Goal: Share content: Share content

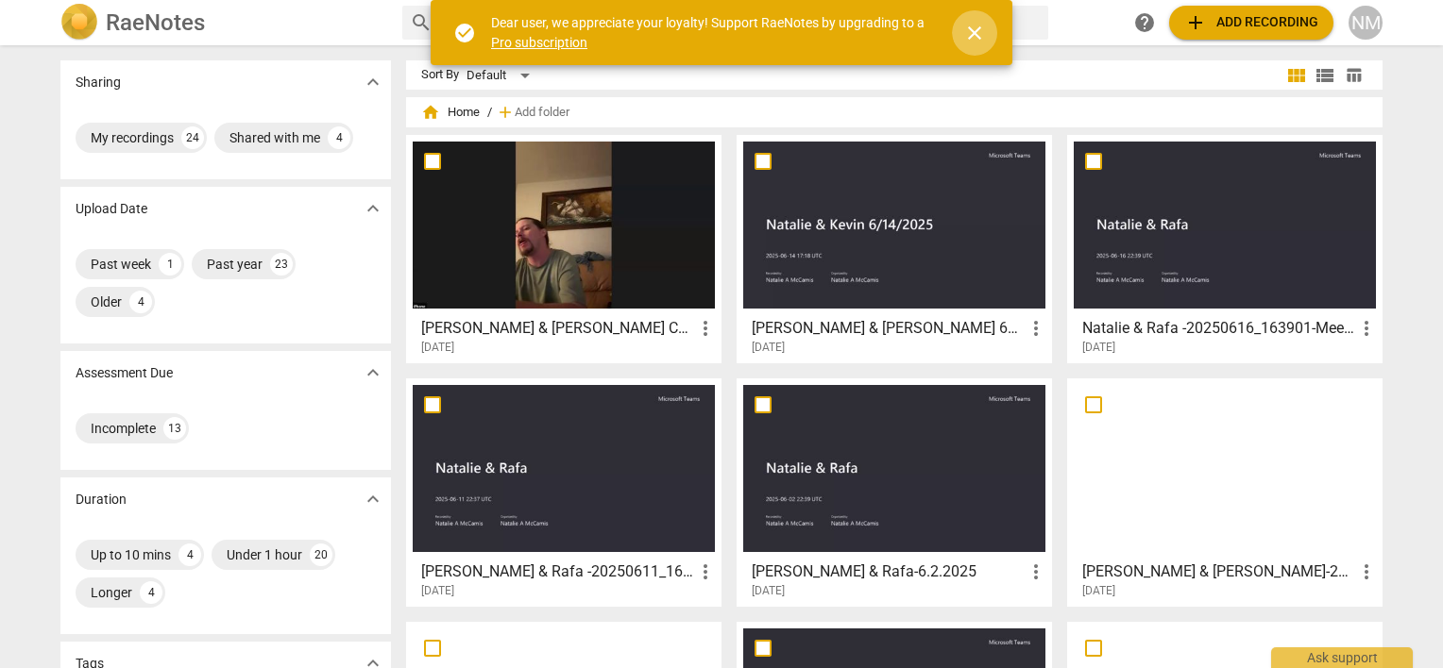
click at [978, 38] on span "close" at bounding box center [974, 33] width 23 height 23
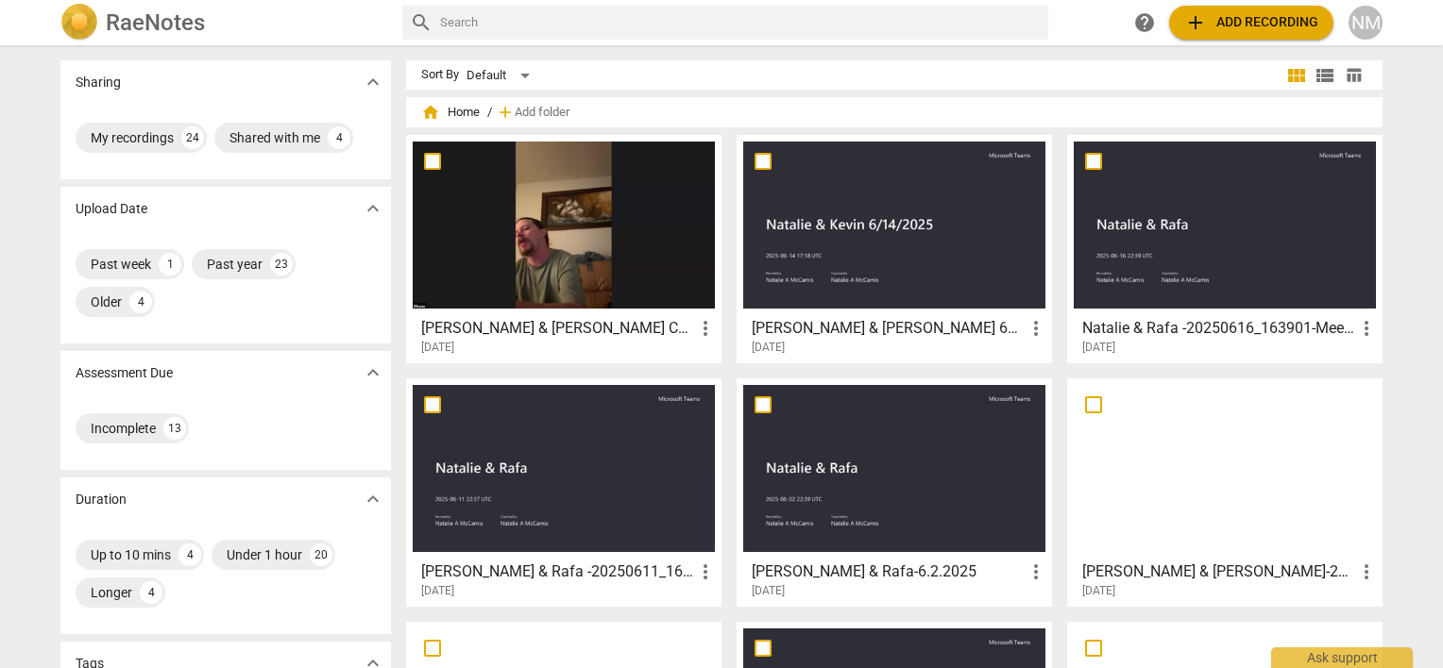
click at [616, 321] on h3 "[PERSON_NAME] & [PERSON_NAME] Coaching [DATE]" at bounding box center [557, 328] width 273 height 23
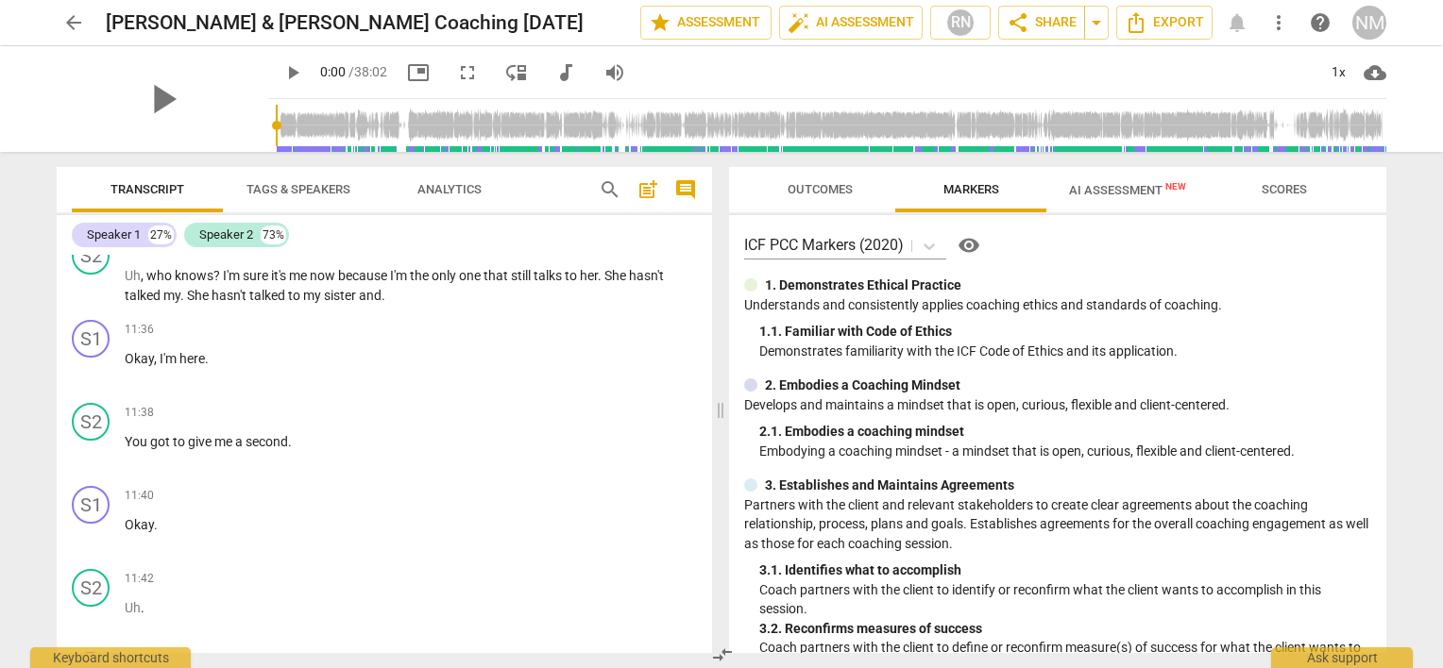
scroll to position [5759, 0]
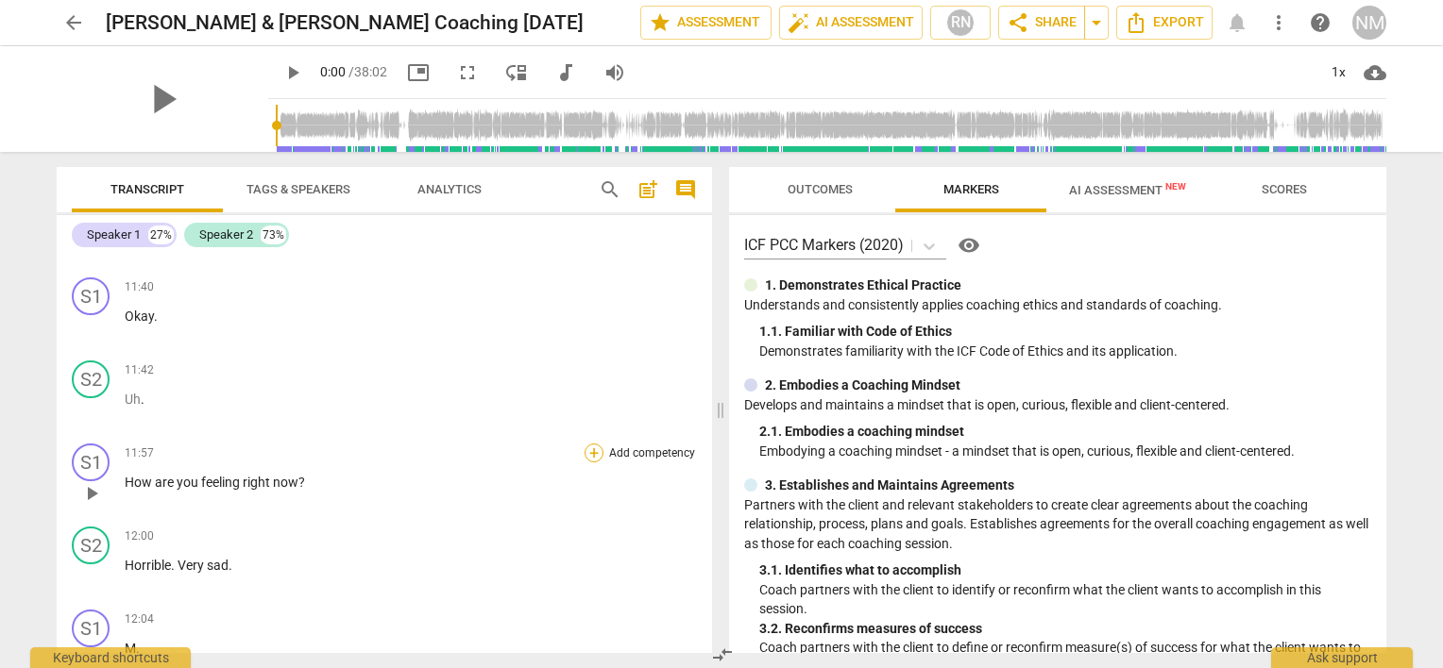
click at [584, 444] on div "+" at bounding box center [593, 453] width 19 height 19
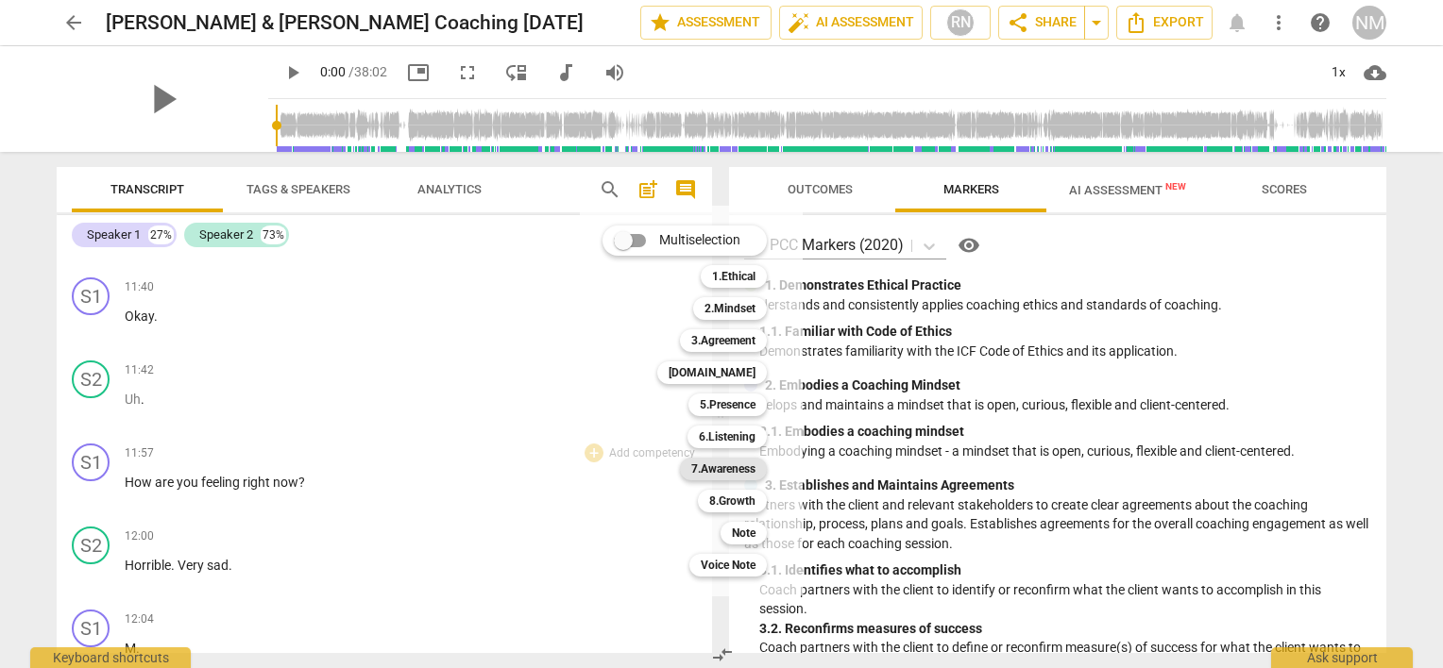
click at [709, 467] on b "7.Awareness" at bounding box center [723, 469] width 64 height 23
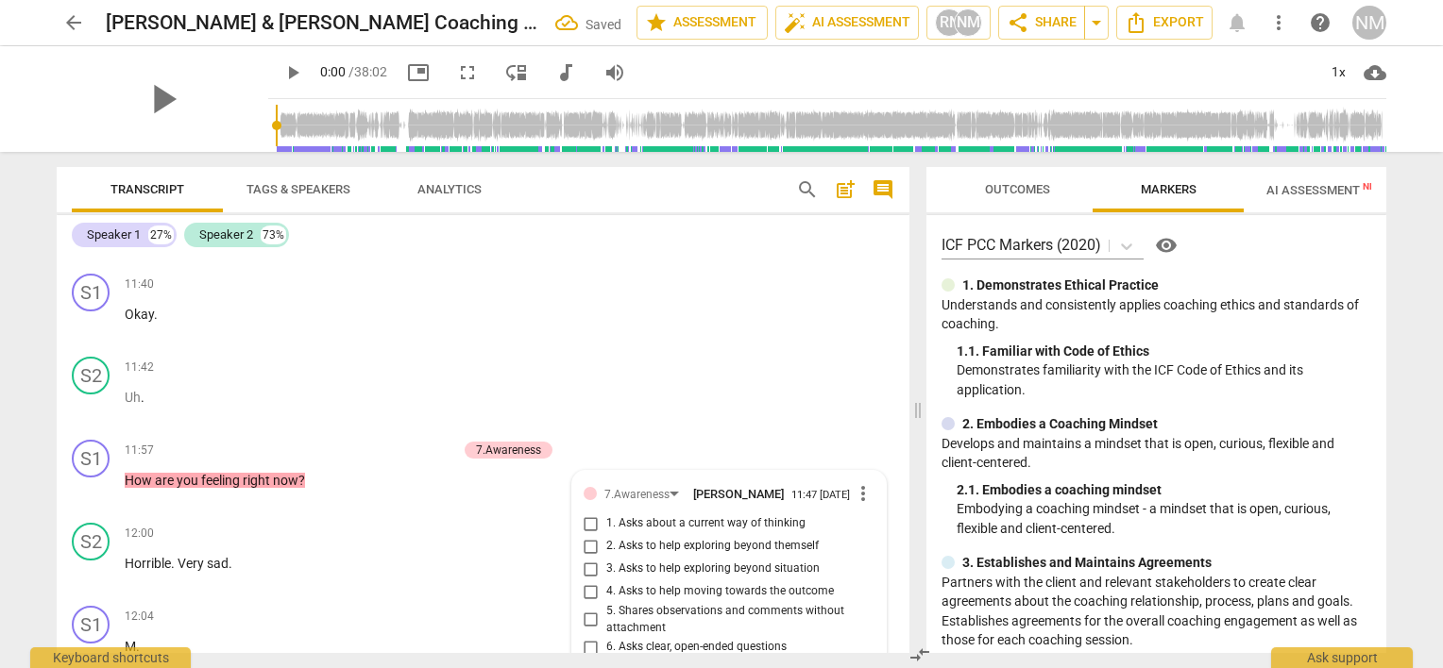
scroll to position [6436, 0]
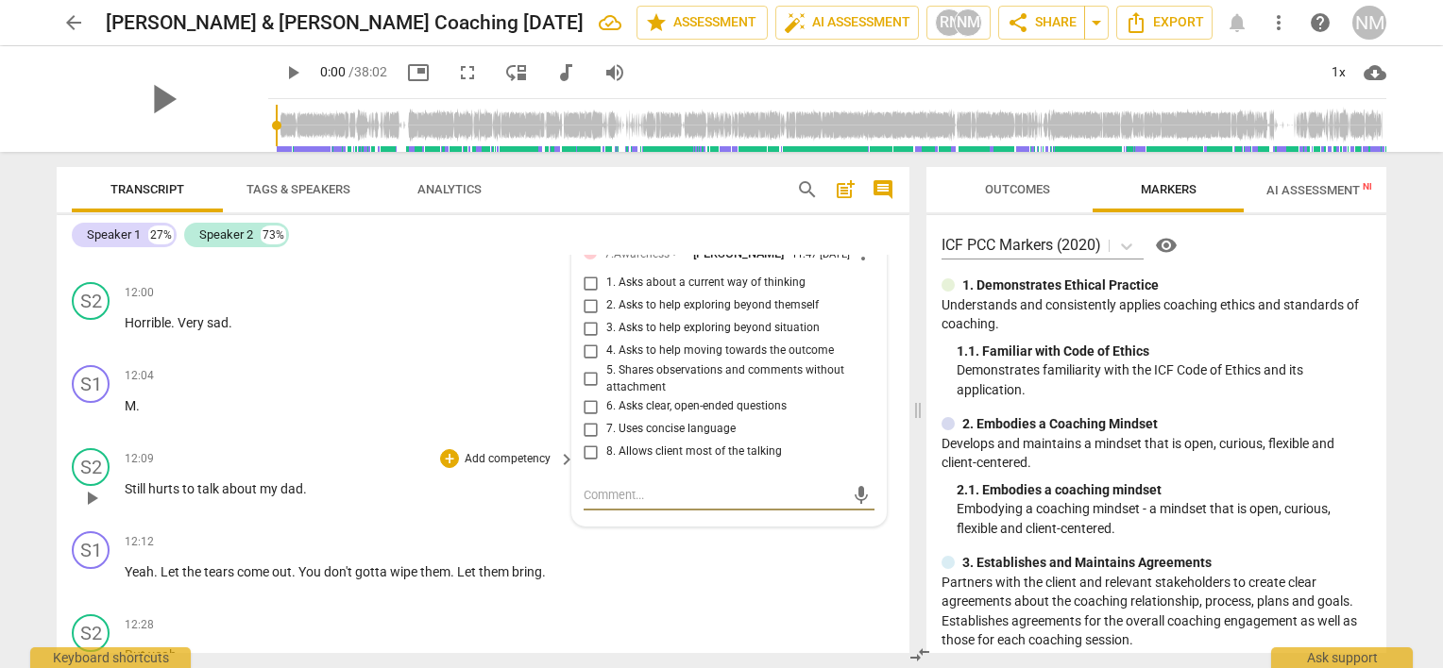
click at [488, 451] on p "Add competency" at bounding box center [508, 459] width 90 height 17
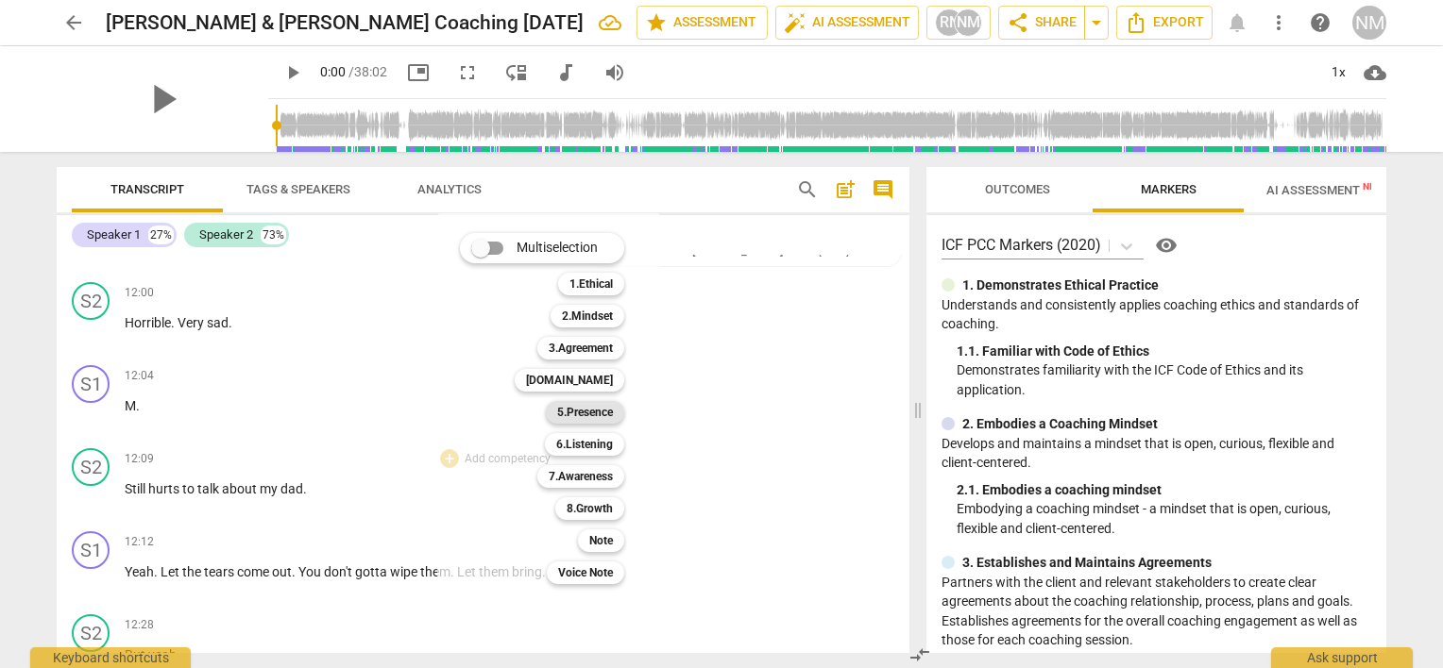
click at [560, 415] on b "5.Presence" at bounding box center [585, 412] width 56 height 23
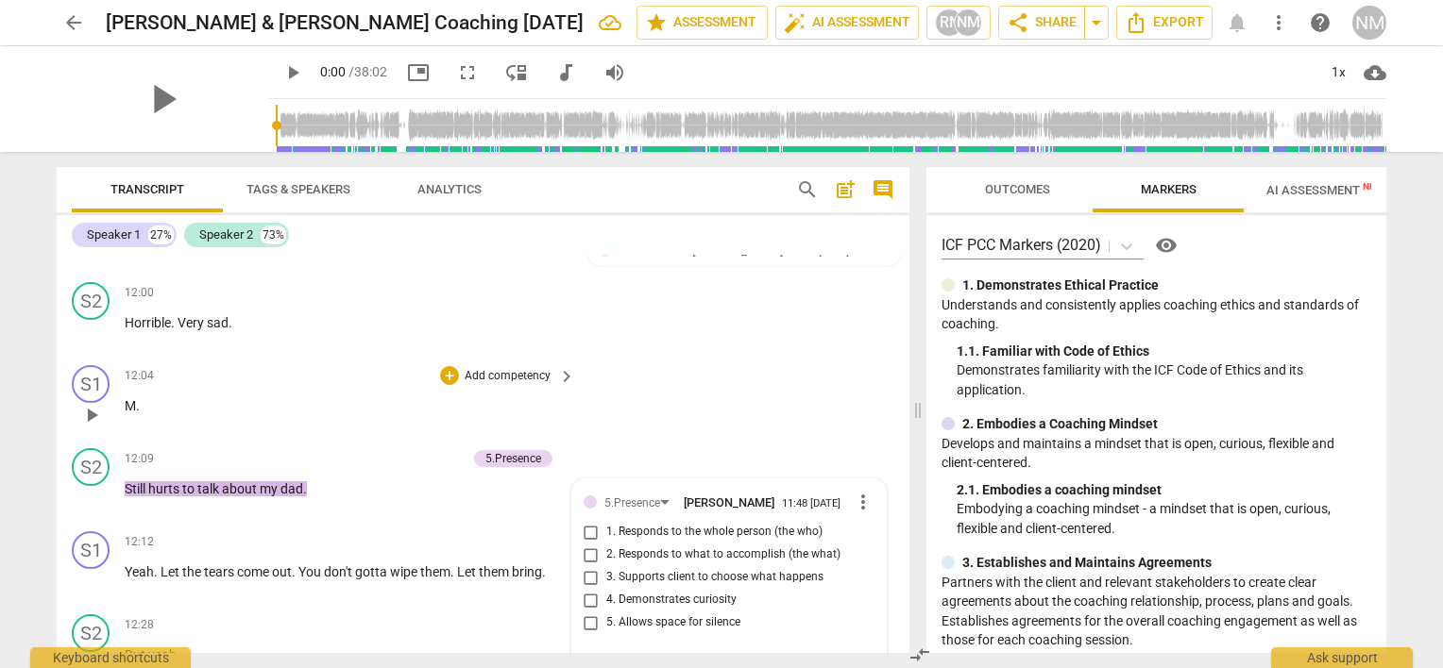
click at [633, 358] on div "S1 play_arrow pause 12:04 + Add competency keyboard_arrow_right M ." at bounding box center [483, 399] width 853 height 83
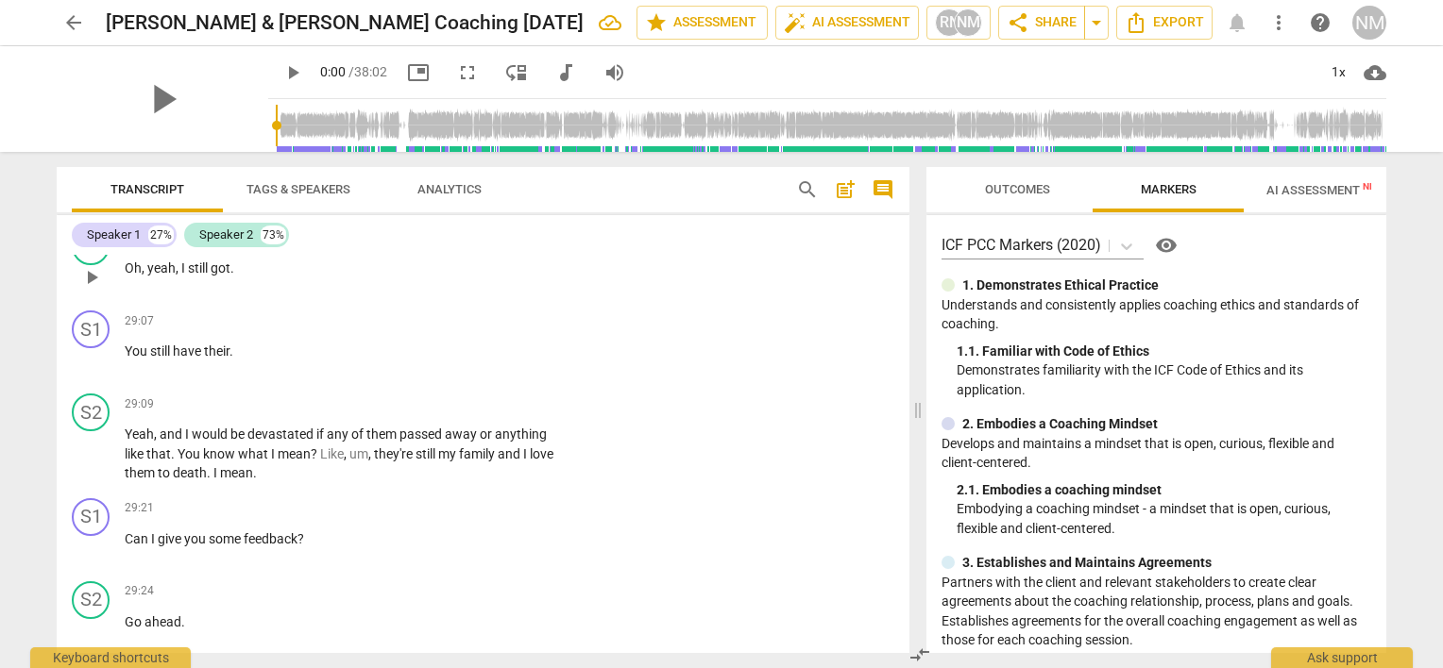
scroll to position [13328, 0]
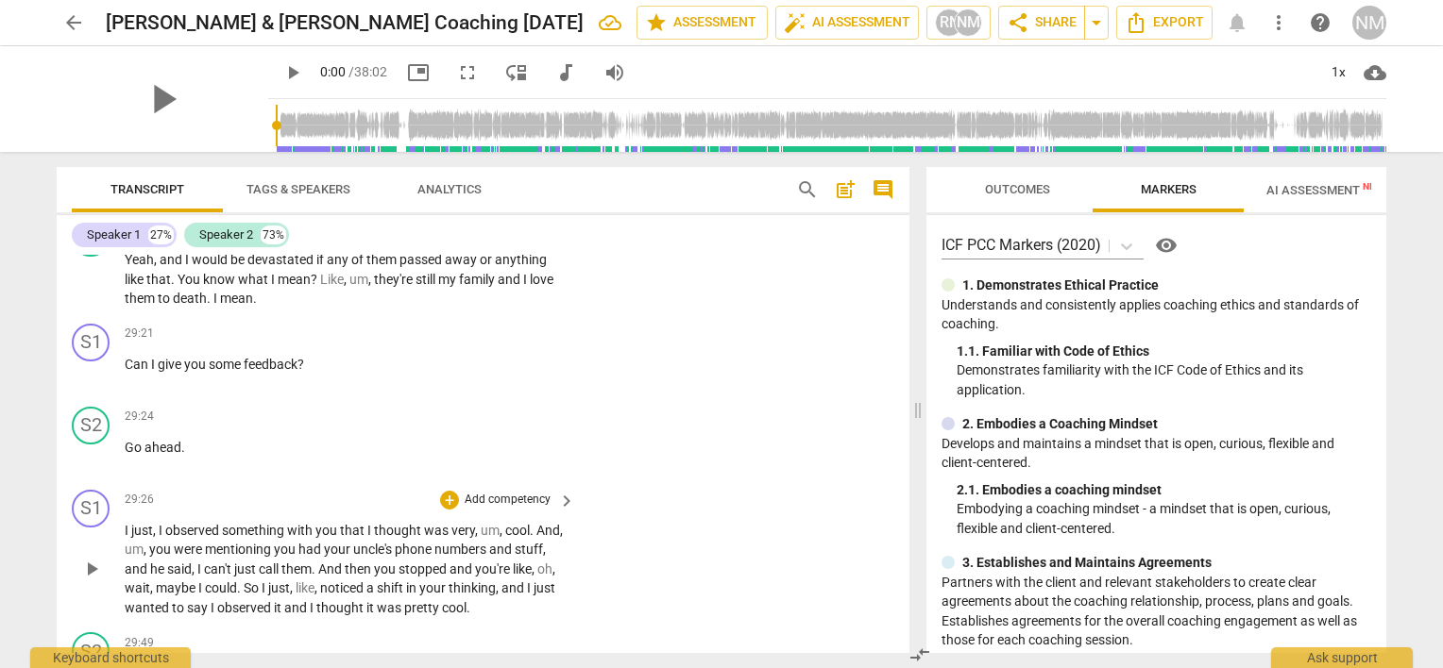
click at [462, 491] on div "+ Add competency" at bounding box center [496, 500] width 112 height 19
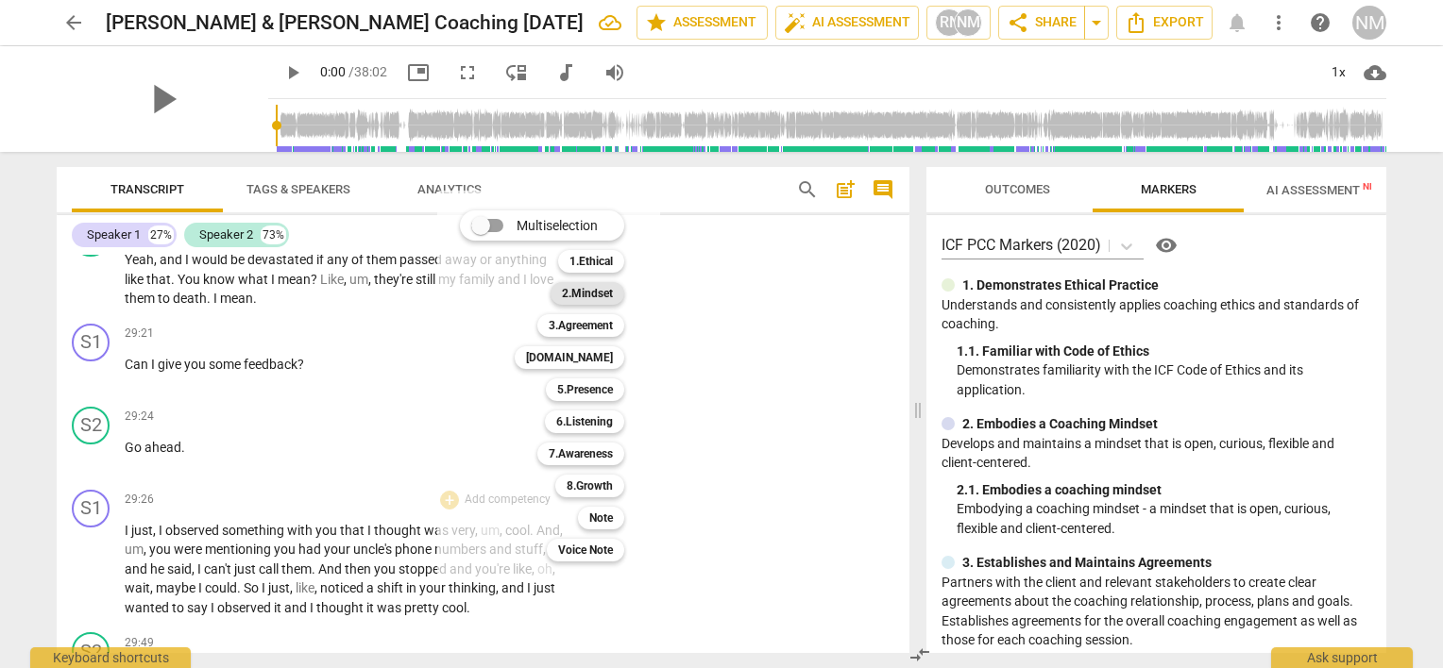
click at [601, 297] on b "2.Mindset" at bounding box center [587, 293] width 51 height 23
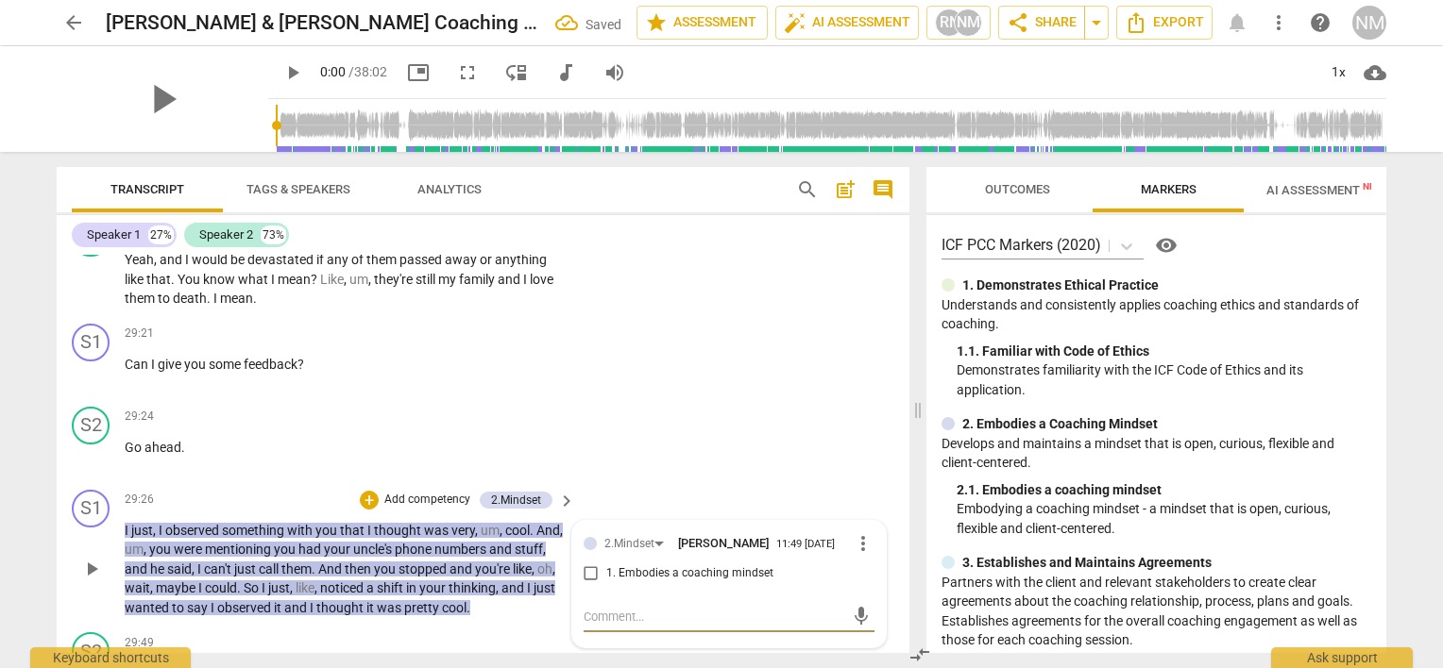
click at [591, 563] on input "1. Embodies a coaching mindset" at bounding box center [591, 574] width 30 height 23
checkbox input "true"
click at [428, 492] on p "Add competency" at bounding box center [427, 500] width 90 height 17
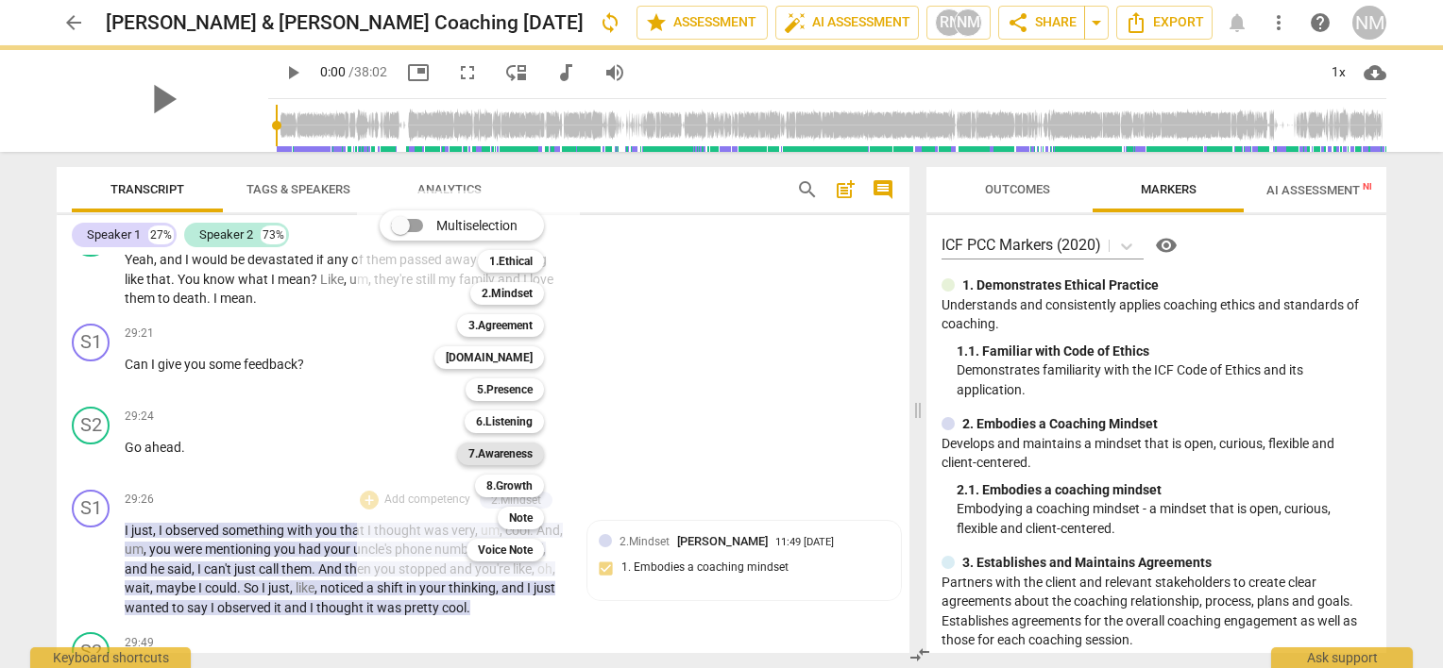
click at [511, 468] on div "7.Awareness 7" at bounding box center [510, 454] width 123 height 32
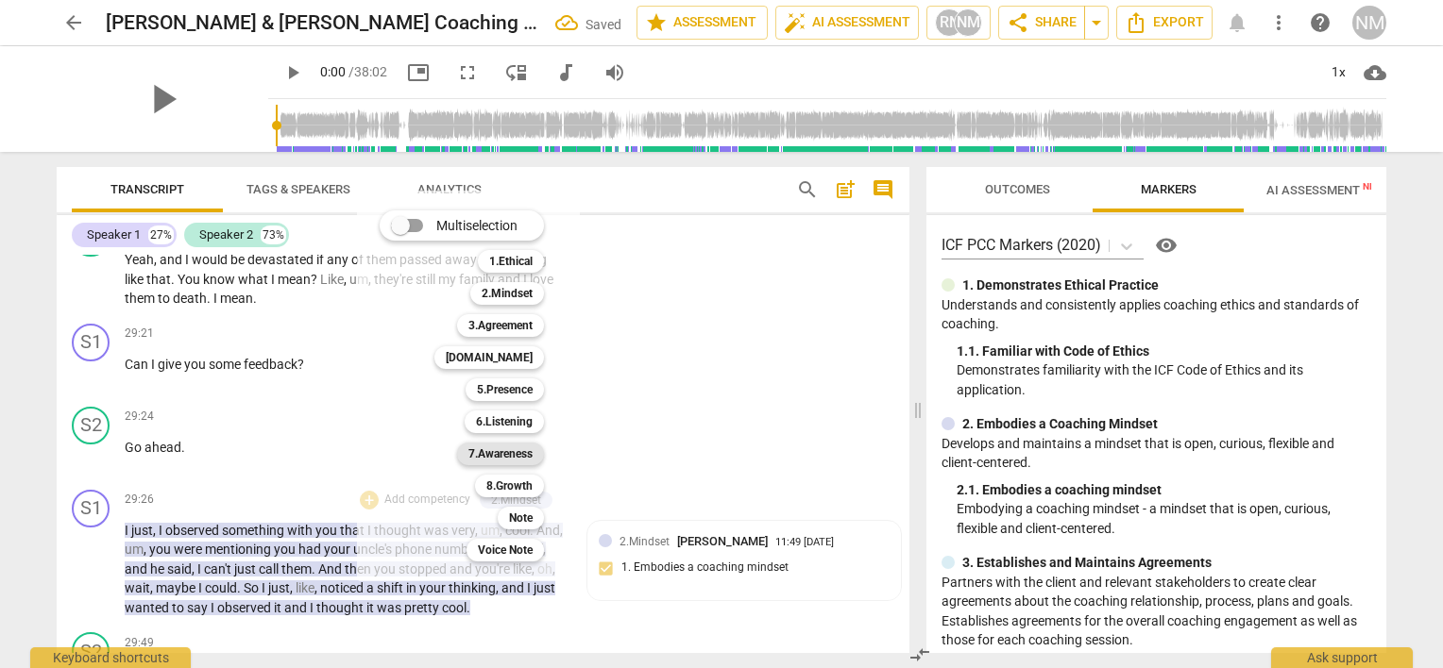
click at [511, 460] on b "7.Awareness" at bounding box center [500, 454] width 64 height 23
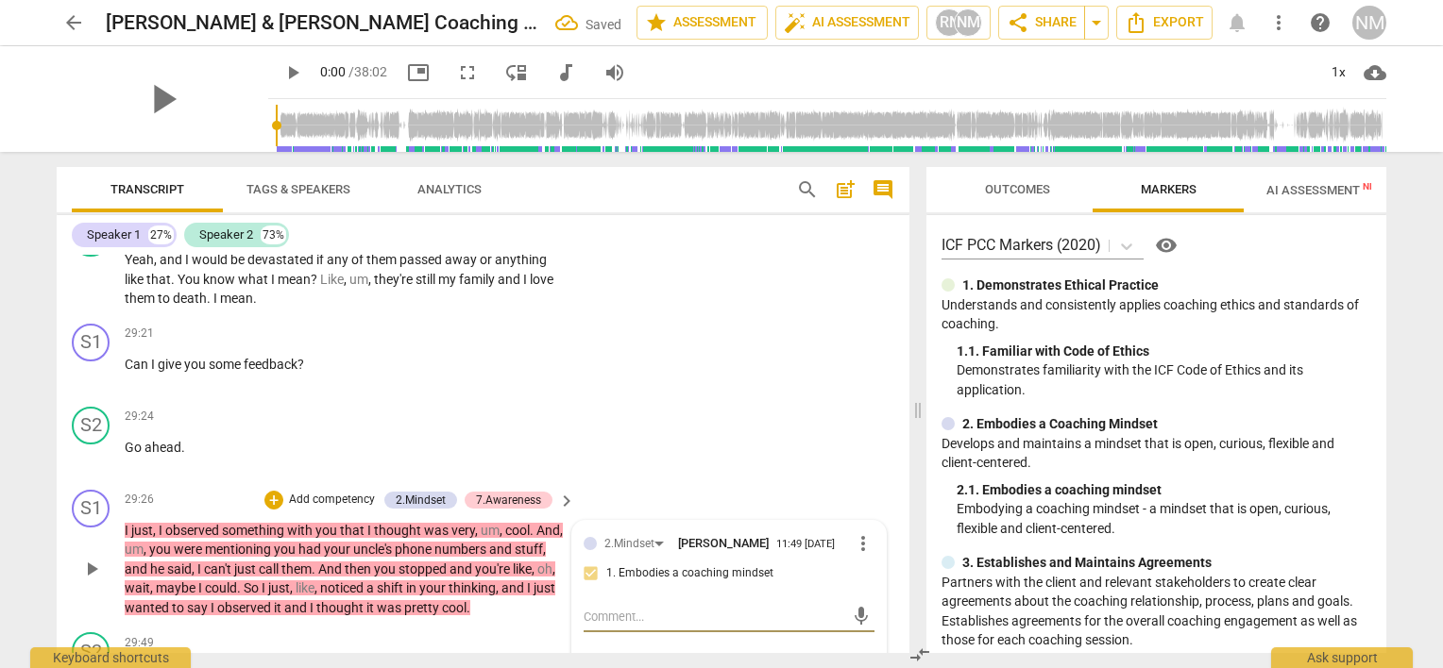
scroll to position [13517, 0]
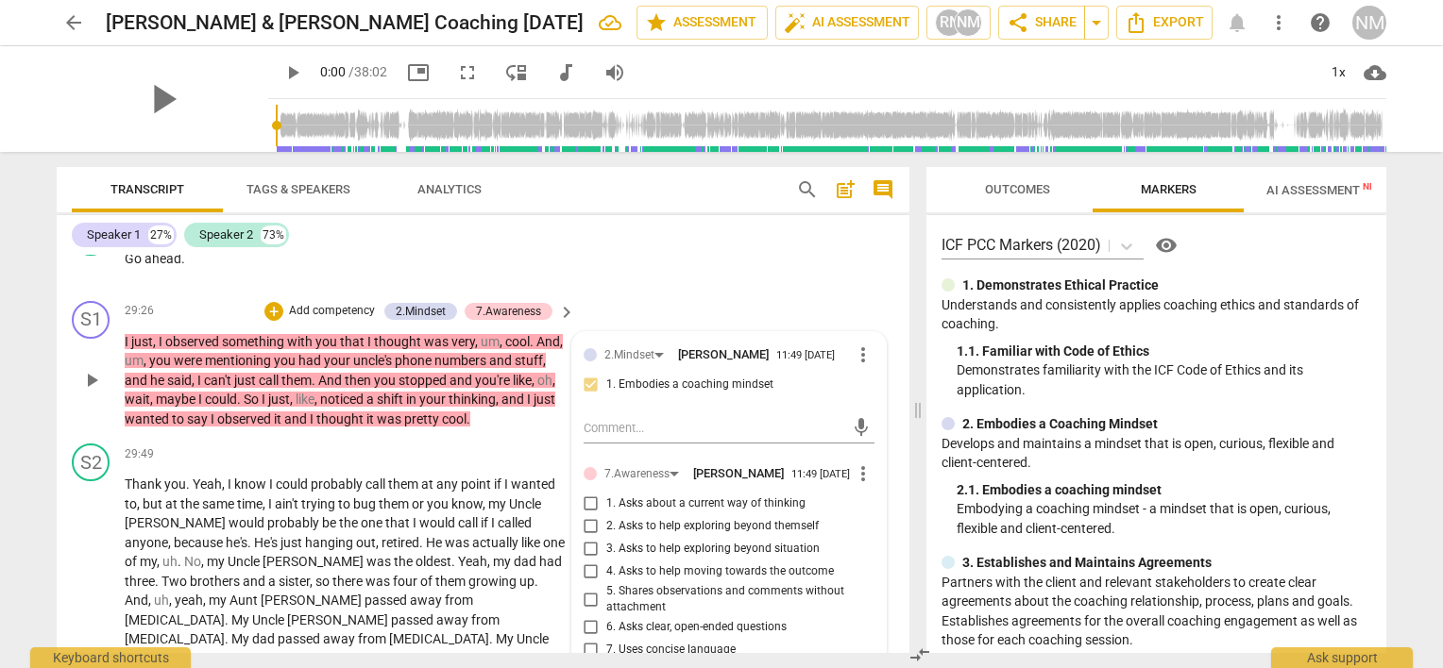
click at [623, 583] on span "5. Shares observations and comments without attachment" at bounding box center [736, 599] width 261 height 33
click at [606, 588] on input "5. Shares observations and comments without attachment" at bounding box center [591, 599] width 30 height 23
checkbox input "true"
click at [587, 639] on input "7. Uses concise language" at bounding box center [591, 650] width 30 height 23
checkbox input "true"
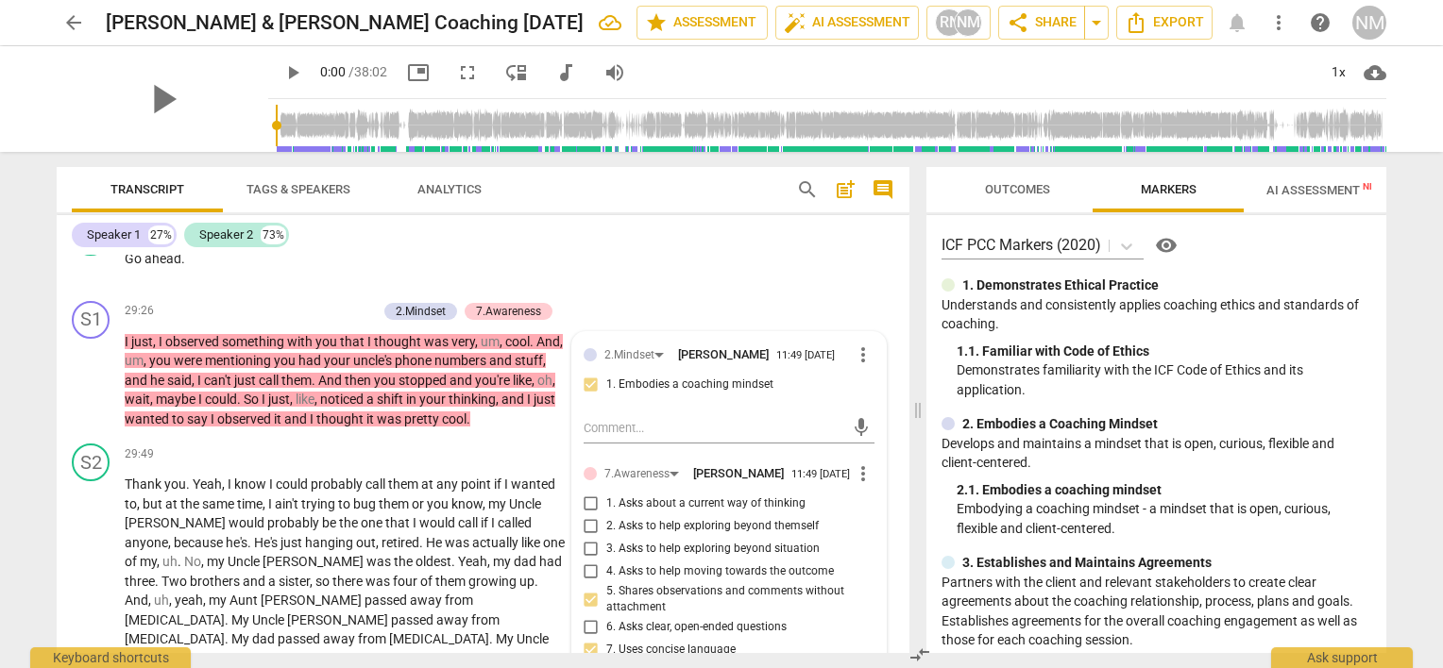
click at [556, 245] on div "Speaker 1 27% Speaker 2 73%" at bounding box center [483, 235] width 822 height 32
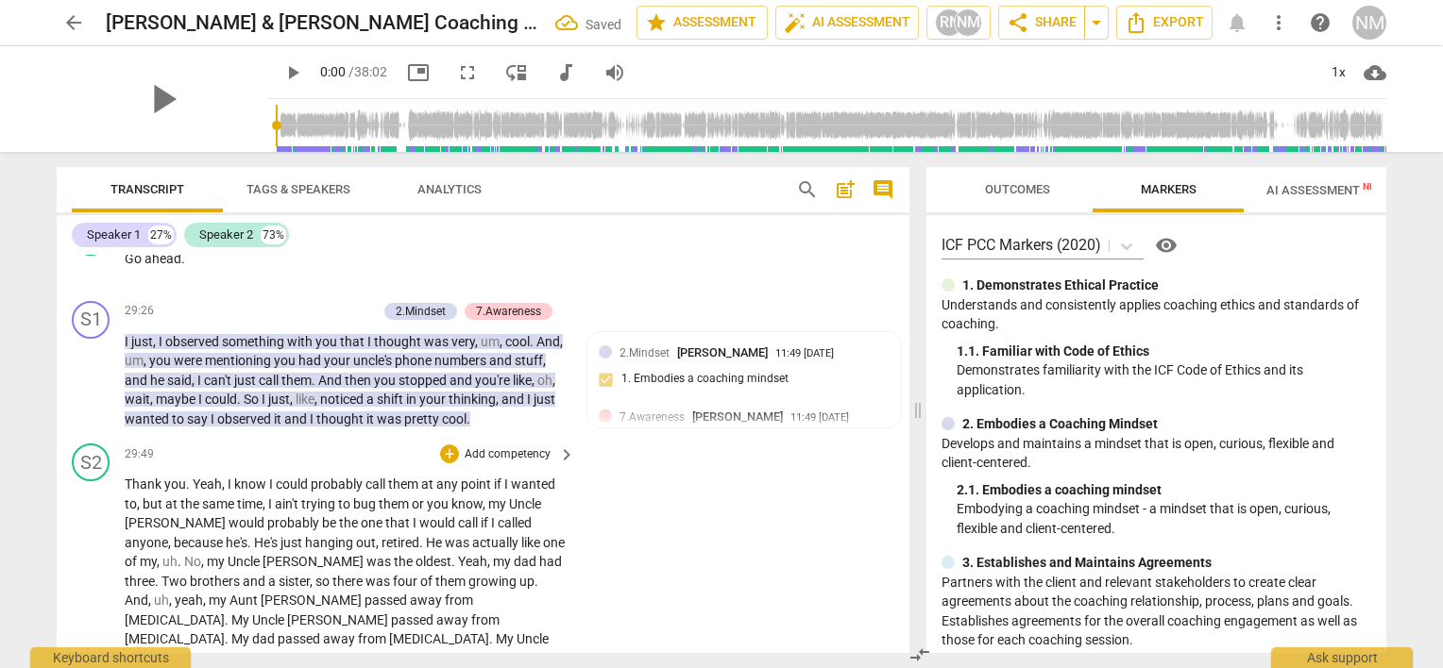
click at [509, 444] on div "+ Add competency keyboard_arrow_right" at bounding box center [506, 454] width 141 height 21
click at [515, 447] on p "Add competency" at bounding box center [508, 455] width 90 height 17
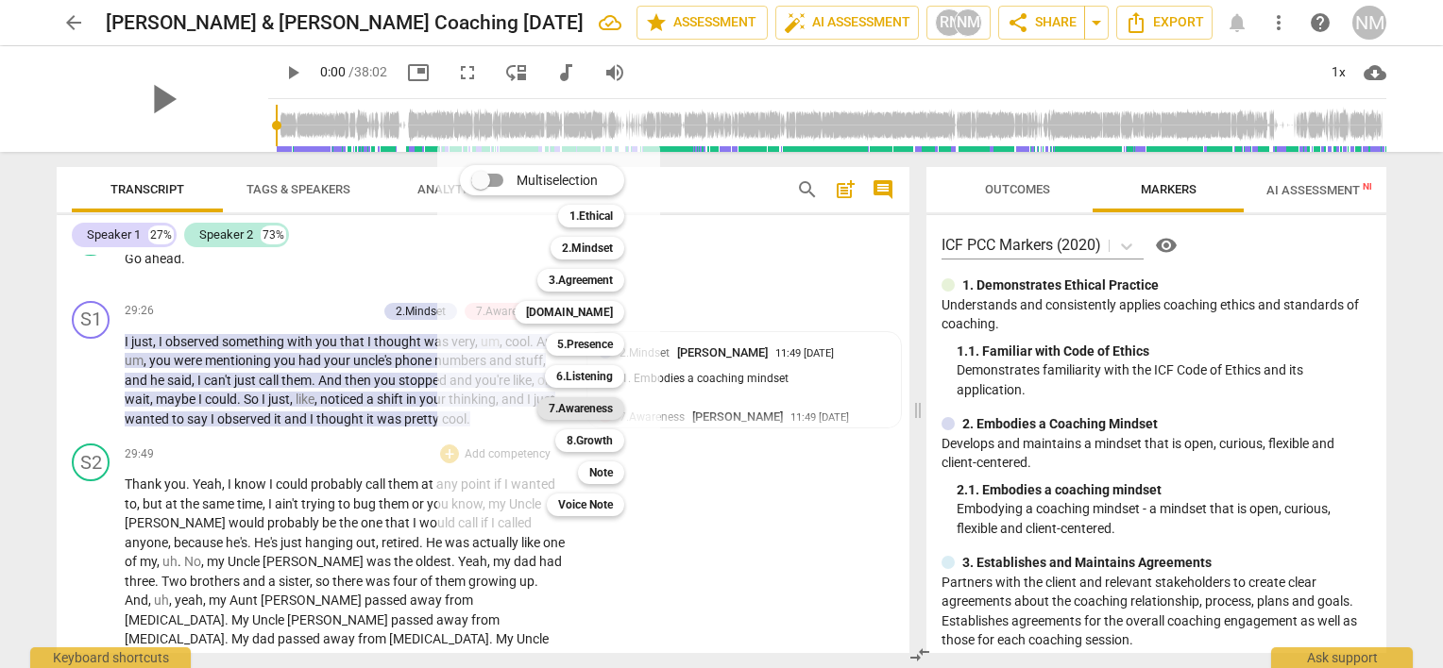
click at [583, 405] on b "7.Awareness" at bounding box center [581, 408] width 64 height 23
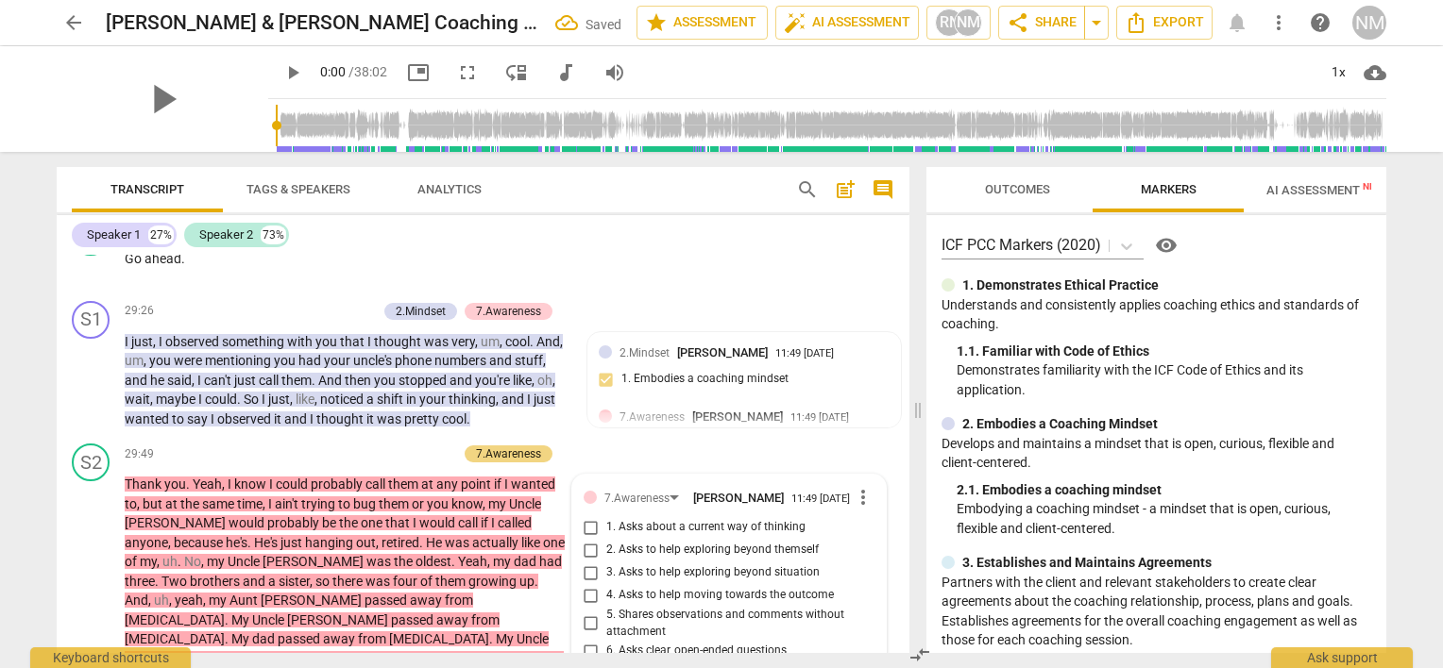
scroll to position [13592, 0]
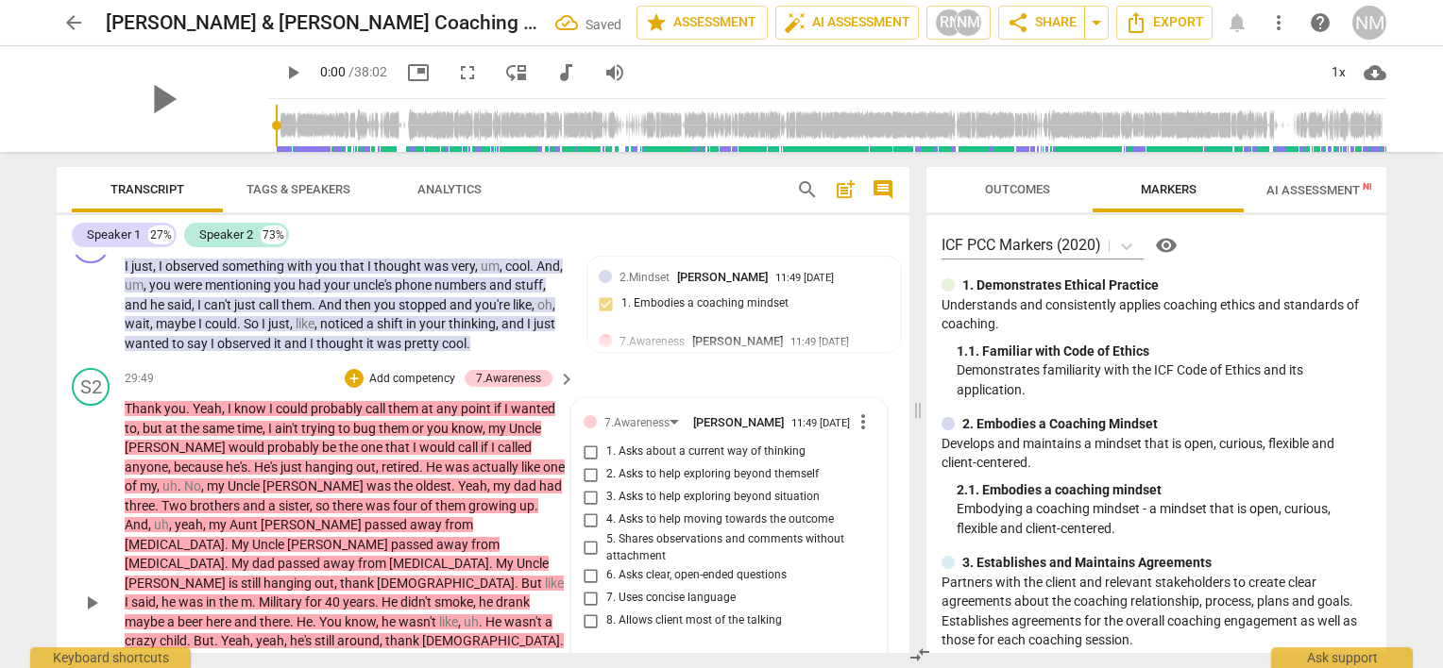
click at [612, 613] on span "8. Allows client most of the talking" at bounding box center [694, 621] width 176 height 17
click at [606, 610] on input "8. Allows client most of the talking" at bounding box center [591, 621] width 30 height 23
checkbox input "true"
click at [656, 228] on div "Speaker 1 27% Speaker 2 73%" at bounding box center [483, 235] width 822 height 32
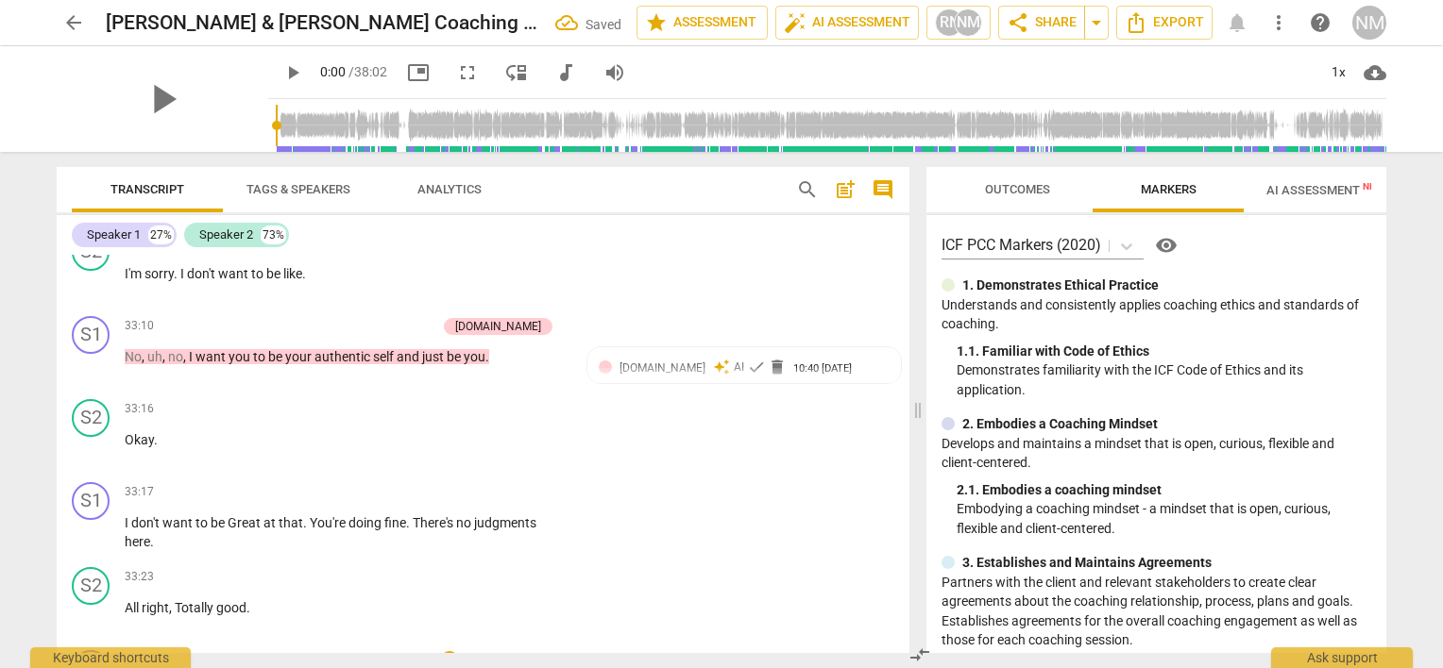
scroll to position [14671, 0]
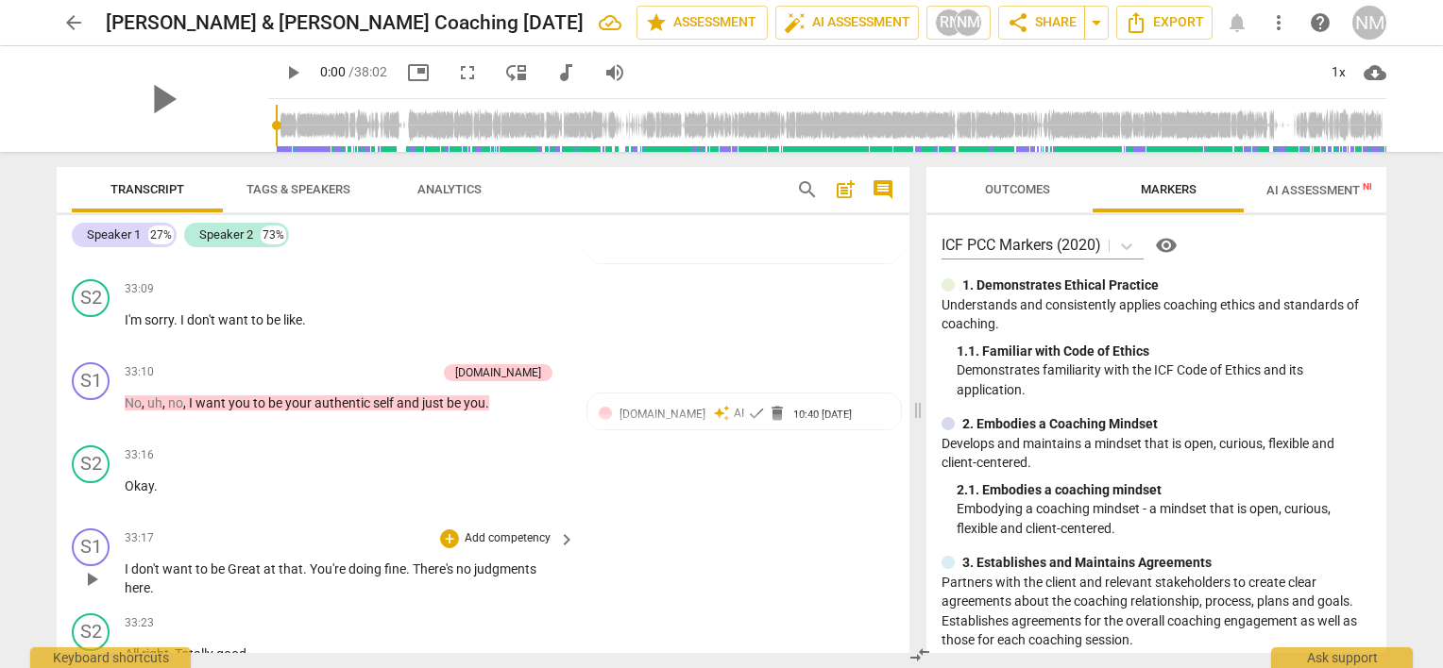
click at [455, 530] on div "+ Add competency" at bounding box center [496, 539] width 112 height 19
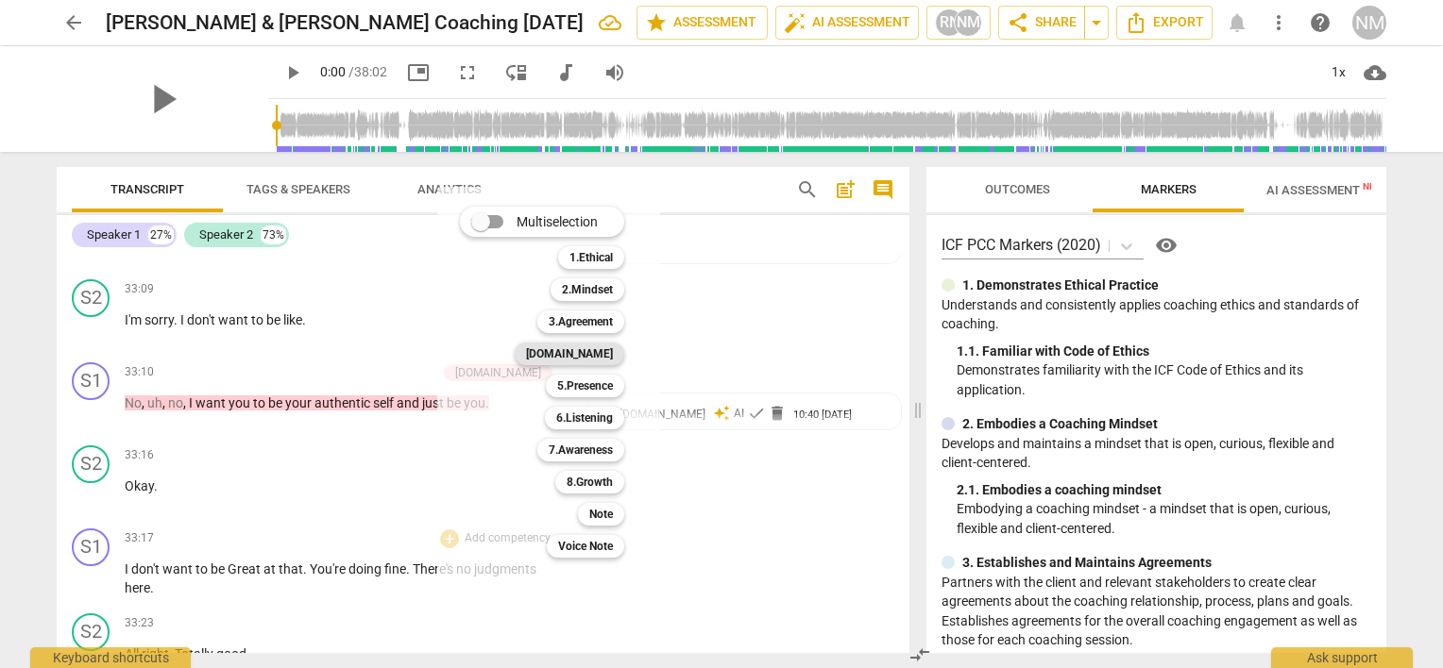
click at [585, 351] on b "[DOMAIN_NAME]" at bounding box center [569, 354] width 87 height 23
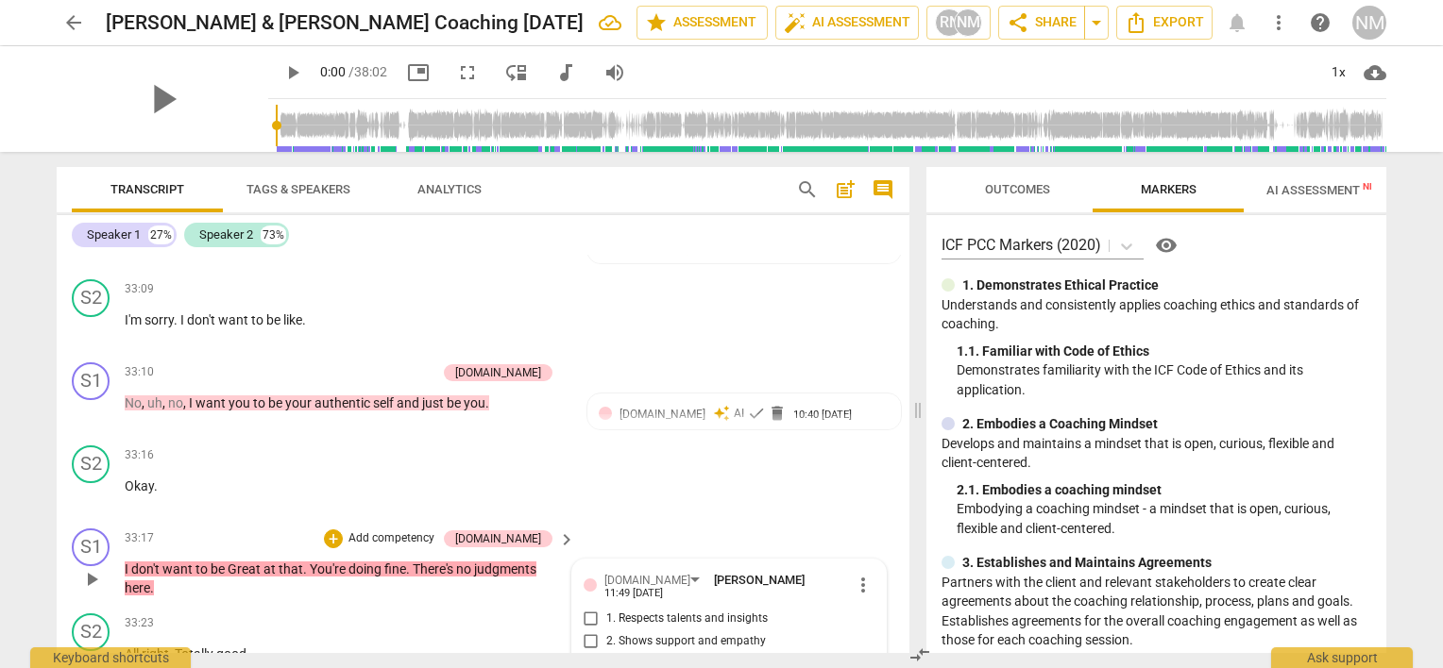
click at [587, 631] on input "2. Shows support and empathy" at bounding box center [591, 642] width 30 height 23
checkbox input "true"
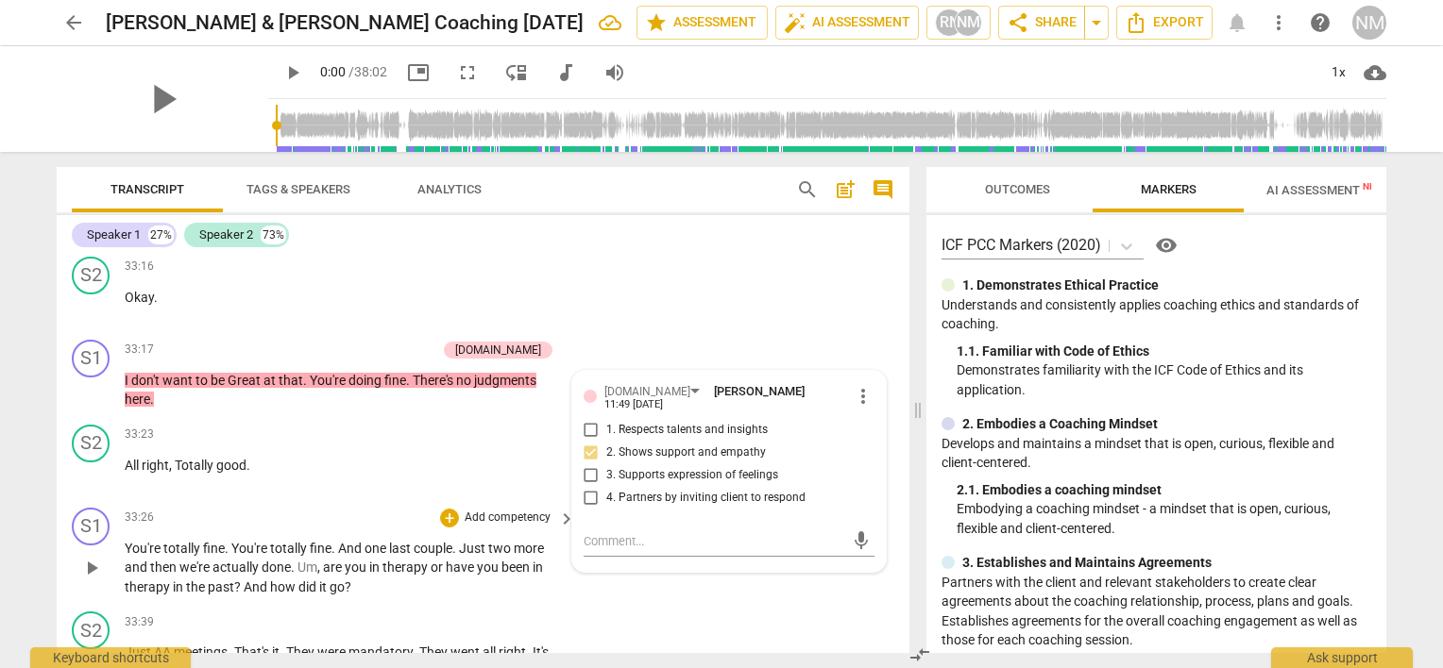
click at [516, 560] on span "been" at bounding box center [516, 567] width 31 height 15
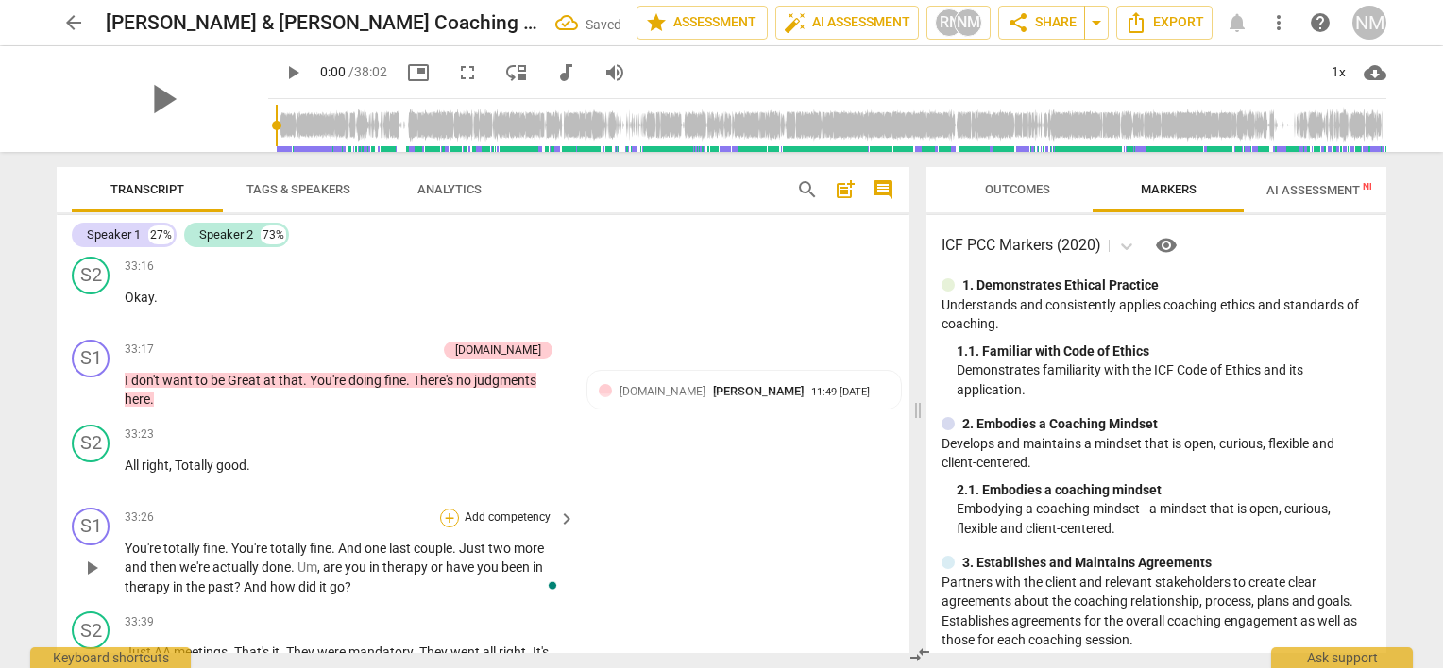
click at [443, 509] on div "+" at bounding box center [449, 518] width 19 height 19
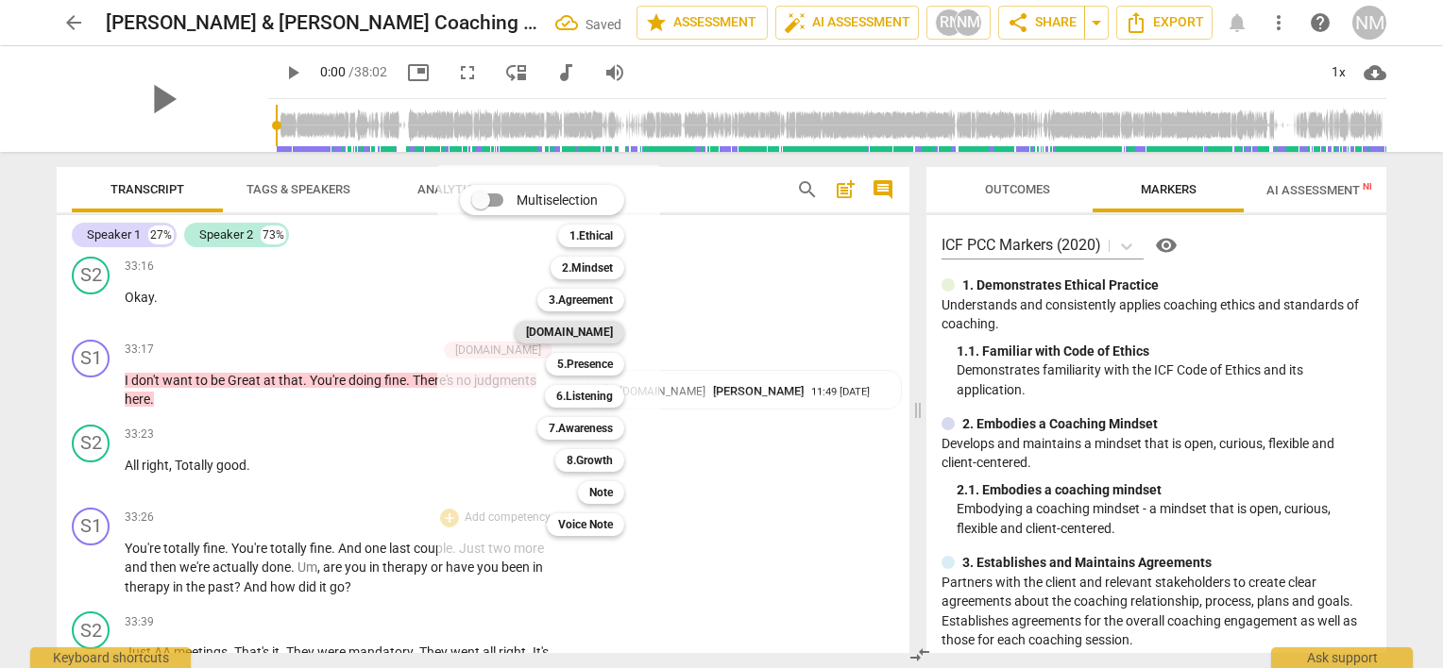
click at [574, 336] on div "[DOMAIN_NAME]" at bounding box center [570, 332] width 110 height 23
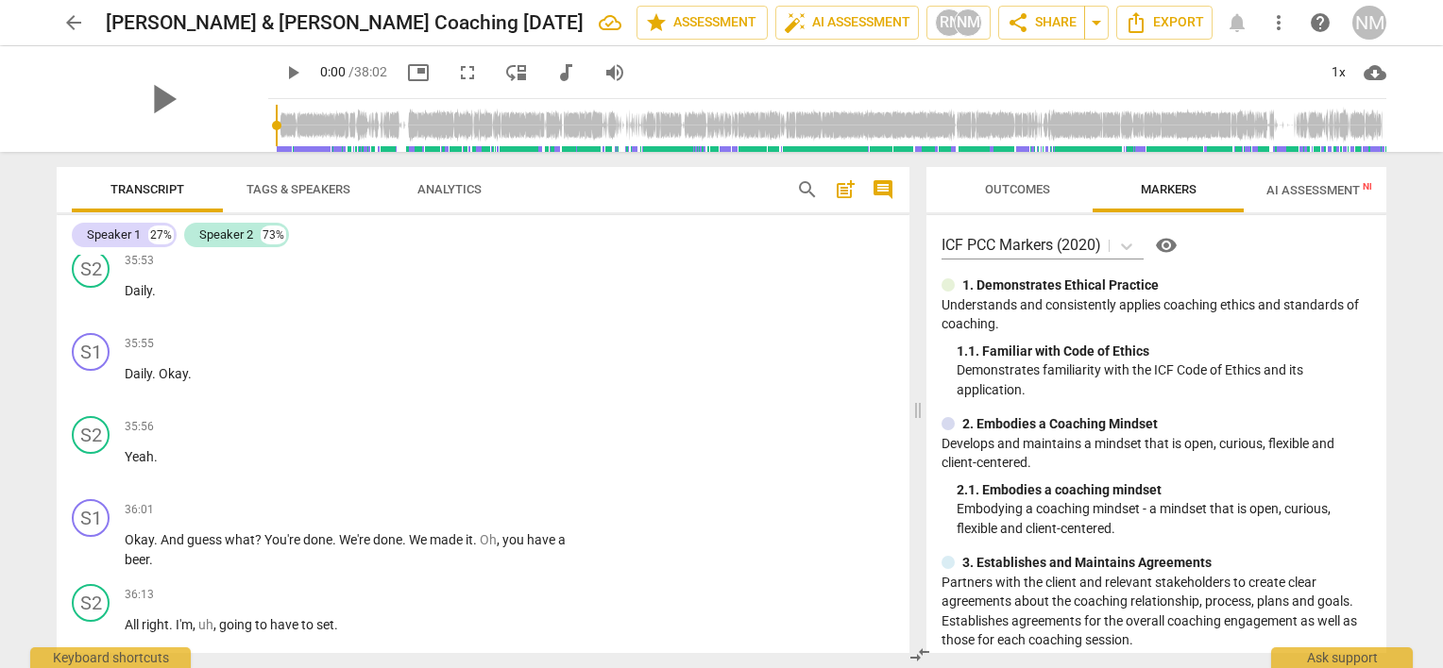
scroll to position [16297, 0]
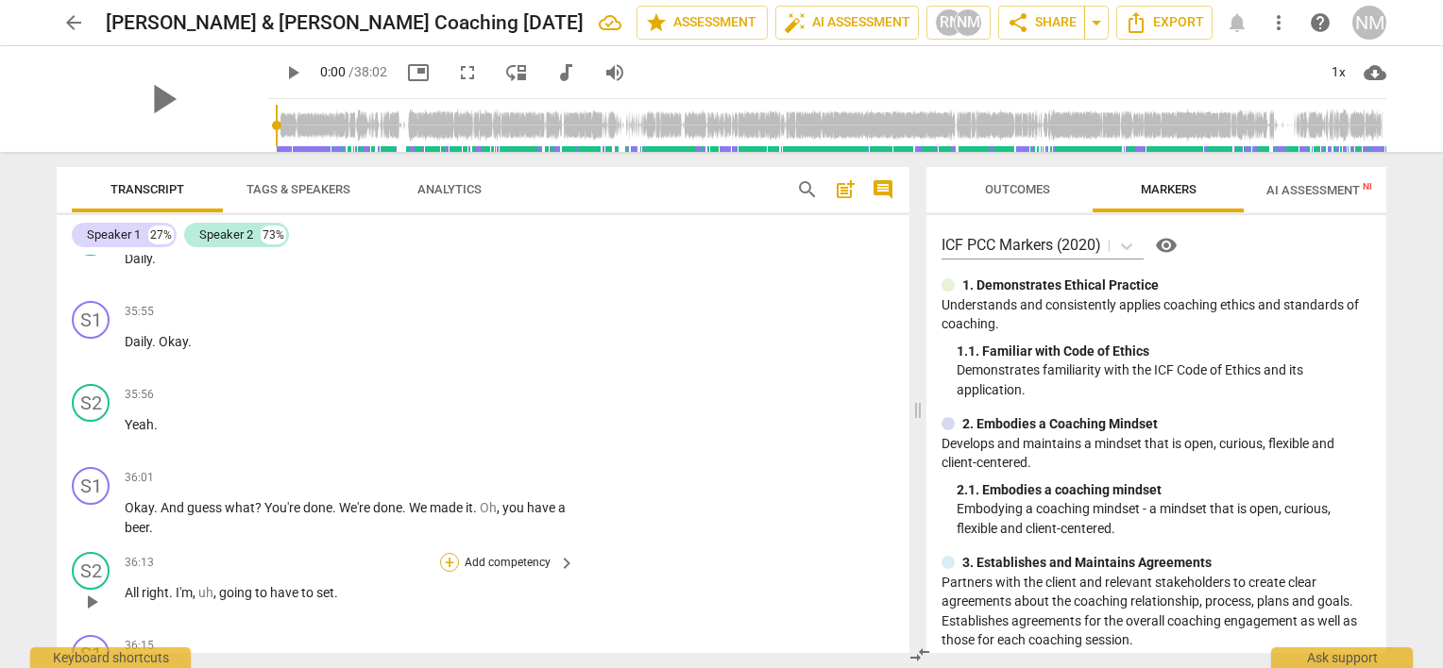
click at [455, 553] on div "+" at bounding box center [449, 562] width 19 height 19
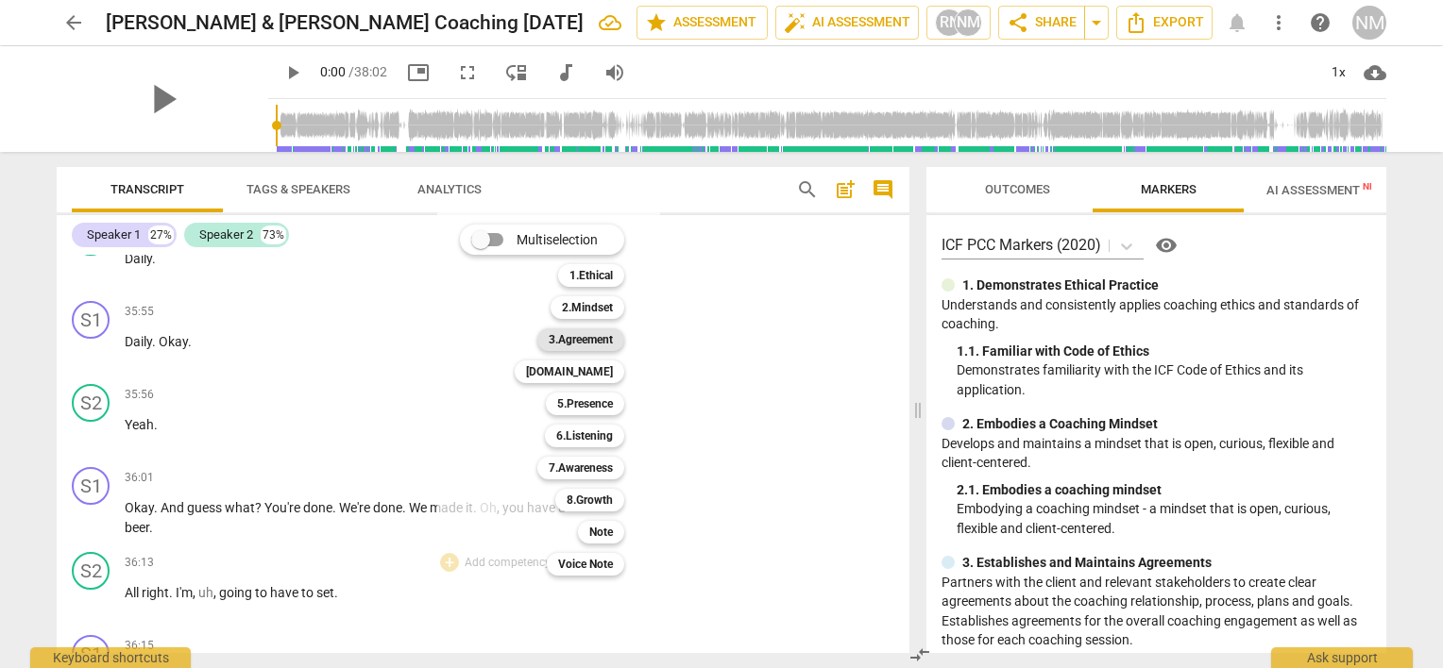
click at [551, 342] on b "3.Agreement" at bounding box center [581, 340] width 64 height 23
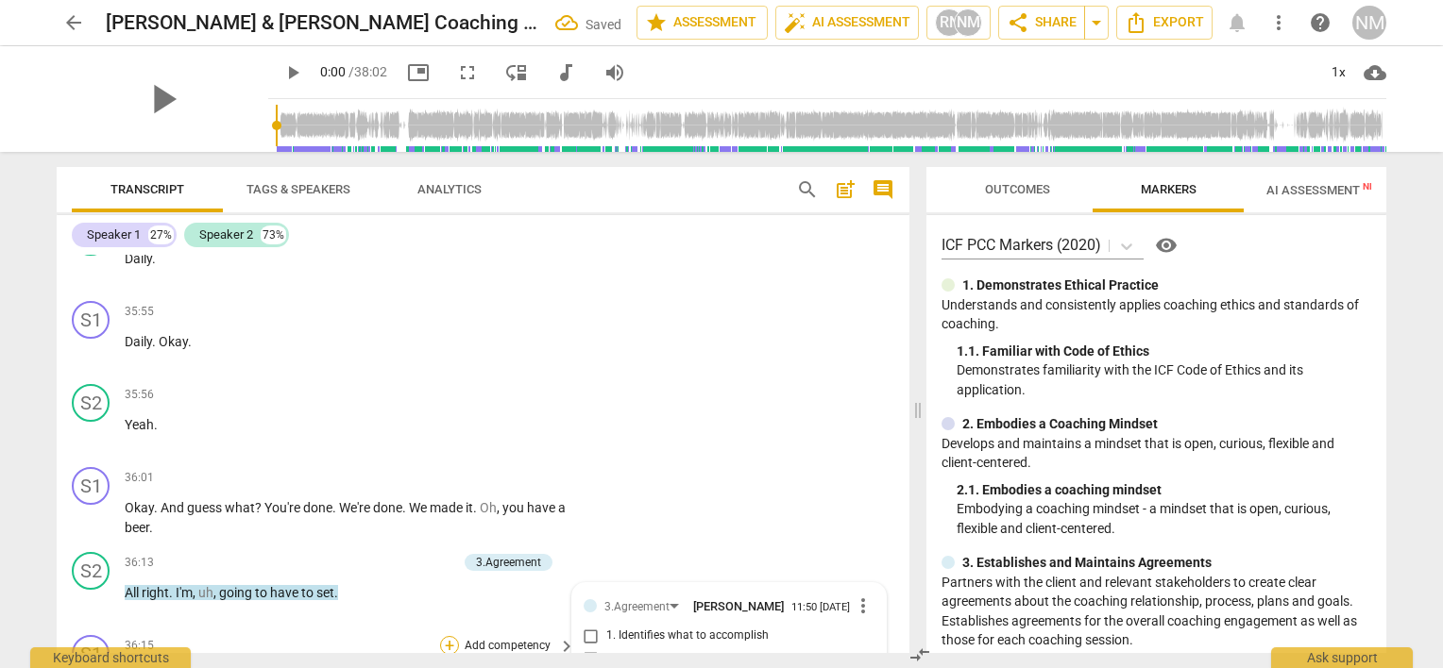
click at [440, 636] on div "+" at bounding box center [449, 645] width 19 height 19
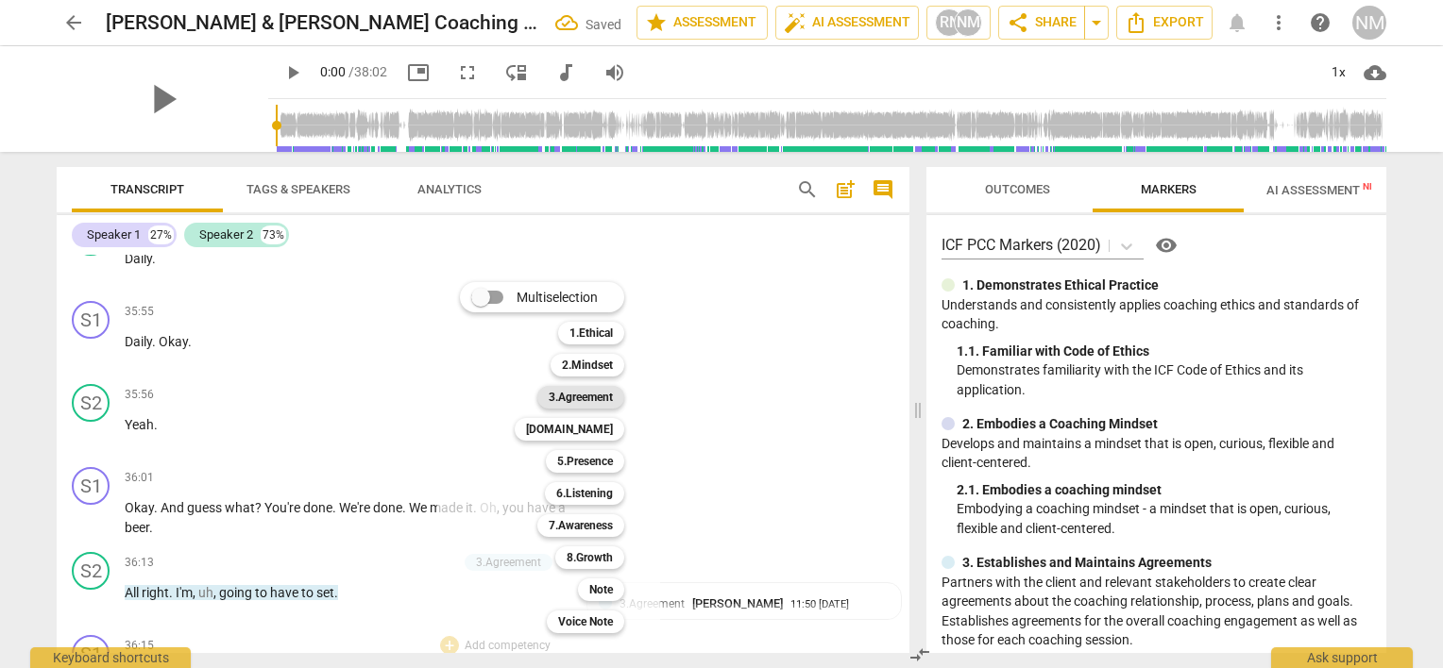
click at [577, 404] on b "3.Agreement" at bounding box center [581, 397] width 64 height 23
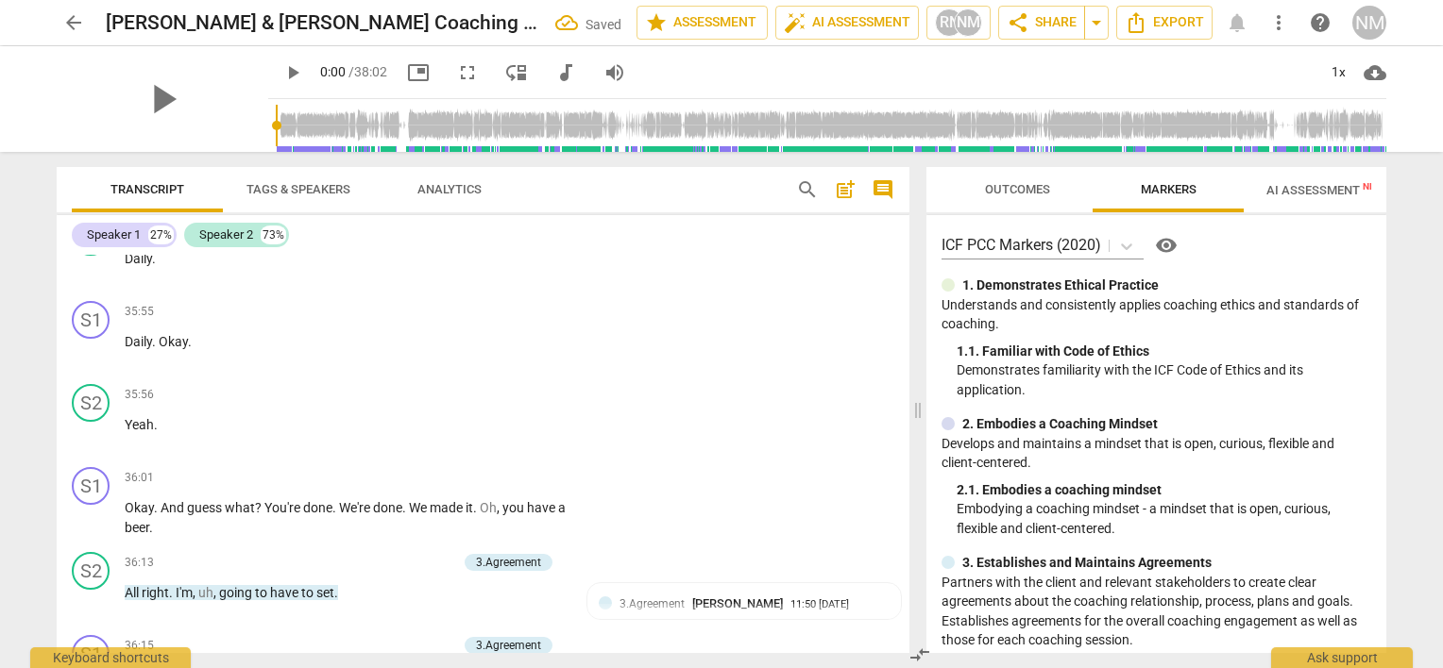
scroll to position [16518, 0]
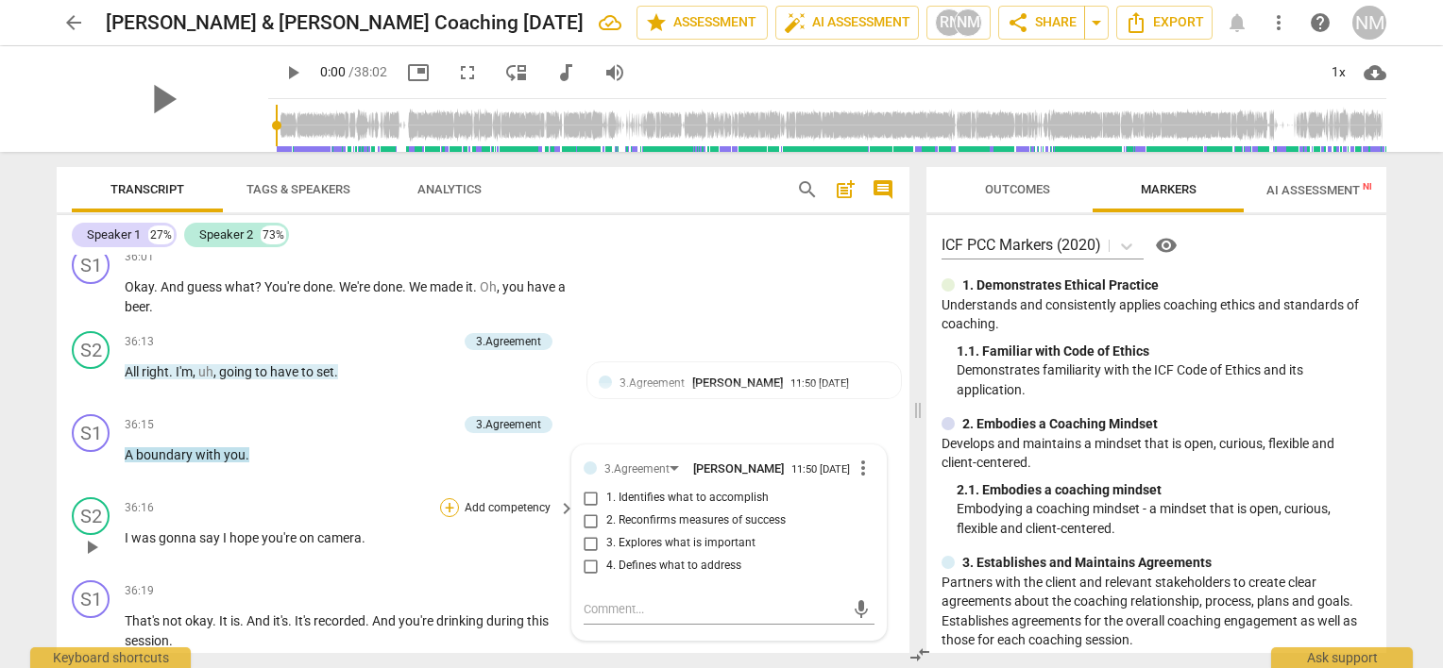
click at [454, 498] on div "+ Add competency" at bounding box center [496, 507] width 112 height 19
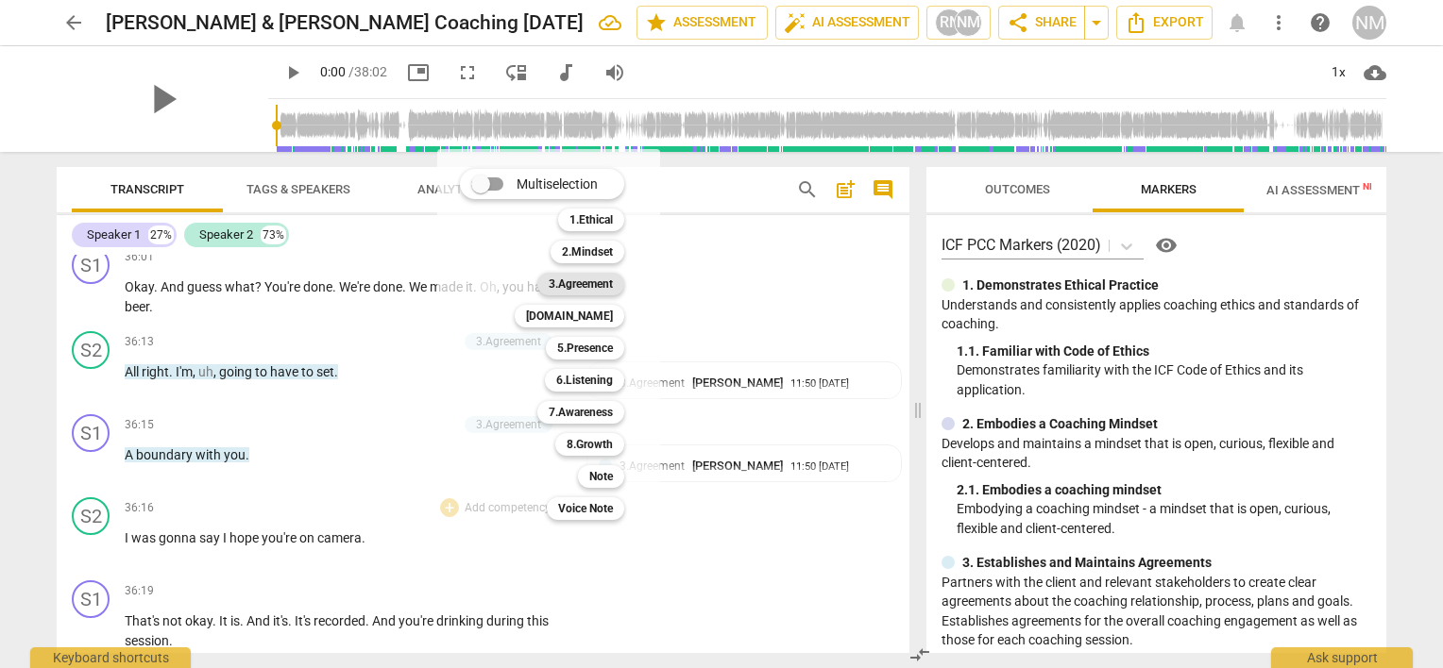
click at [578, 289] on b "3.Agreement" at bounding box center [581, 284] width 64 height 23
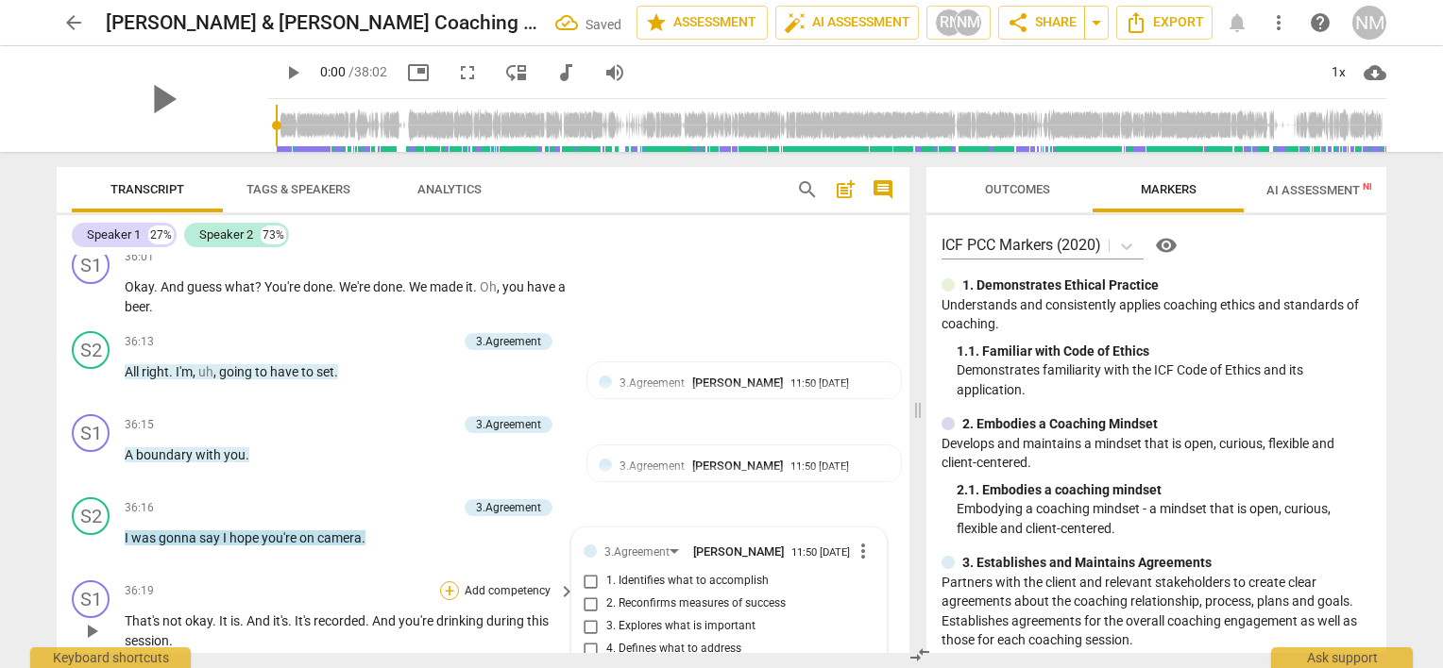
click at [440, 582] on div "+" at bounding box center [449, 591] width 19 height 19
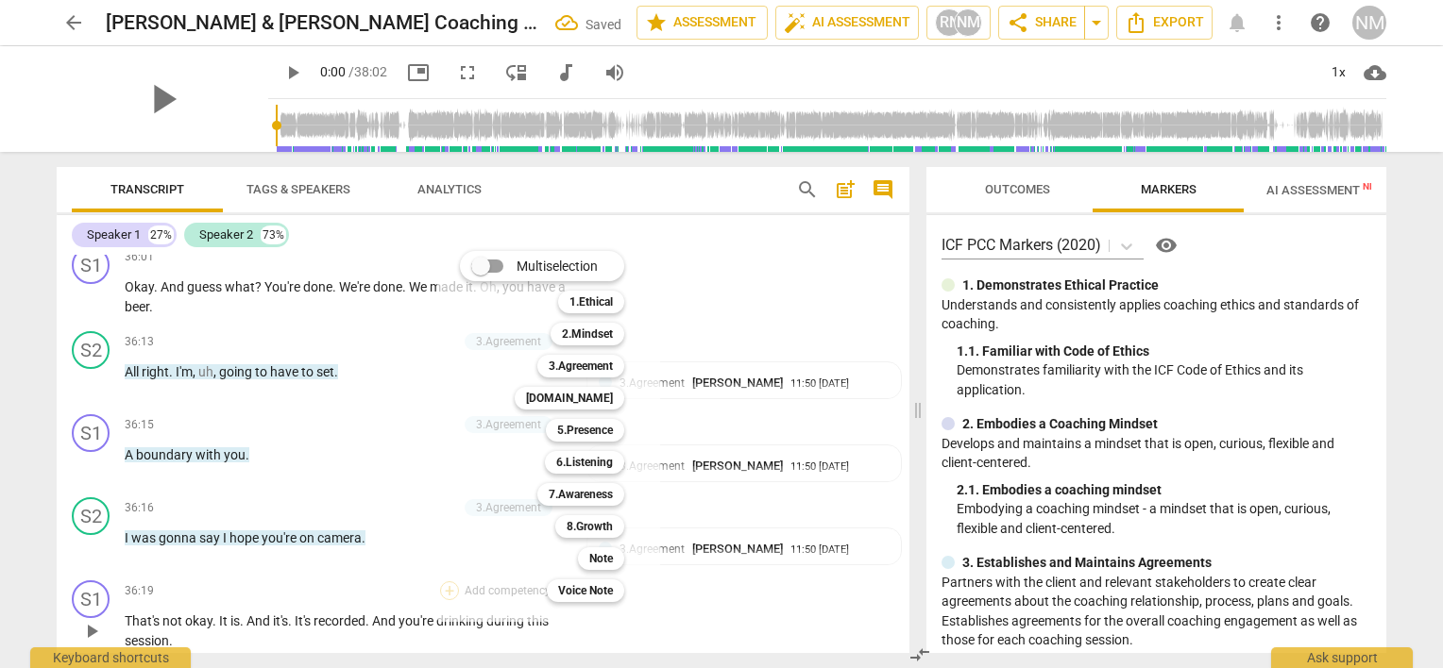
click at [447, 427] on div "Multiselection m 1.Ethical 1 2.Mindset 2 3.Agreement 3 [DOMAIN_NAME] 4 5.Presen…" at bounding box center [548, 426] width 223 height 391
click at [566, 371] on b "3.Agreement" at bounding box center [581, 366] width 64 height 23
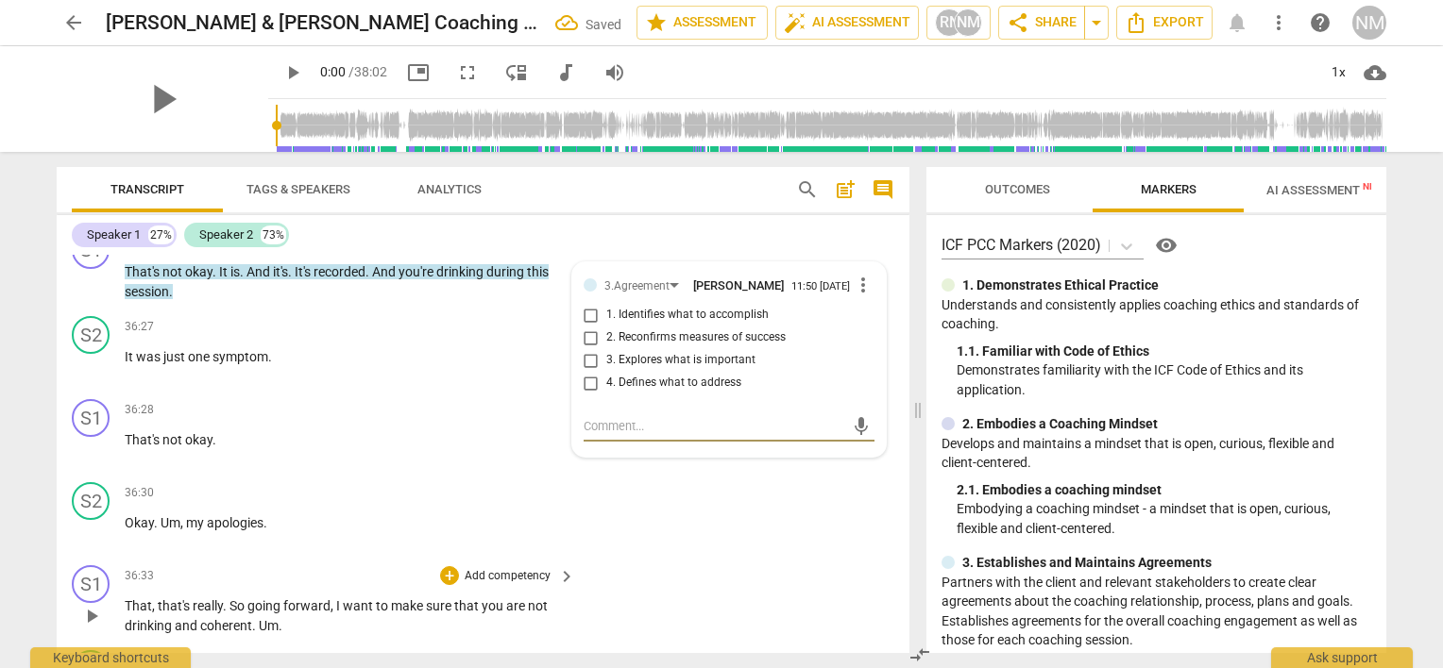
scroll to position [16895, 0]
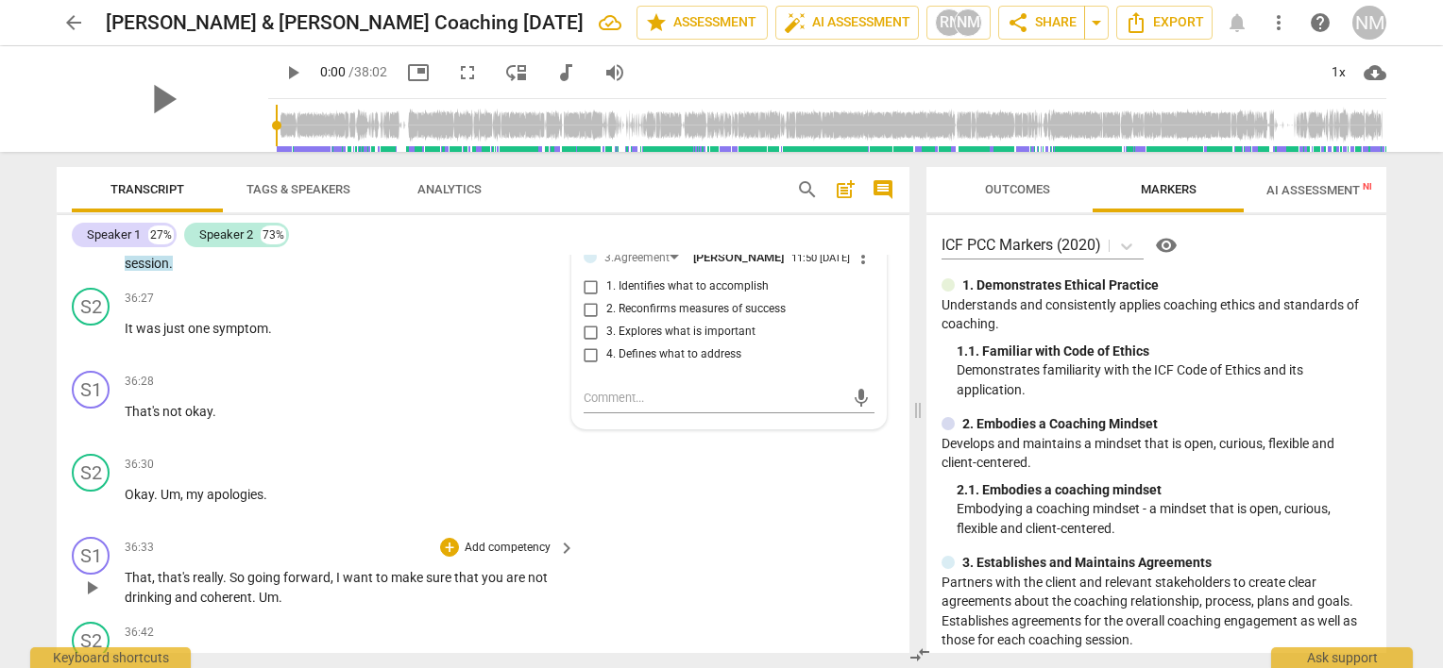
click at [517, 540] on p "Add competency" at bounding box center [508, 548] width 90 height 17
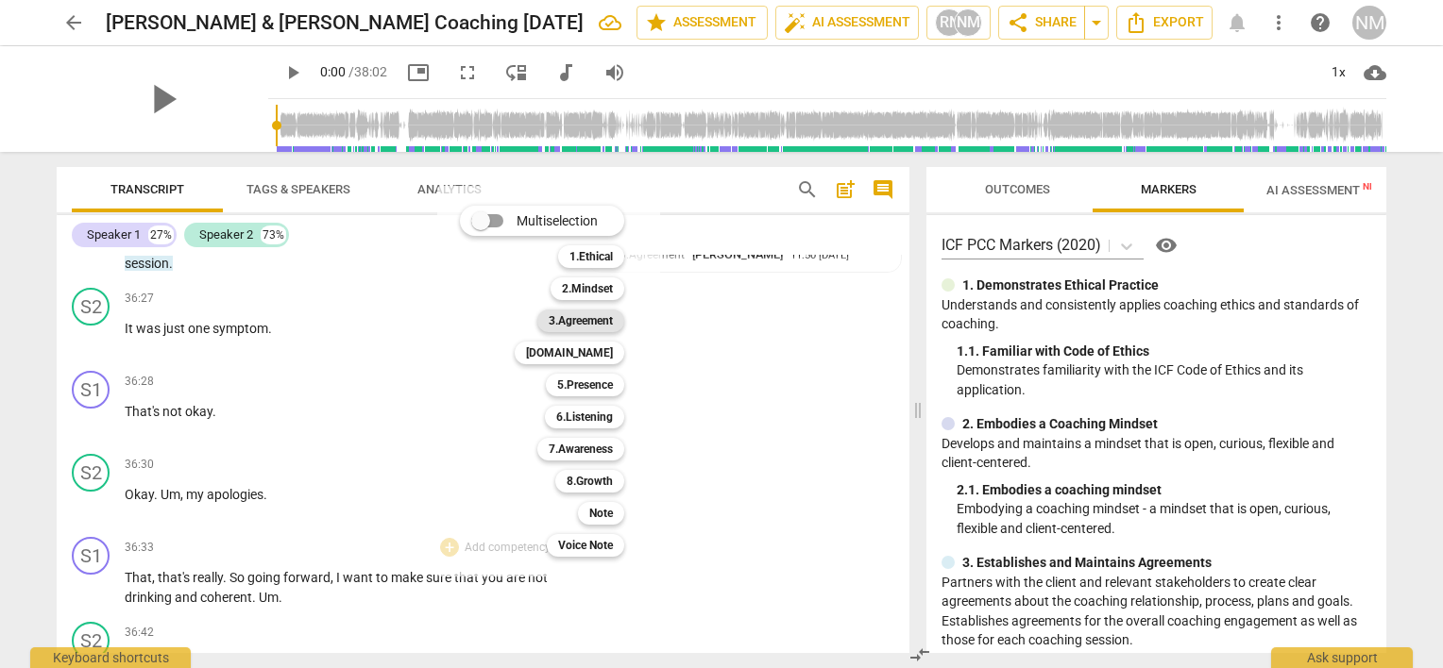
click at [592, 324] on b "3.Agreement" at bounding box center [581, 321] width 64 height 23
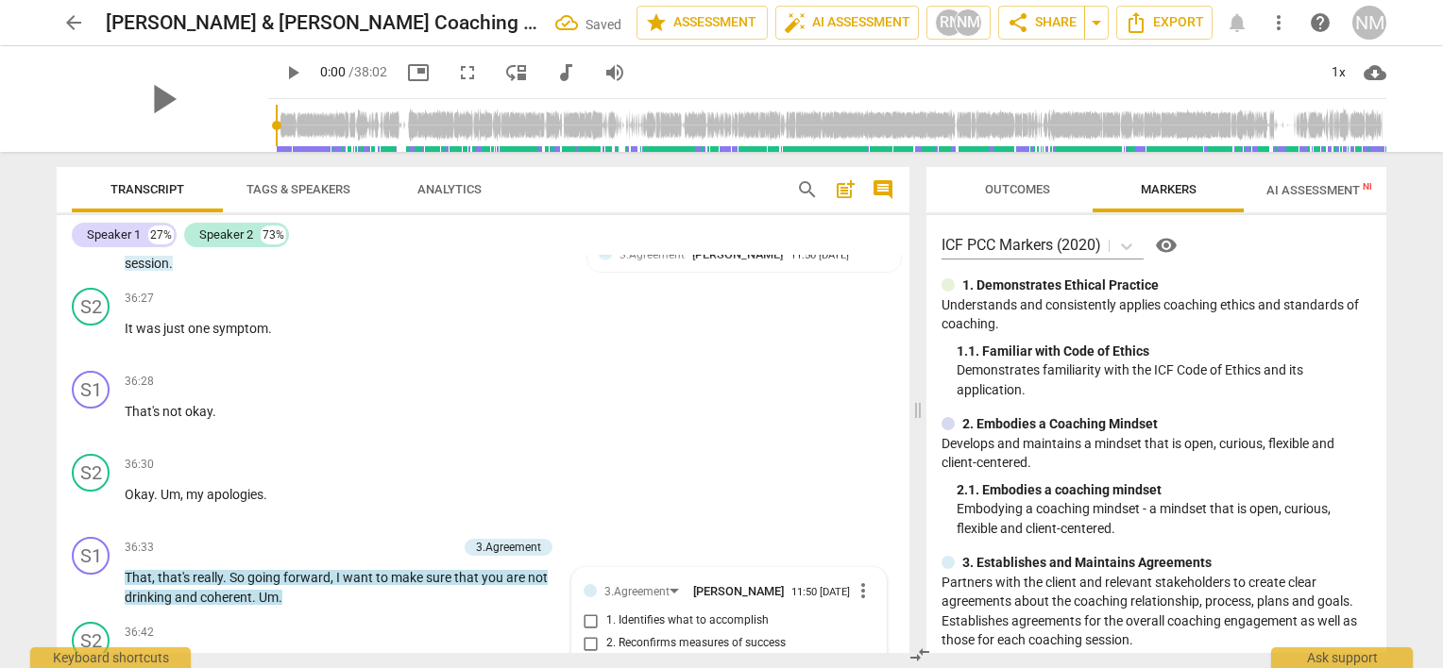
scroll to position [17179, 0]
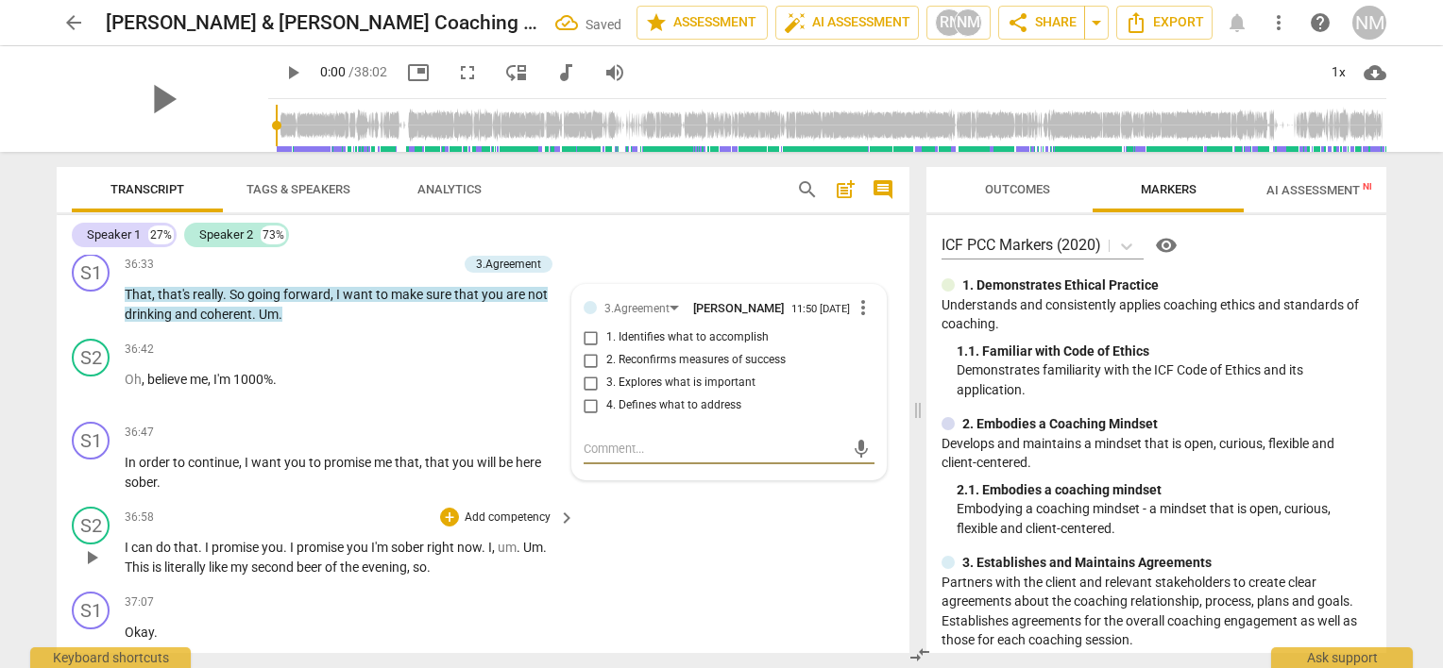
click at [531, 510] on p "Add competency" at bounding box center [508, 518] width 90 height 17
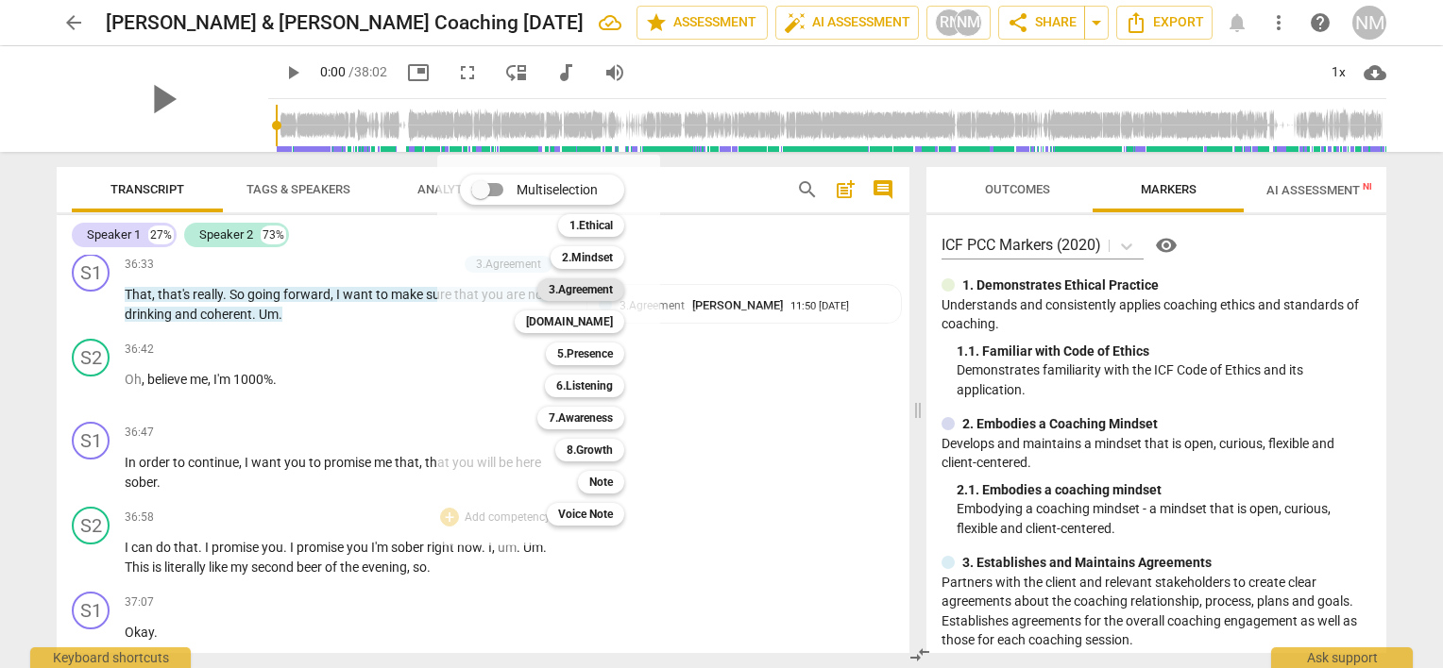
click at [581, 290] on b "3.Agreement" at bounding box center [581, 290] width 64 height 23
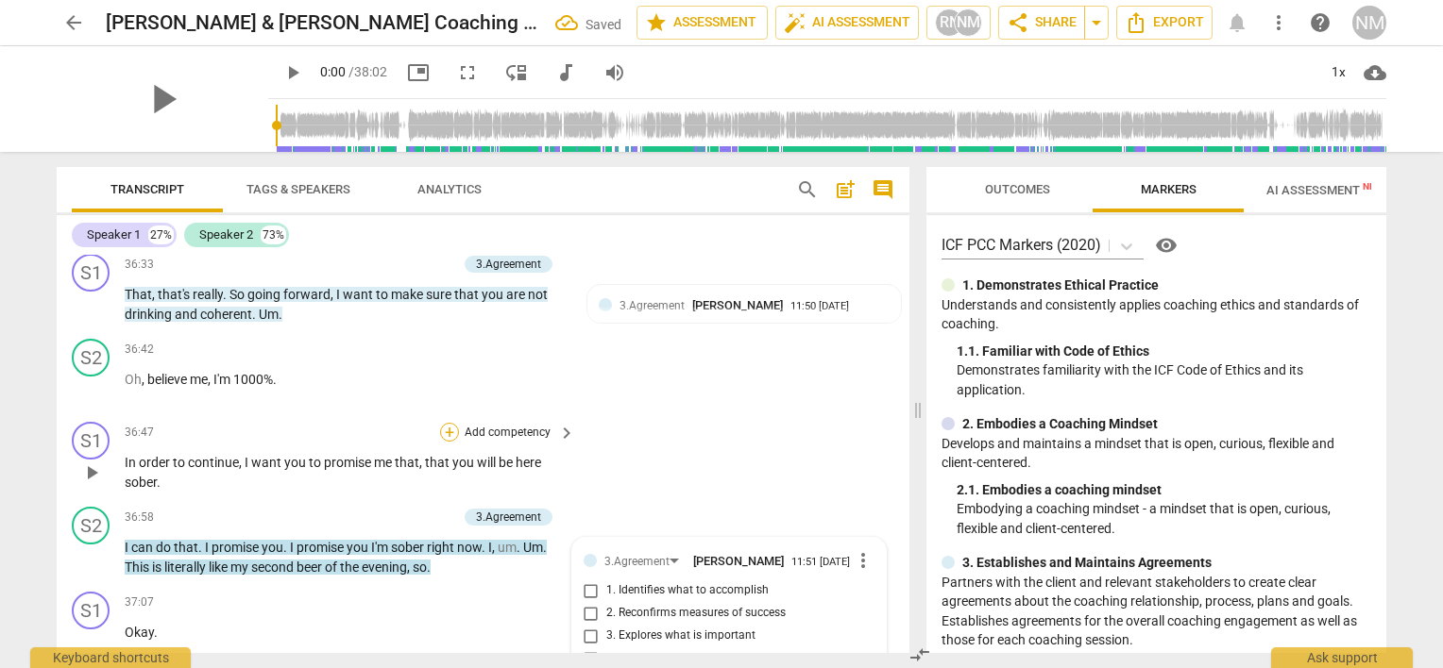
click at [441, 423] on div "+" at bounding box center [449, 432] width 19 height 19
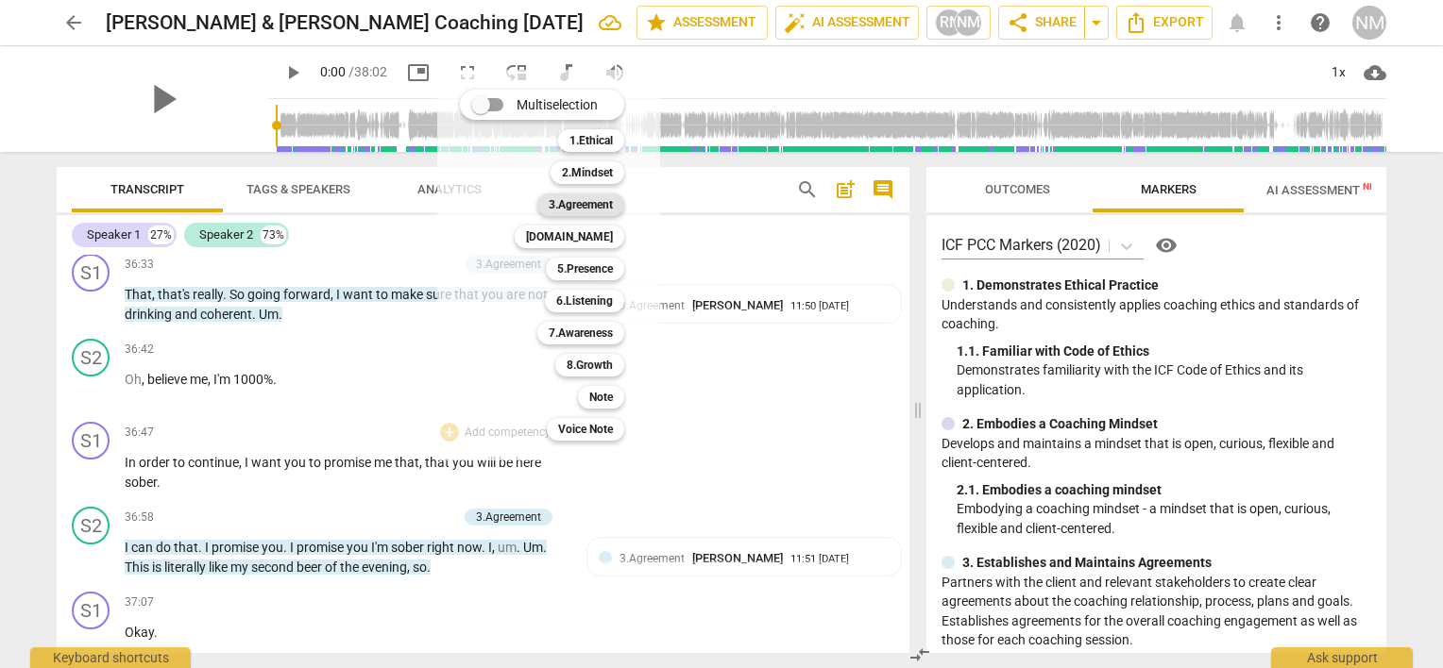
click at [584, 205] on b "3.Agreement" at bounding box center [581, 205] width 64 height 23
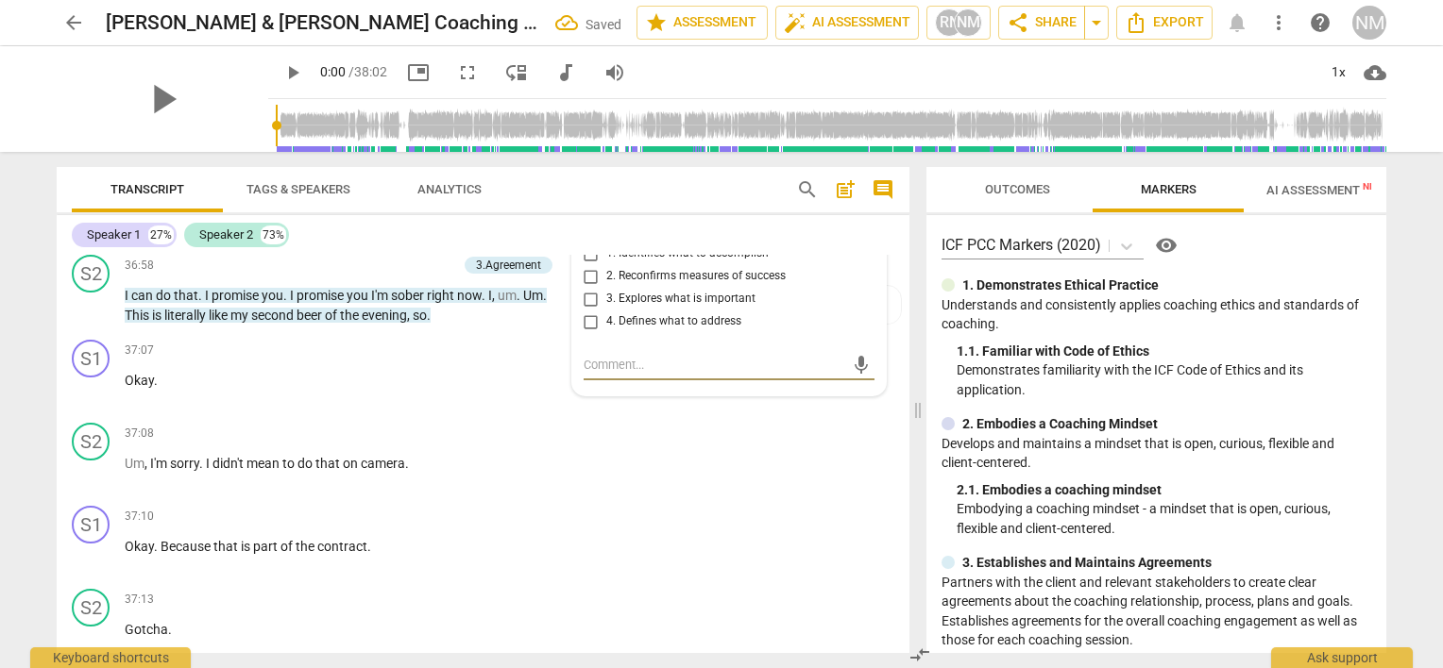
scroll to position [17462, 0]
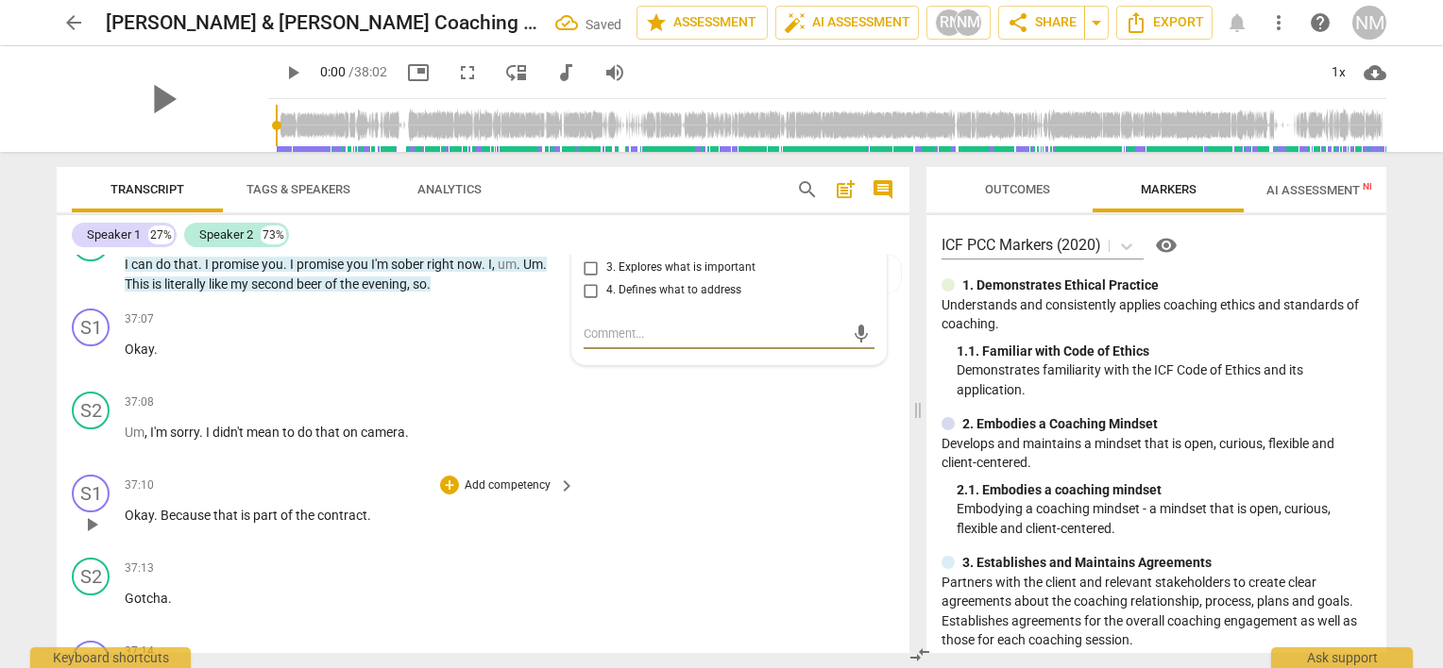
click at [501, 478] on p "Add competency" at bounding box center [508, 486] width 90 height 17
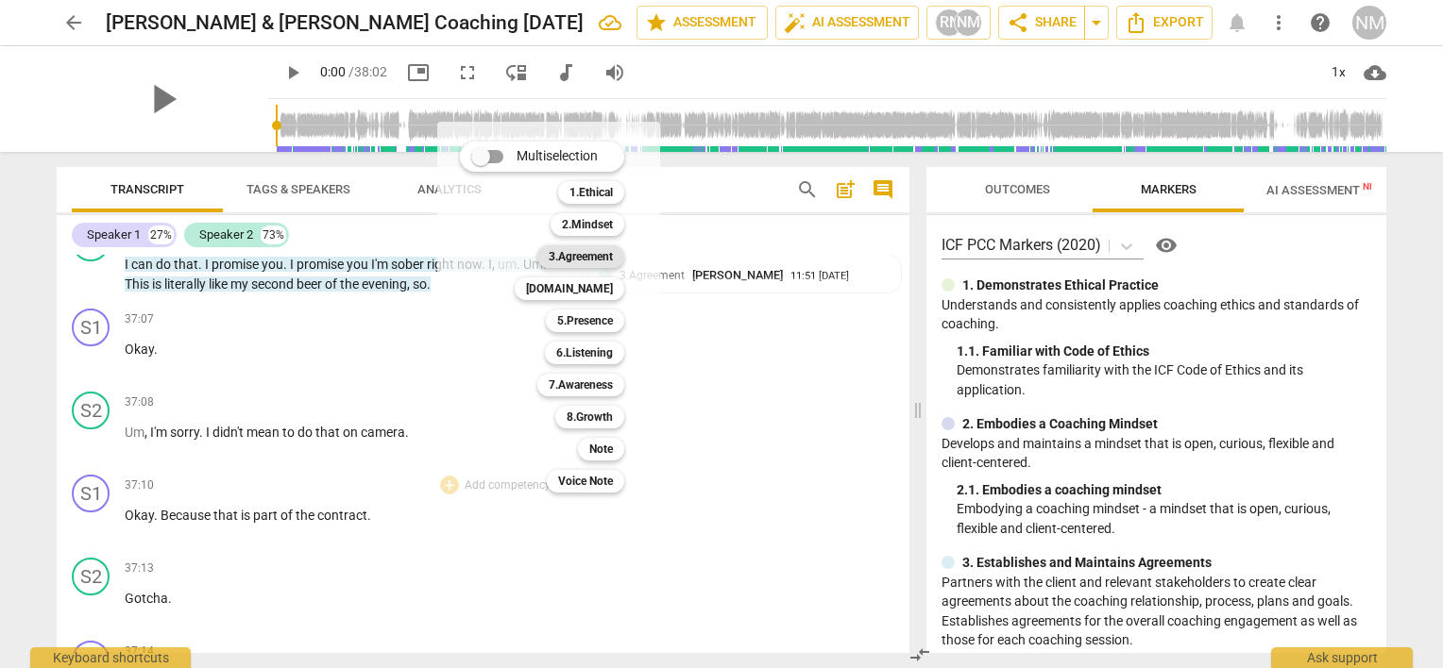
click at [590, 264] on b "3.Agreement" at bounding box center [581, 256] width 64 height 23
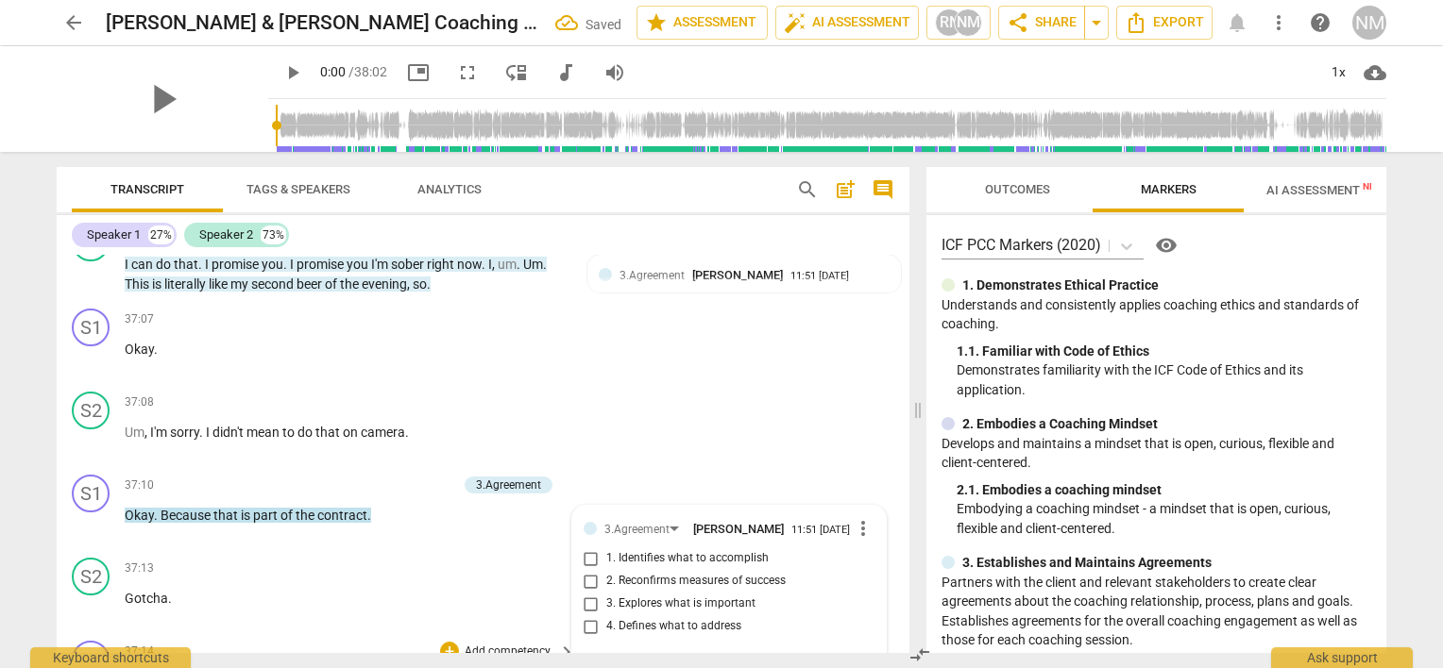
click at [539, 644] on p "Add competency" at bounding box center [508, 652] width 90 height 17
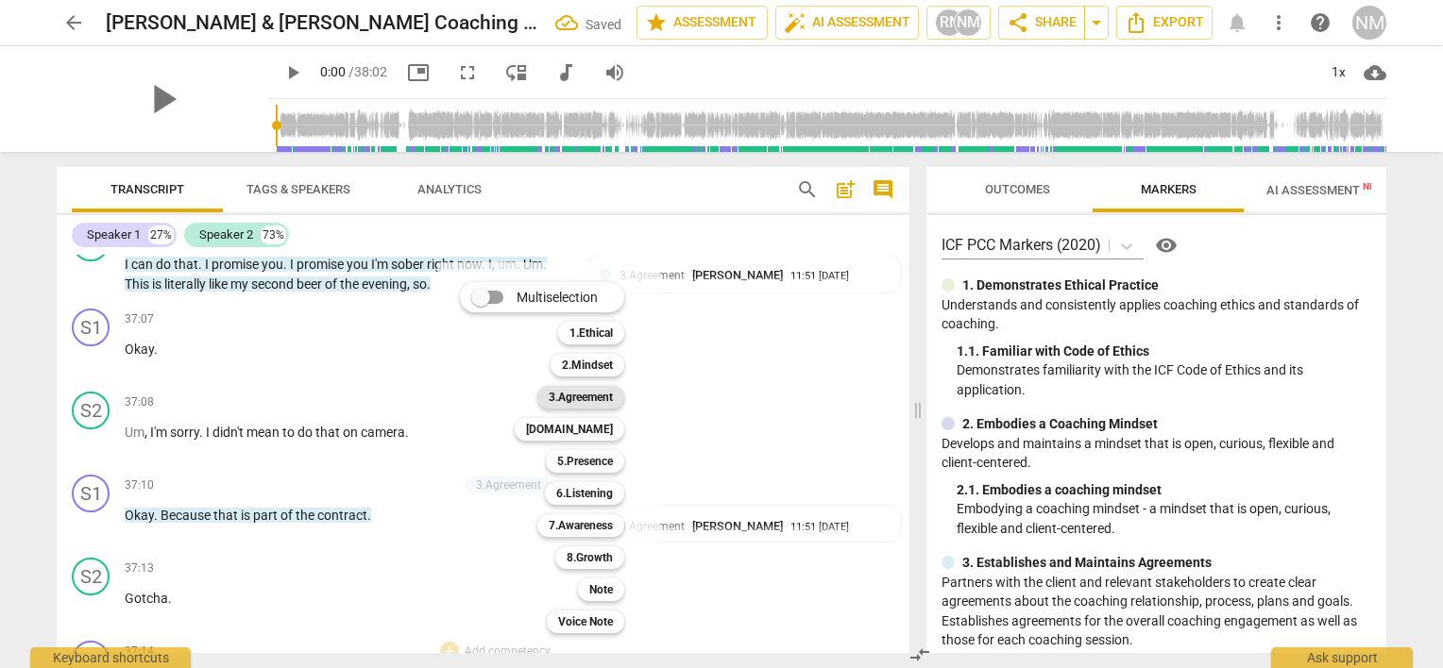
click at [589, 398] on b "3.Agreement" at bounding box center [581, 397] width 64 height 23
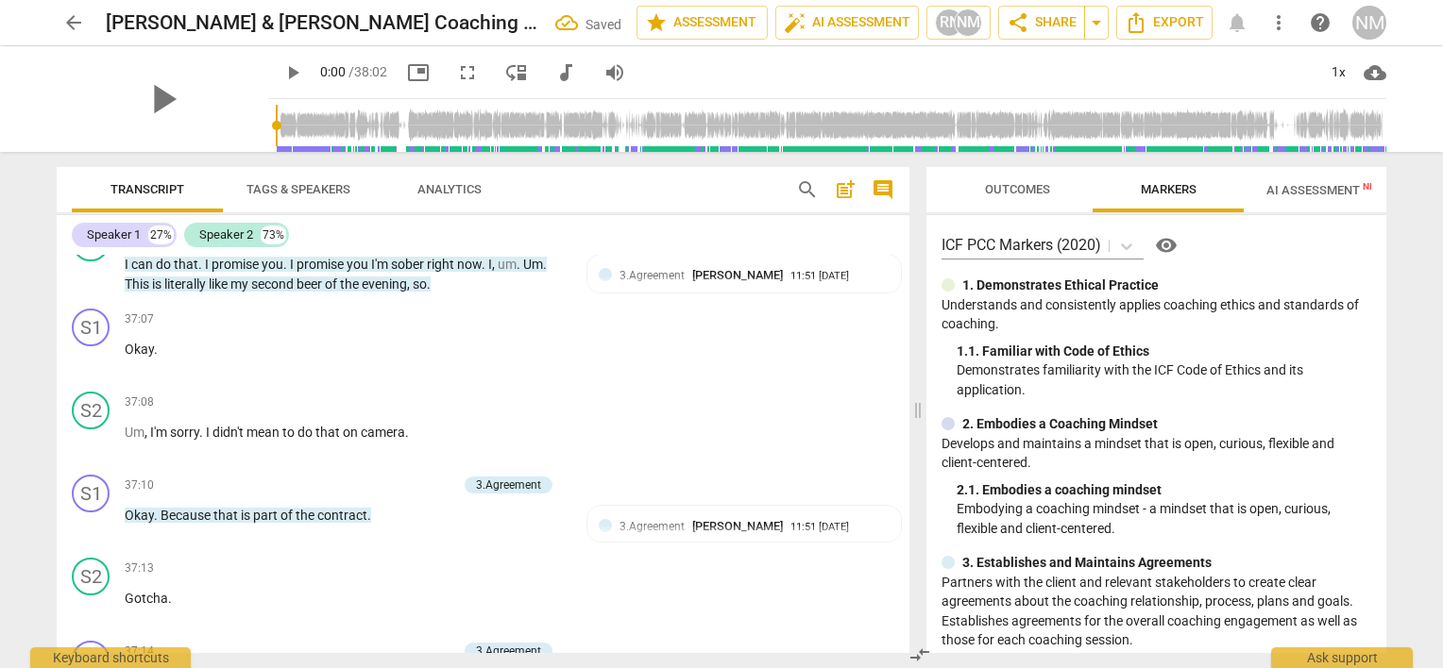
scroll to position [17681, 0]
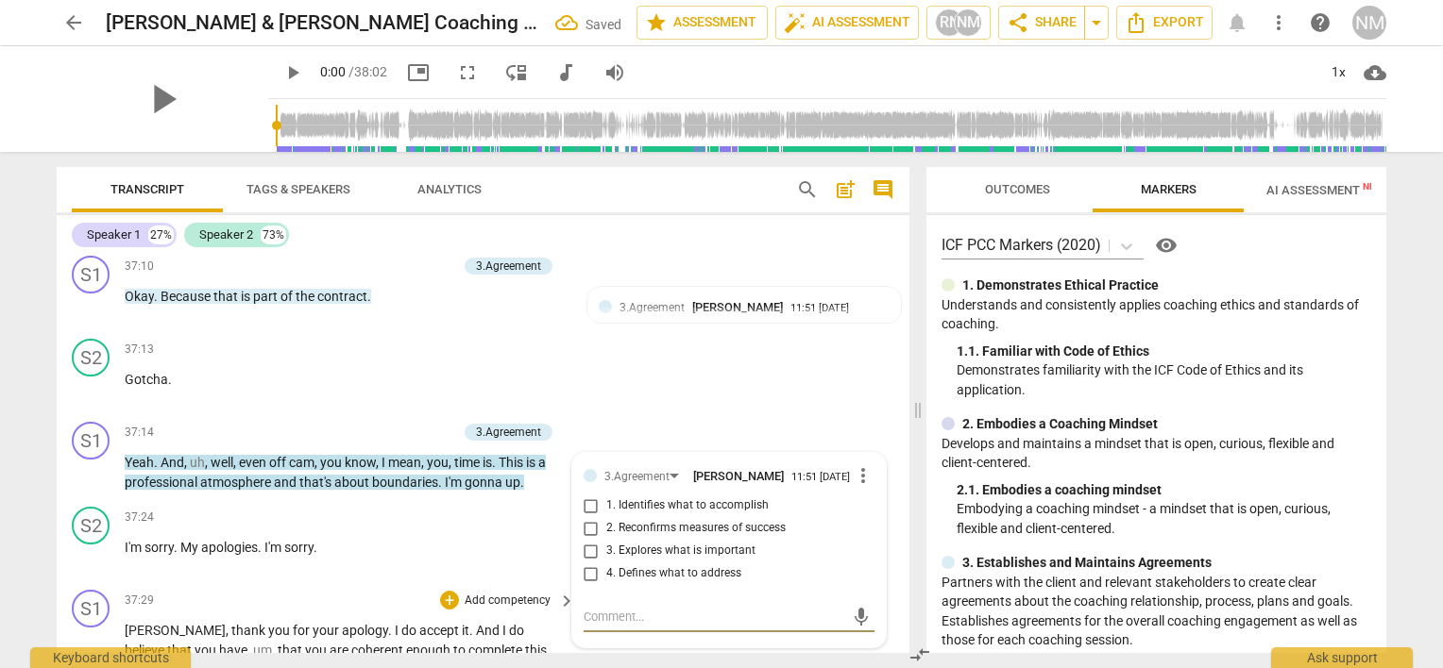
click at [512, 593] on p "Add competency" at bounding box center [508, 601] width 90 height 17
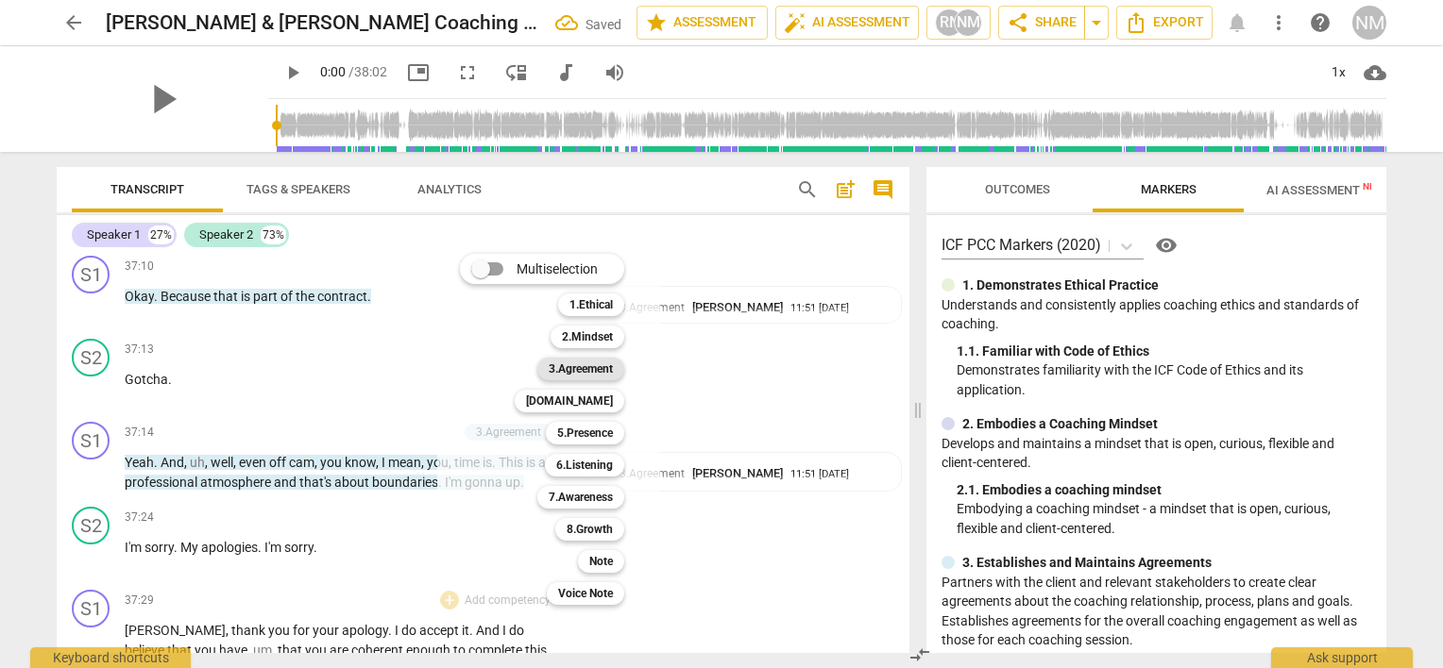
click at [585, 370] on b "3.Agreement" at bounding box center [581, 369] width 64 height 23
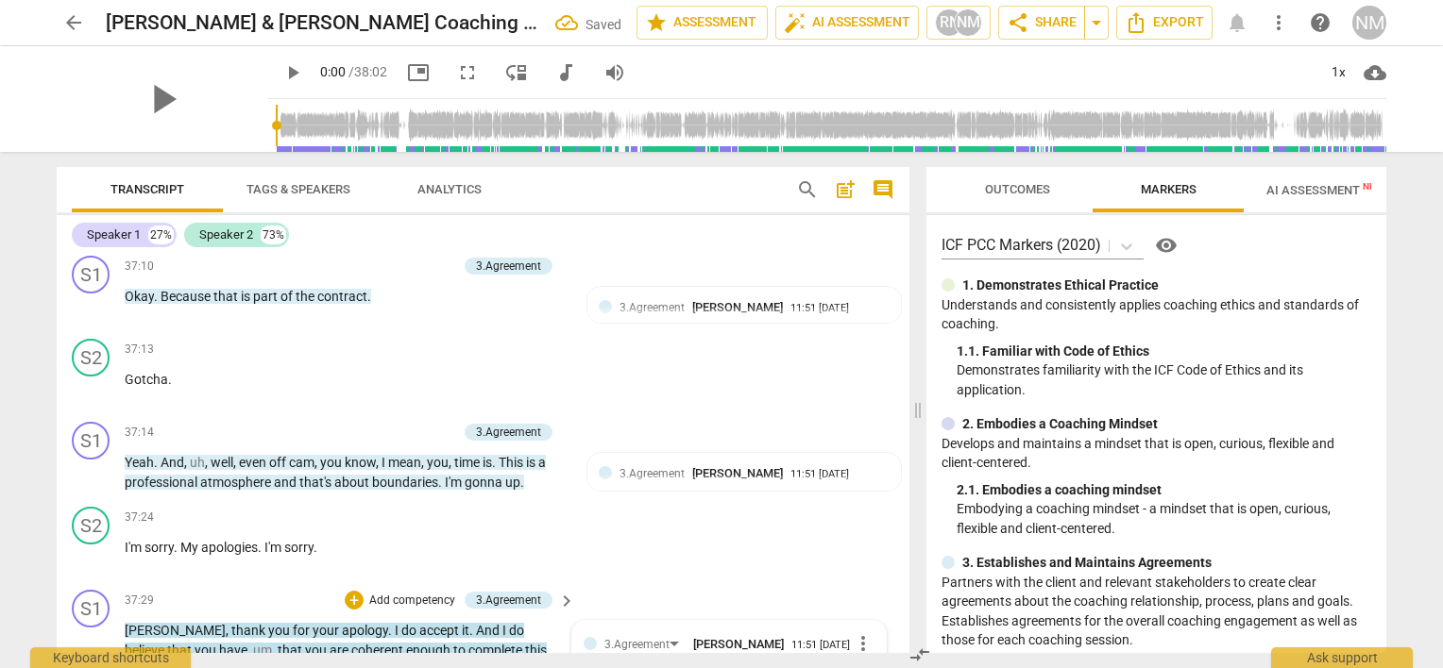
click at [390, 593] on p "Add competency" at bounding box center [412, 601] width 90 height 17
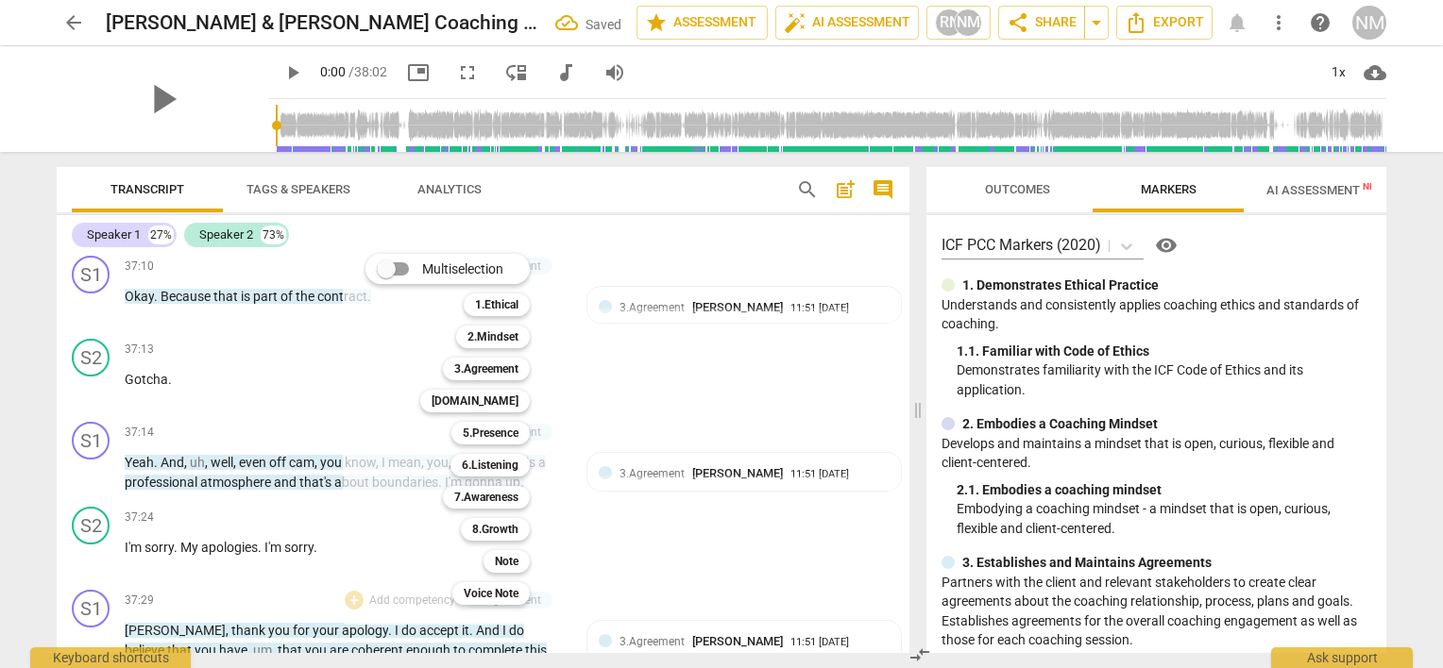
click at [504, 390] on b "[DOMAIN_NAME]" at bounding box center [474, 401] width 87 height 23
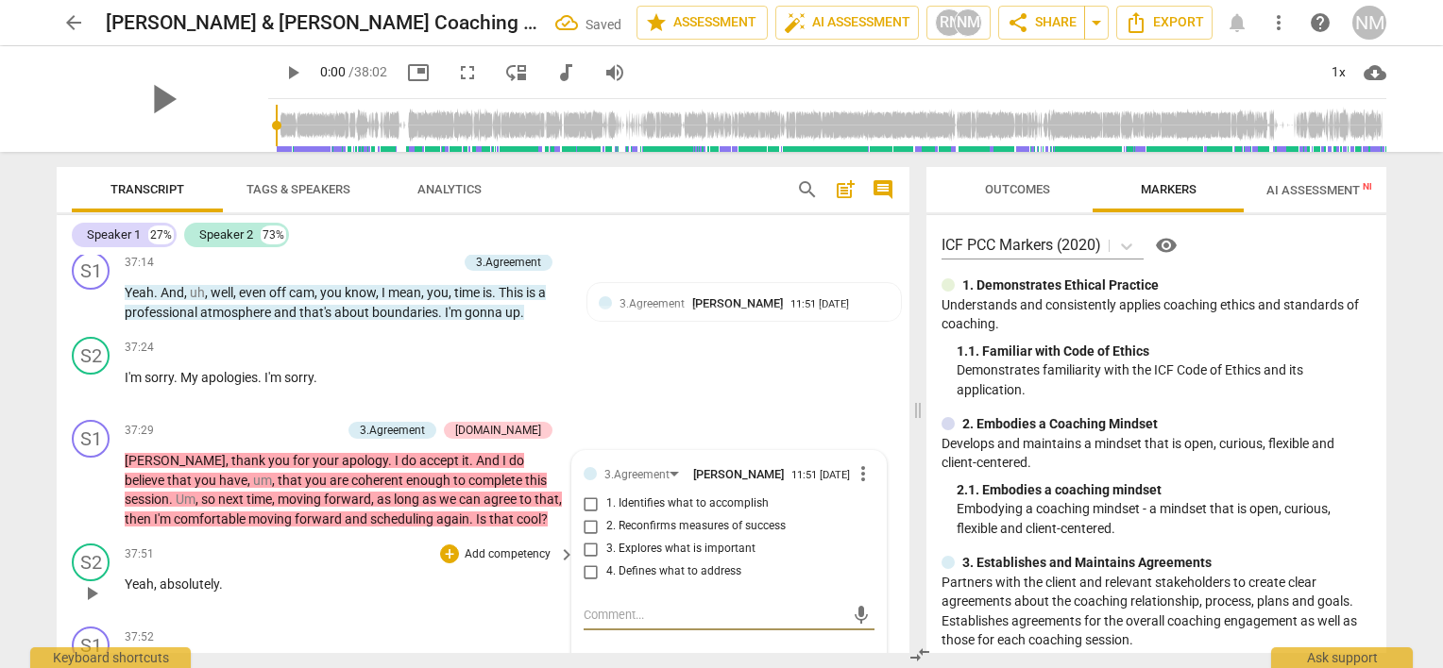
scroll to position [17881, 0]
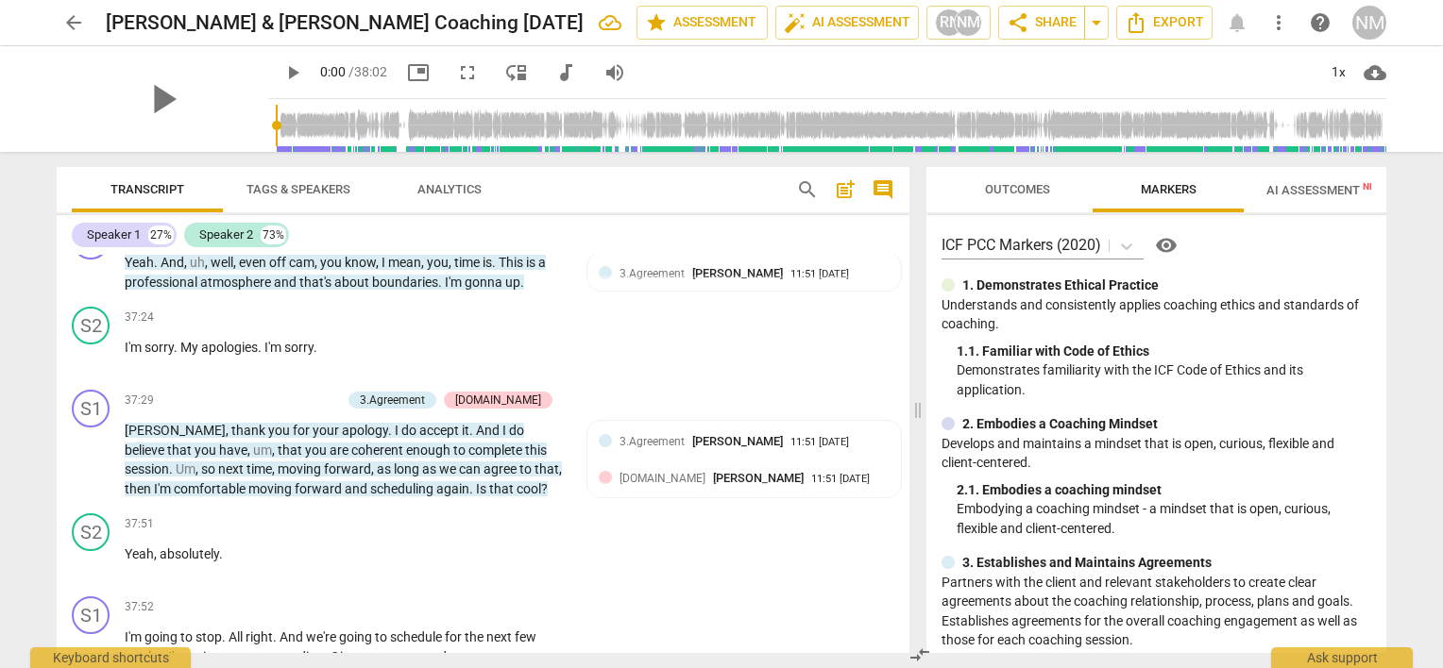
drag, startPoint x: 1305, startPoint y: 195, endPoint x: 1275, endPoint y: 211, distance: 33.4
click at [1299, 196] on span "AI Assessment New" at bounding box center [1324, 190] width 117 height 14
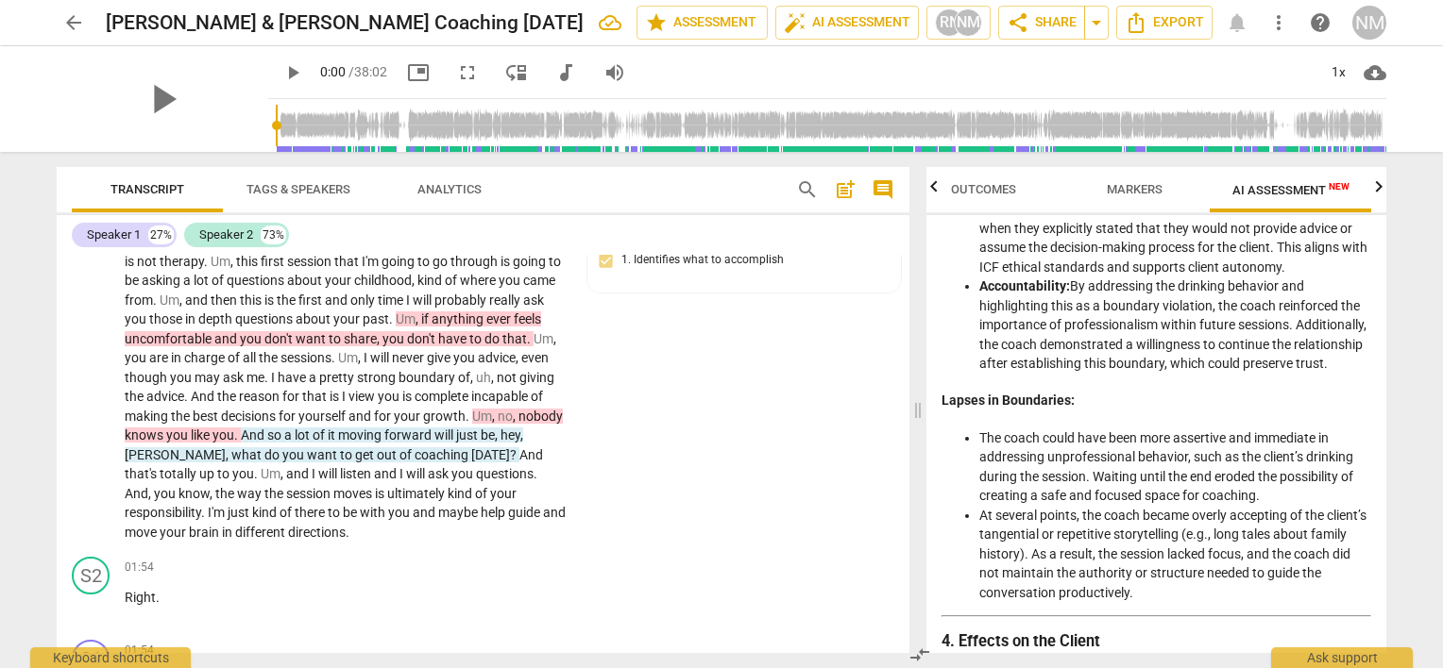
scroll to position [189, 0]
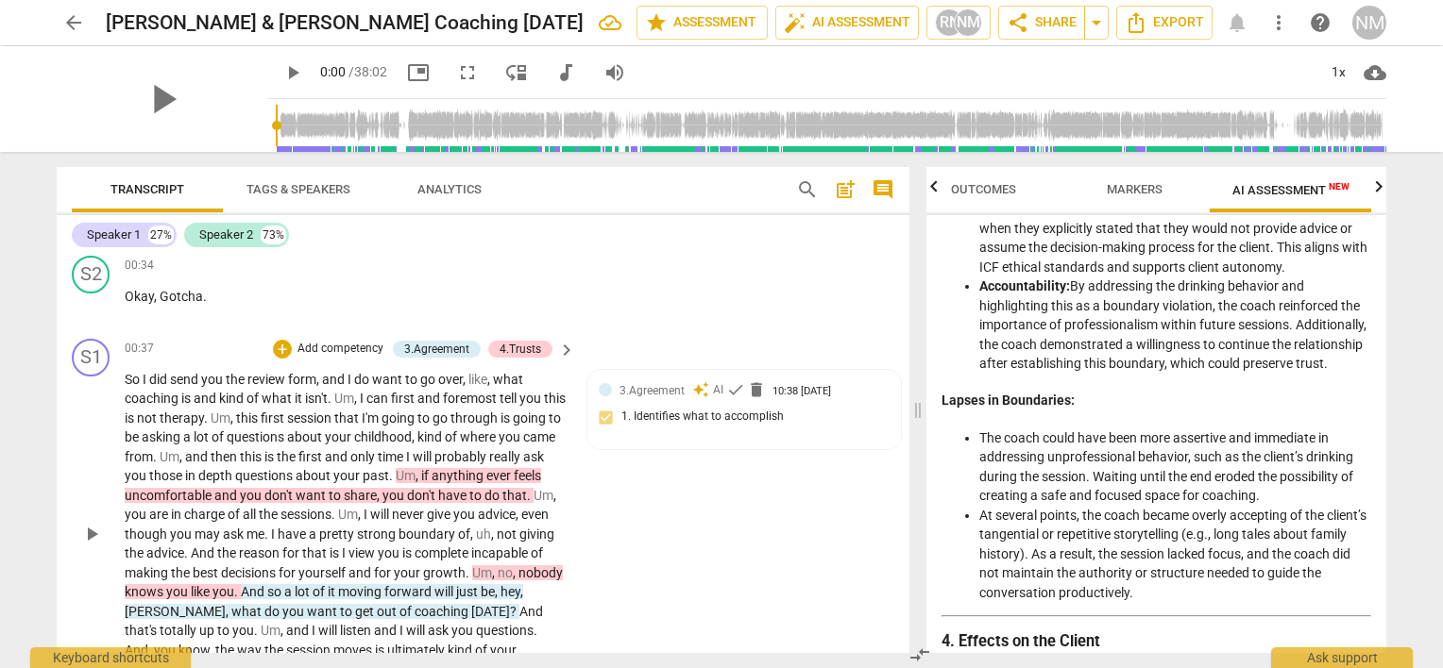
click at [344, 341] on p "Add competency" at bounding box center [341, 349] width 90 height 17
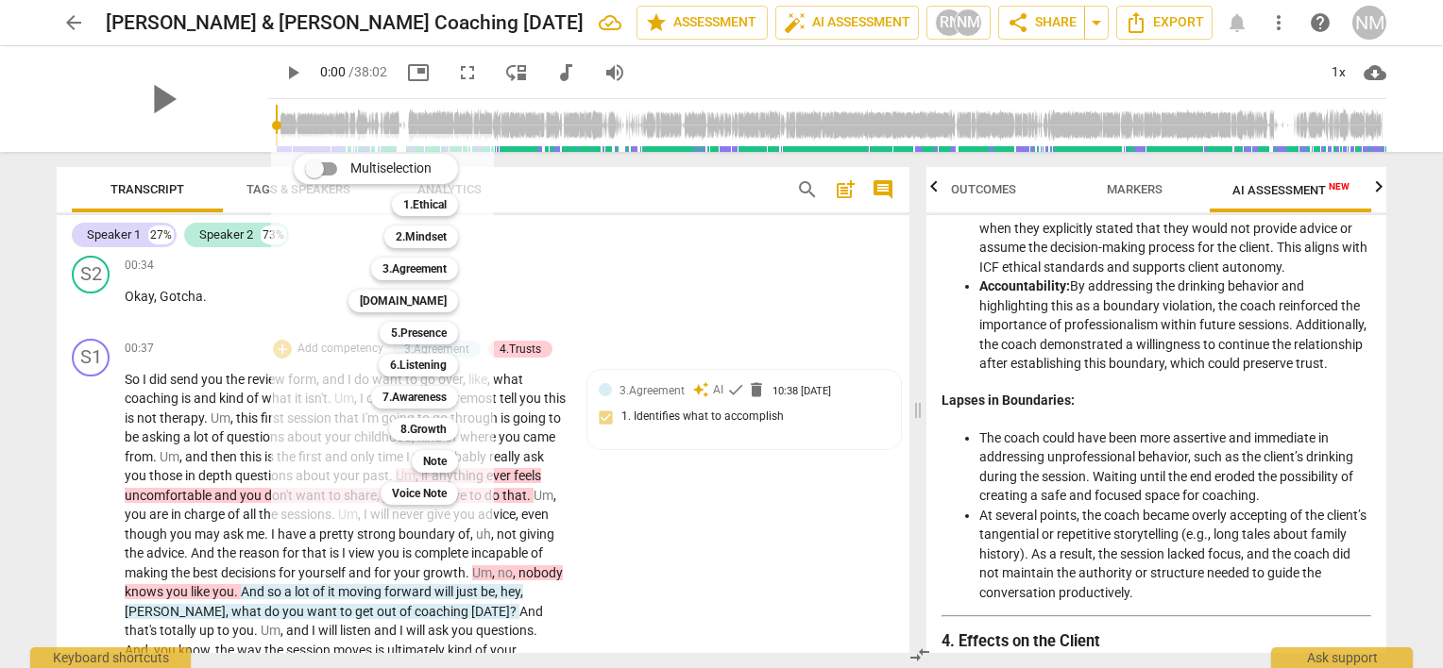
click at [415, 276] on b "3.Agreement" at bounding box center [414, 269] width 64 height 23
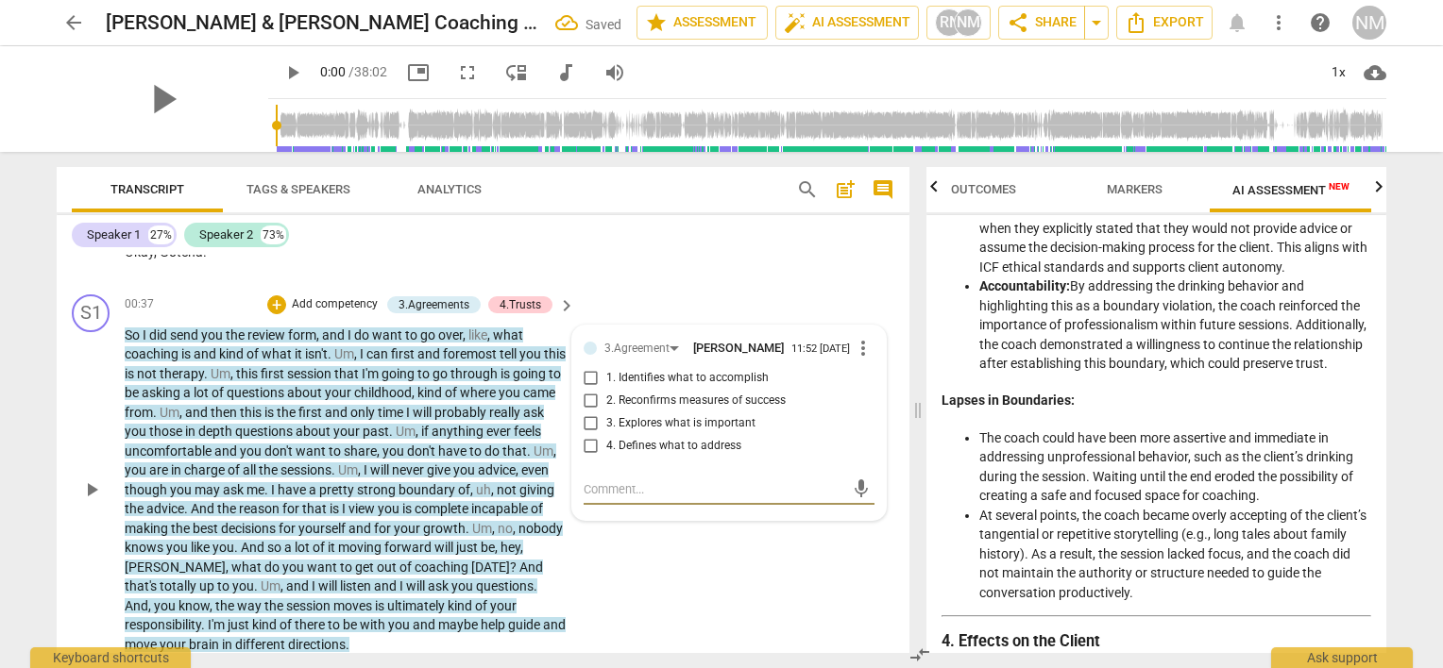
scroll to position [422, 0]
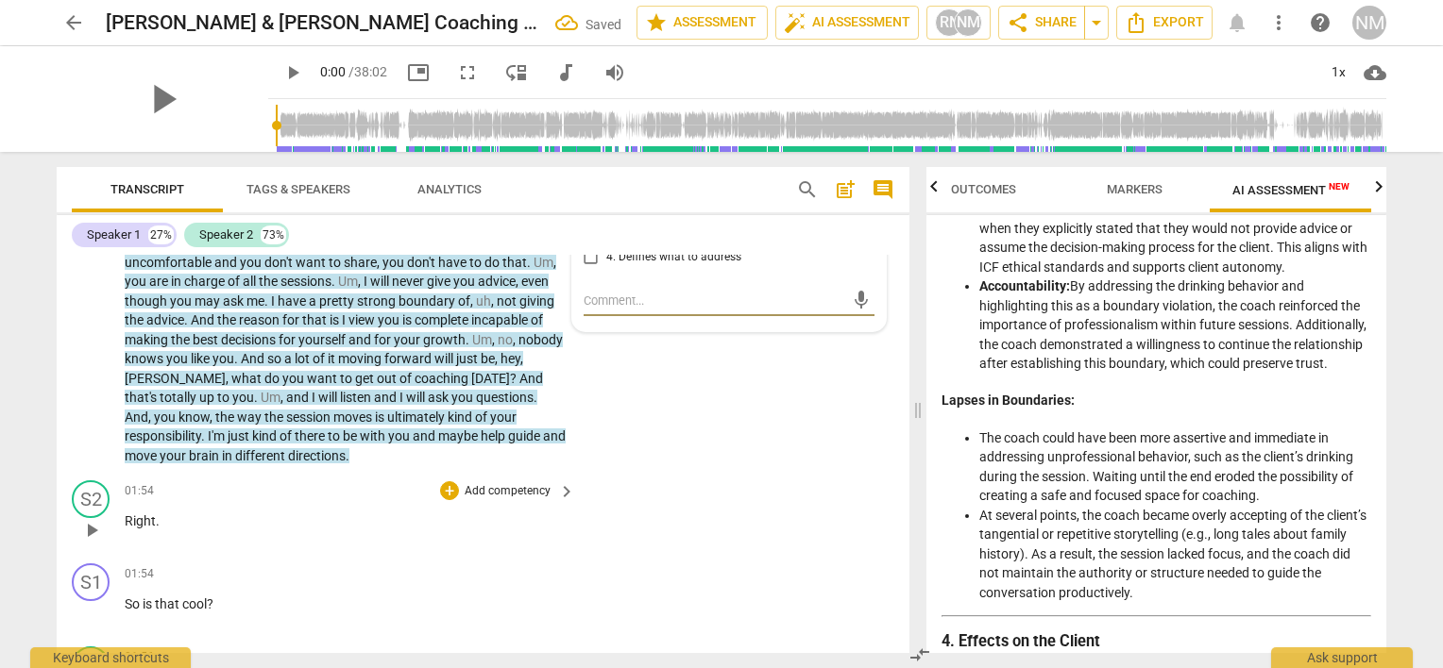
click at [566, 431] on div "So I did send you the review form , and I do want to go over , like , what coac…" at bounding box center [351, 301] width 452 height 329
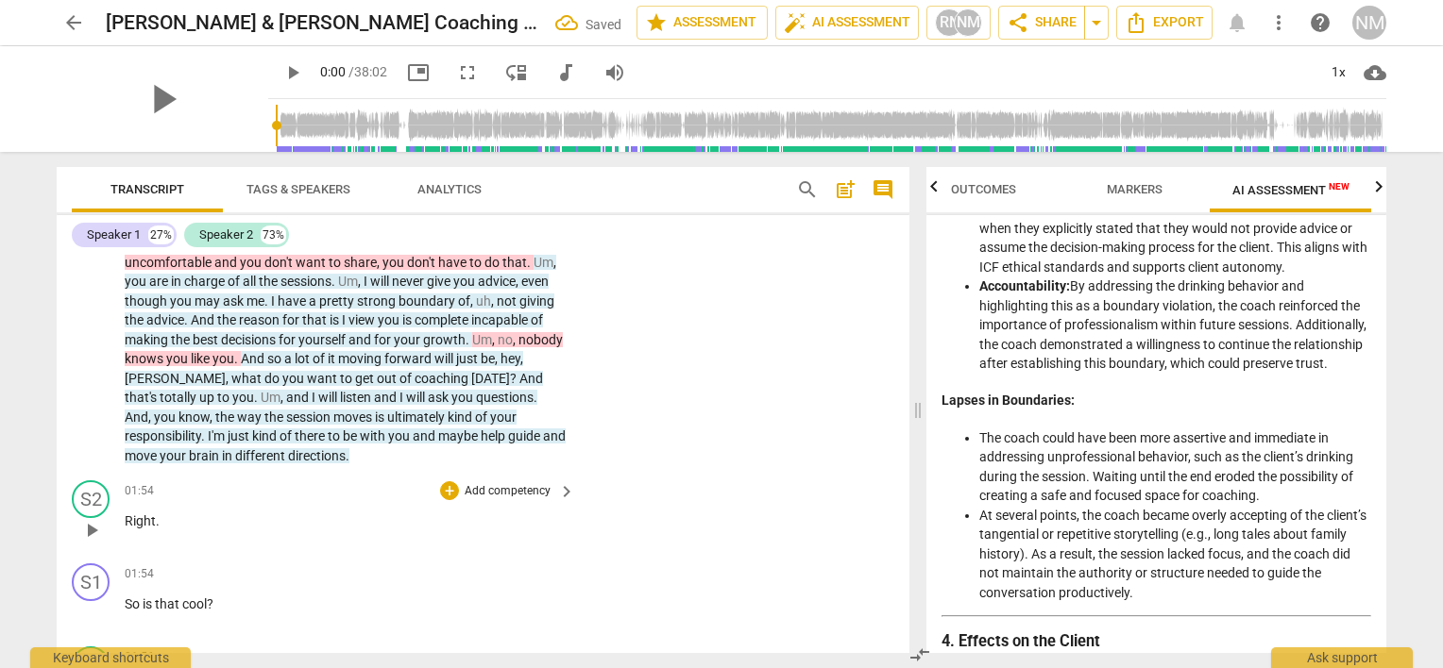
scroll to position [705, 0]
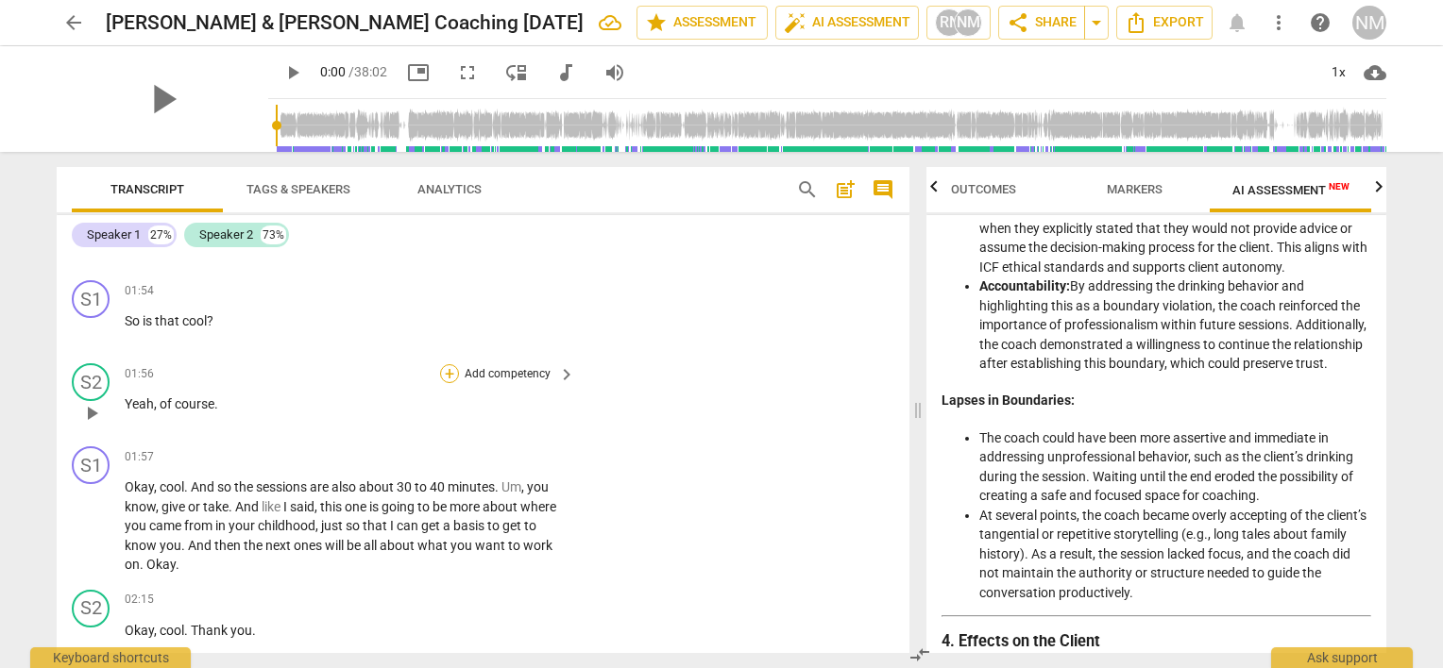
click at [446, 364] on div "+" at bounding box center [449, 373] width 19 height 19
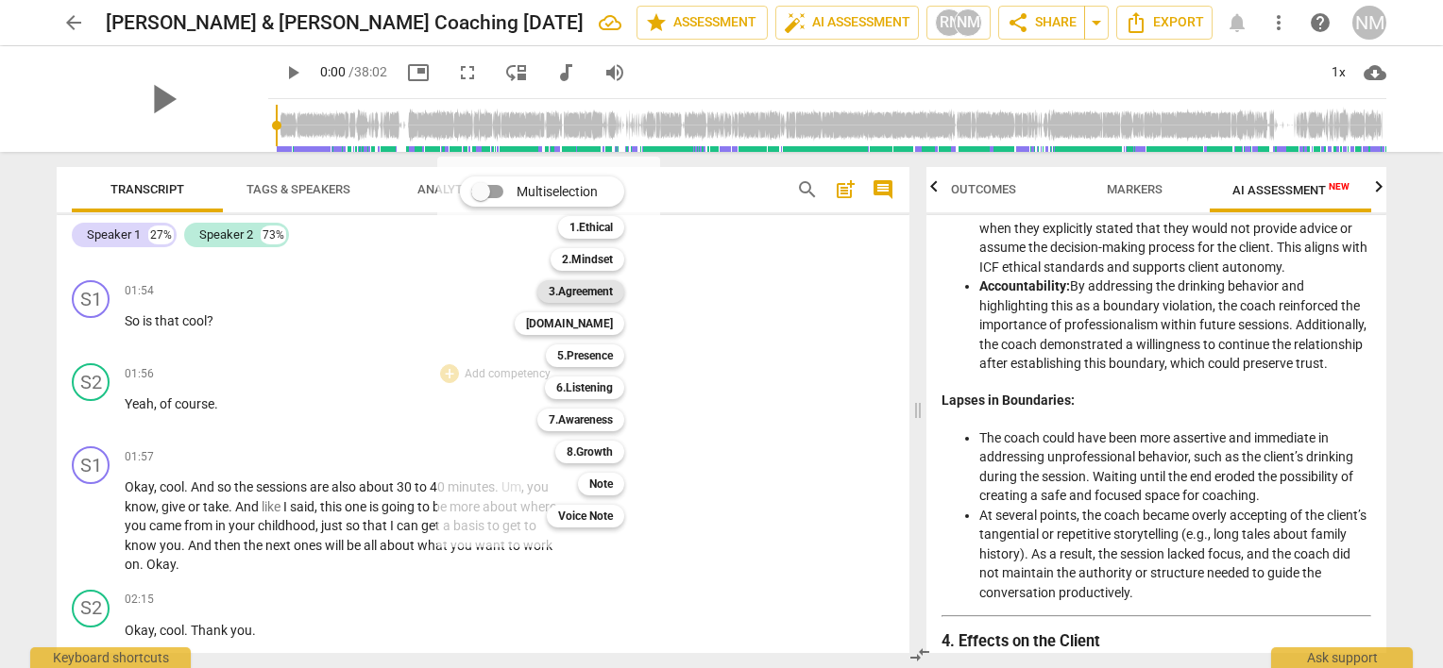
click at [561, 296] on b "3.Agreement" at bounding box center [581, 291] width 64 height 23
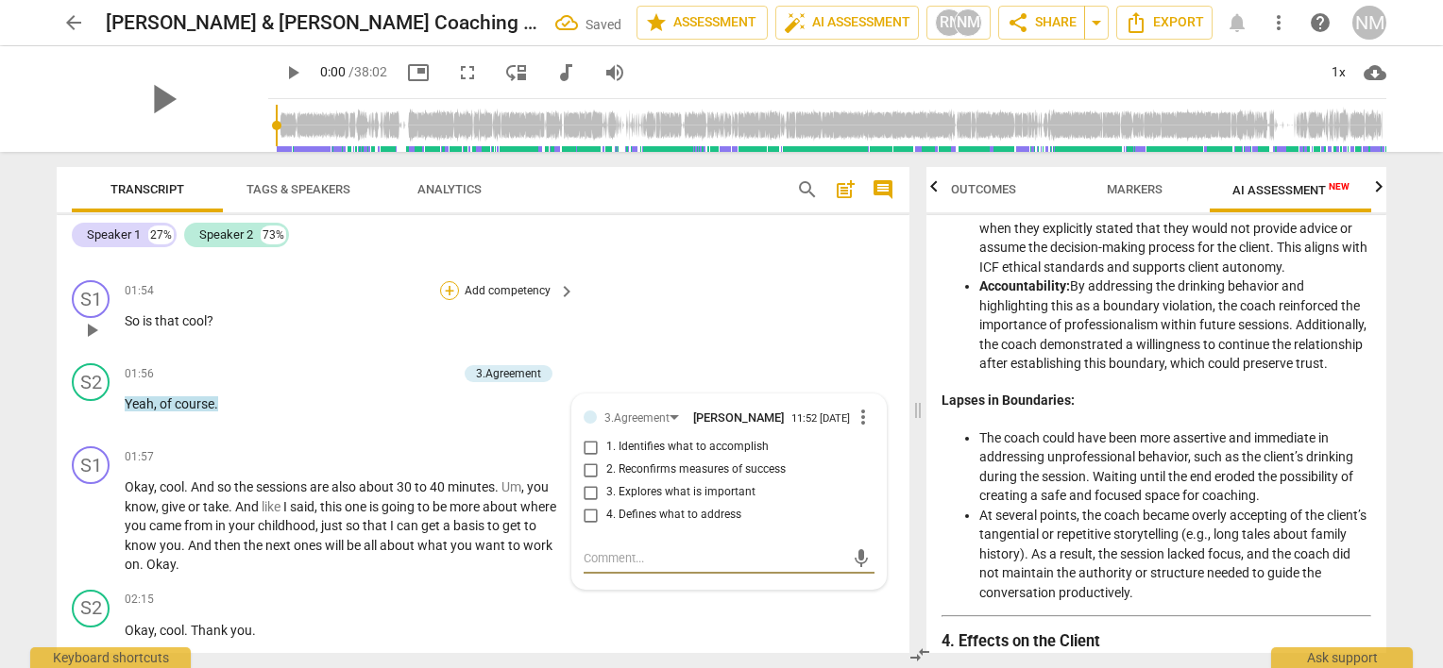
click at [440, 281] on div "+" at bounding box center [449, 290] width 19 height 19
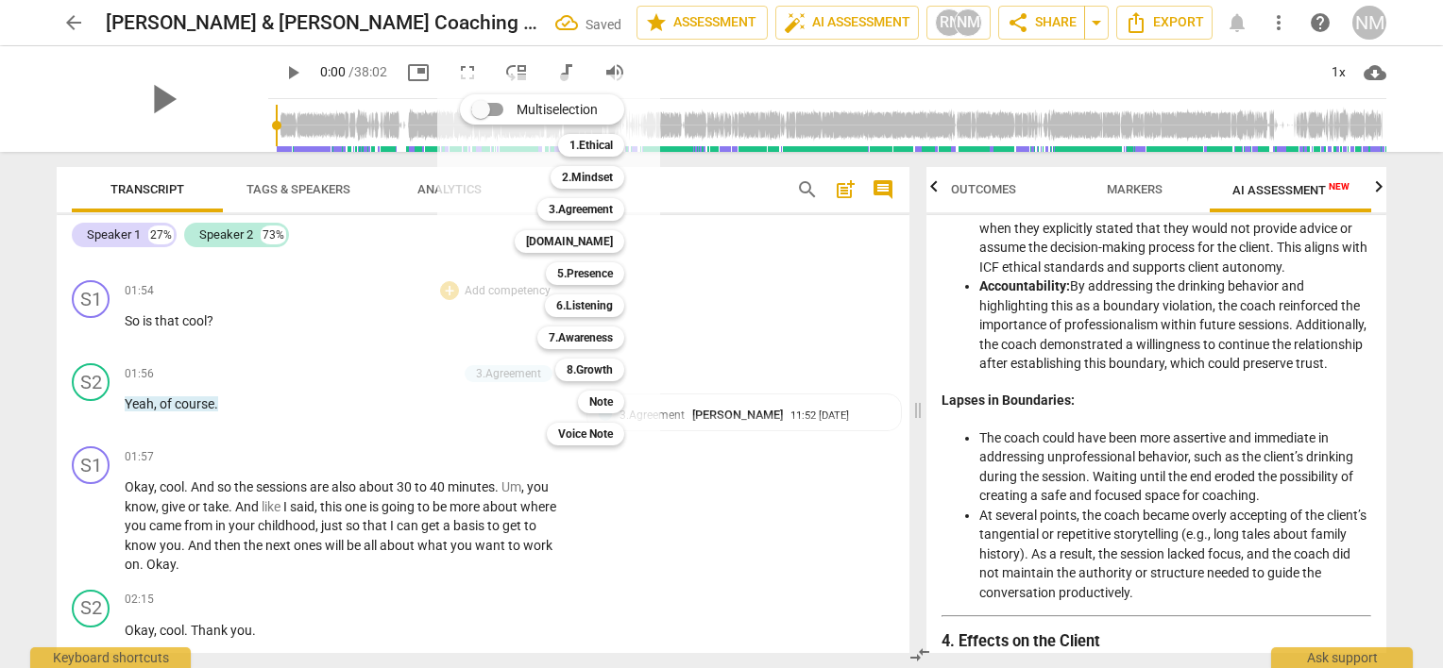
click at [446, 276] on div "Multiselection m 1.Ethical 1 2.Mindset 2 3.Agreement 3 [DOMAIN_NAME] 4 5.Presen…" at bounding box center [548, 270] width 223 height 391
click at [578, 214] on b "3.Agreement" at bounding box center [581, 209] width 64 height 23
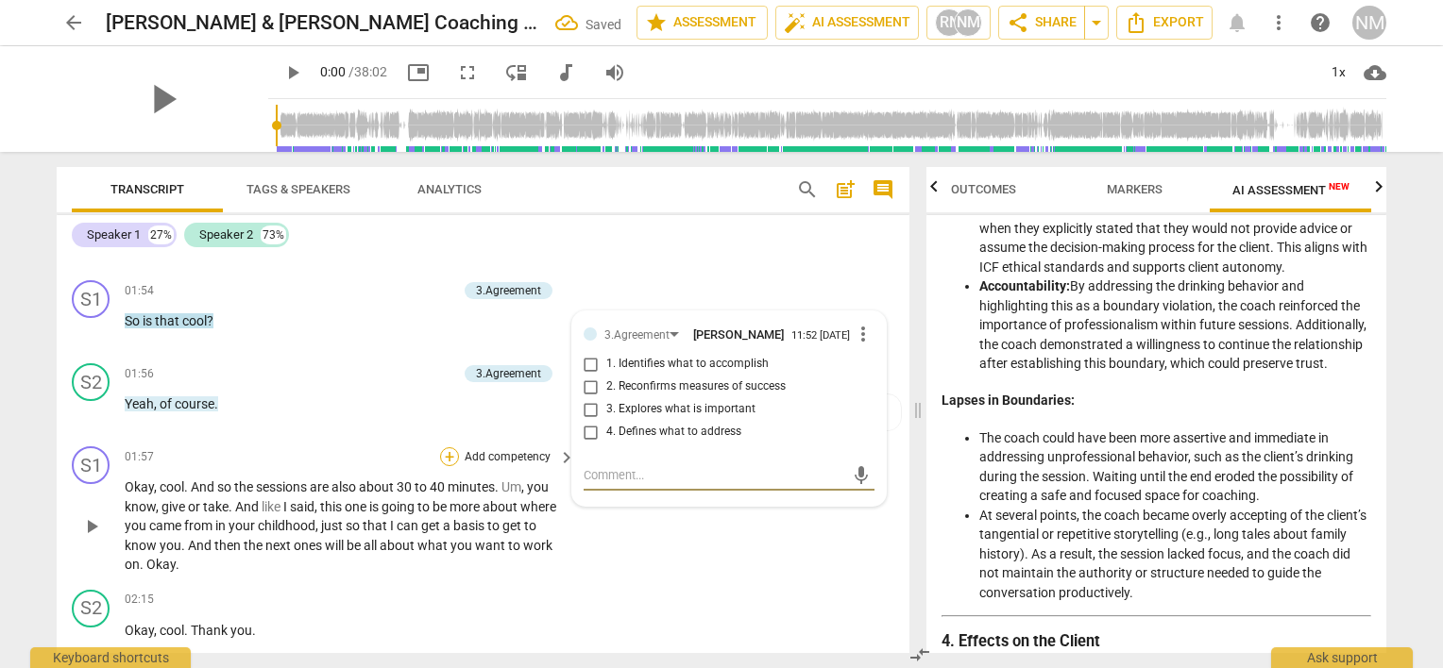
click at [442, 447] on div "+" at bounding box center [449, 456] width 19 height 19
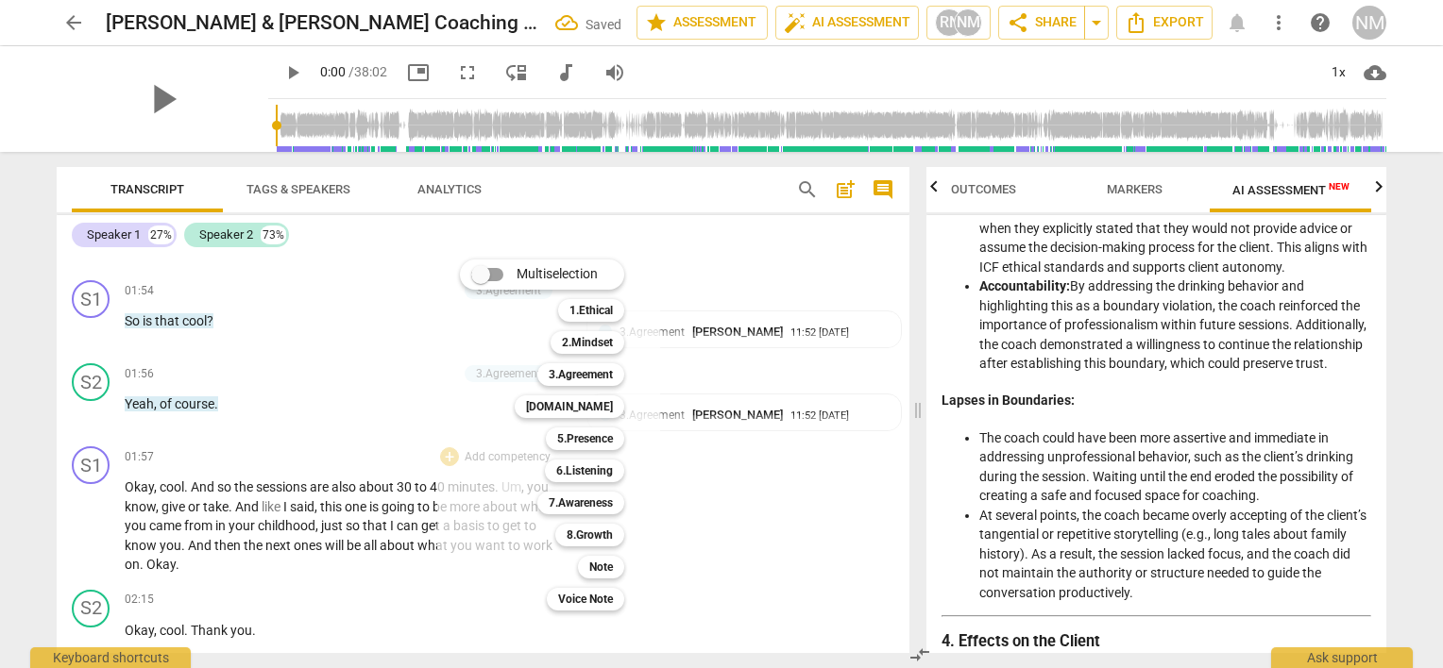
click at [555, 380] on b "3.Agreement" at bounding box center [581, 374] width 64 height 23
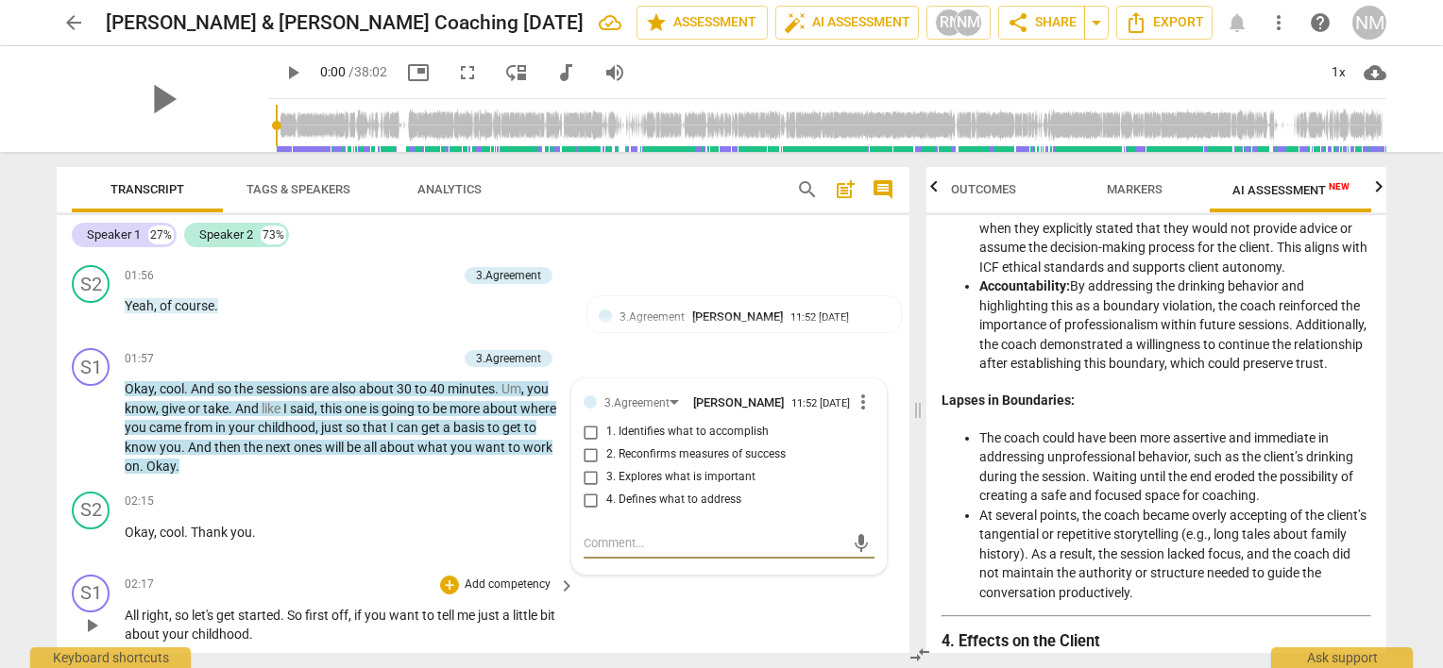
scroll to position [800, 0]
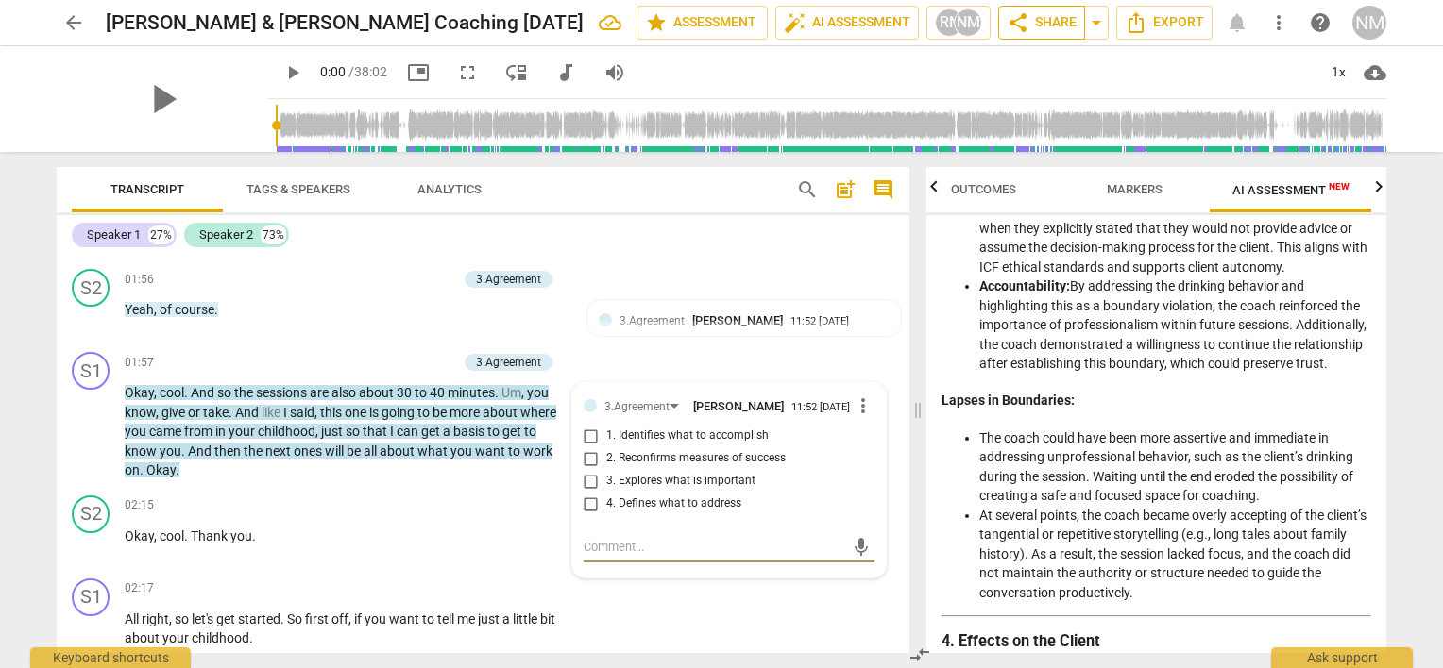
click at [1030, 25] on span "share Share" at bounding box center [1041, 22] width 70 height 23
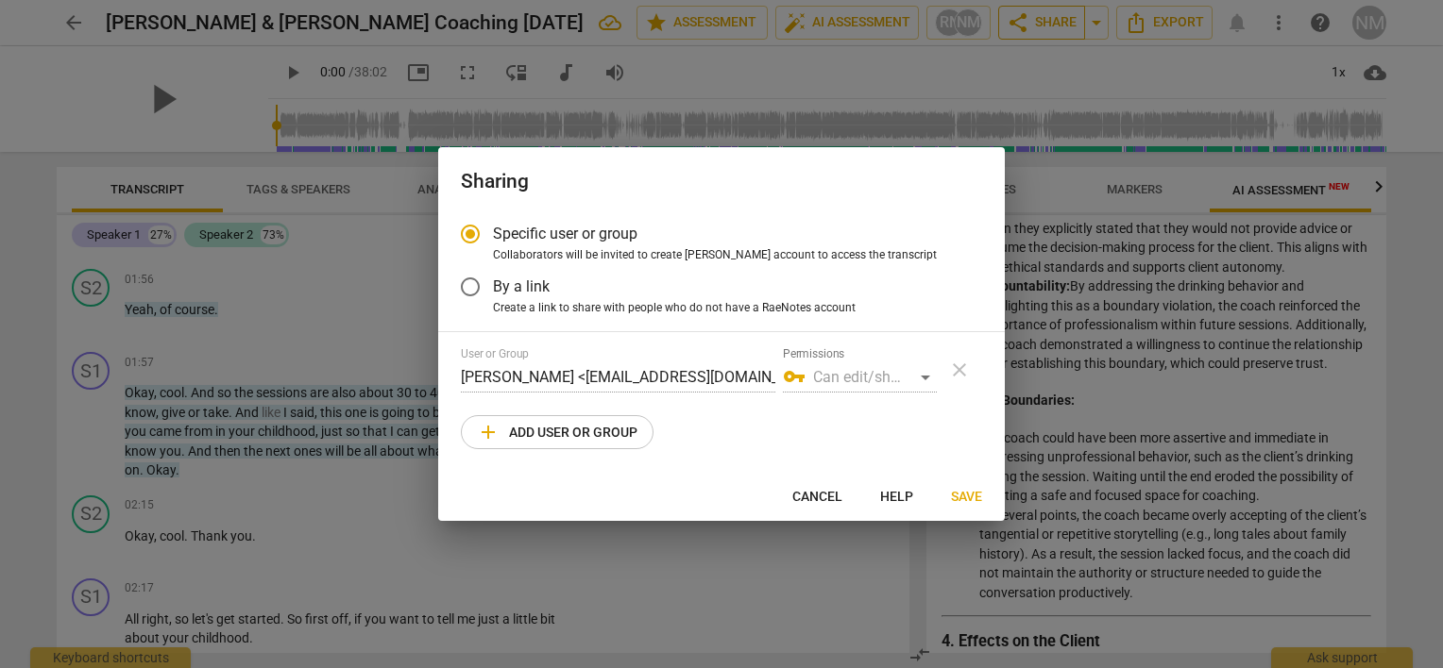
radio input "false"
click at [535, 284] on span "By a link" at bounding box center [521, 287] width 57 height 22
click at [493, 284] on input "By a link" at bounding box center [469, 286] width 45 height 45
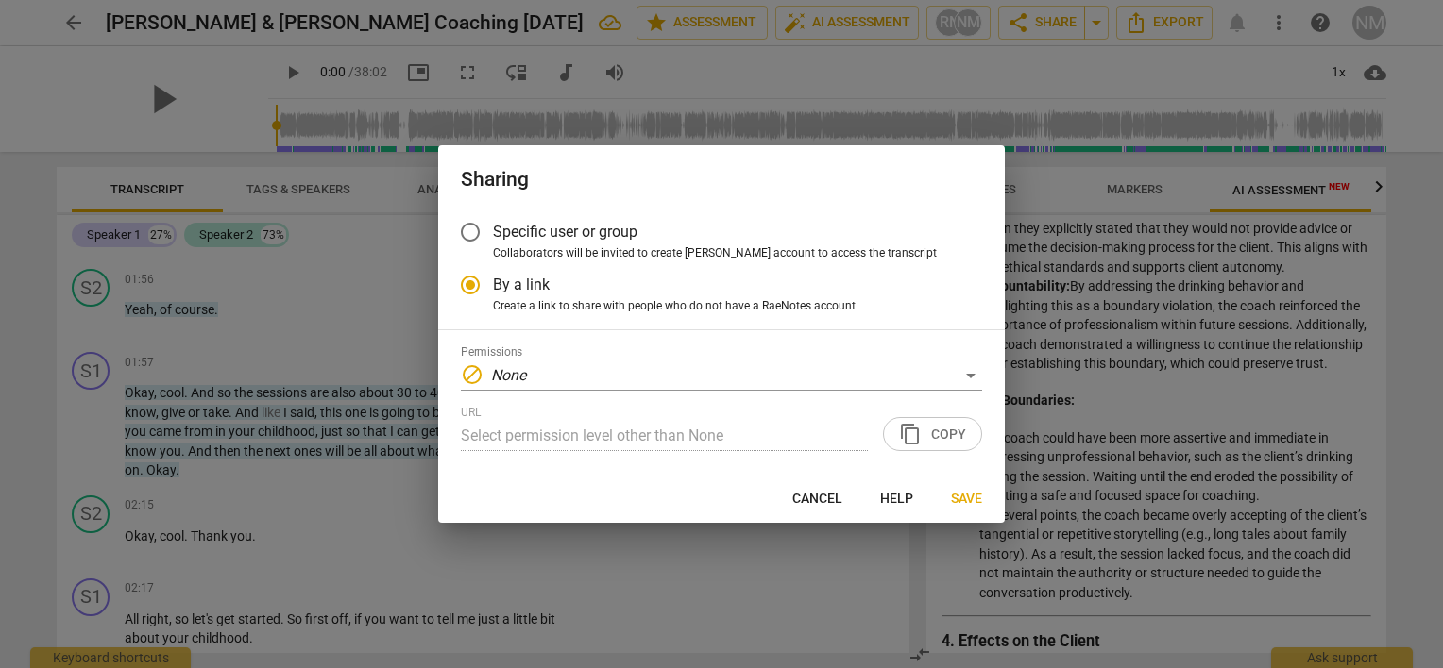
click at [576, 465] on div "Specific user or group Collaborators will be invited to create RaeNotes account…" at bounding box center [721, 342] width 566 height 264
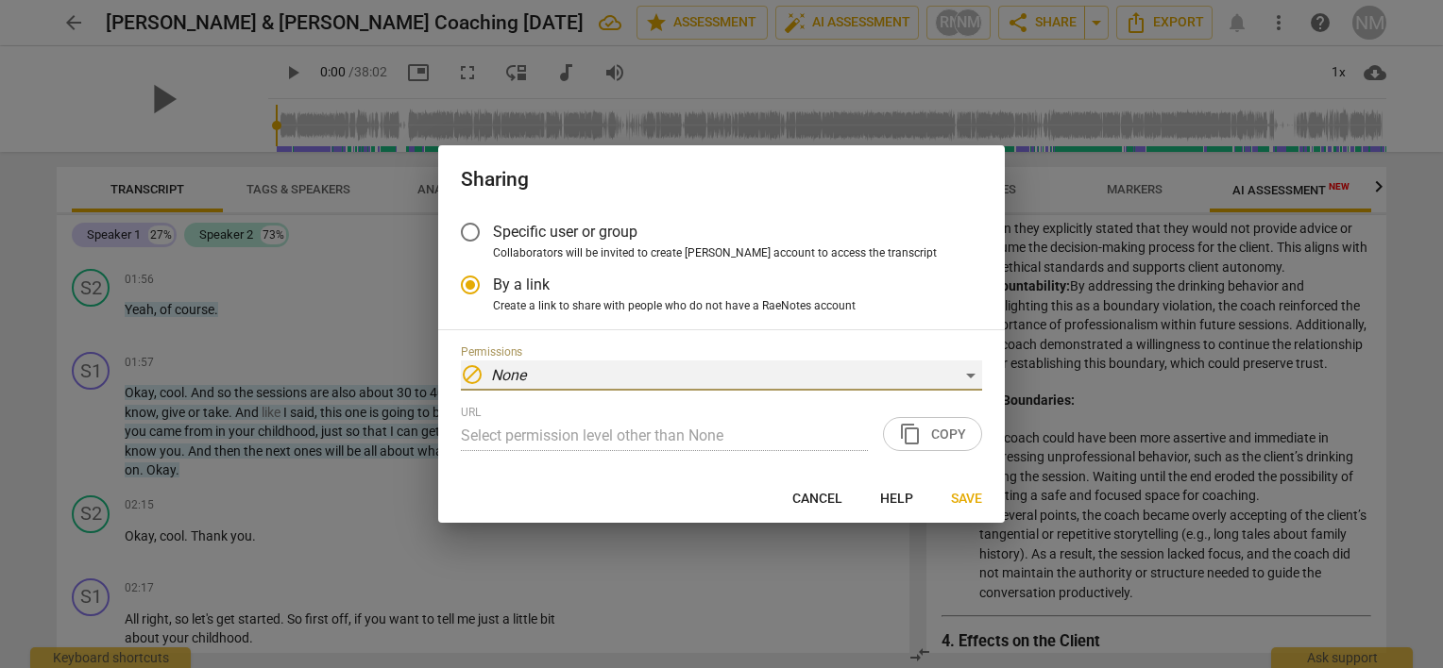
drag, startPoint x: 576, startPoint y: 465, endPoint x: 563, endPoint y: 377, distance: 89.7
click at [563, 377] on div "block None" at bounding box center [721, 376] width 521 height 30
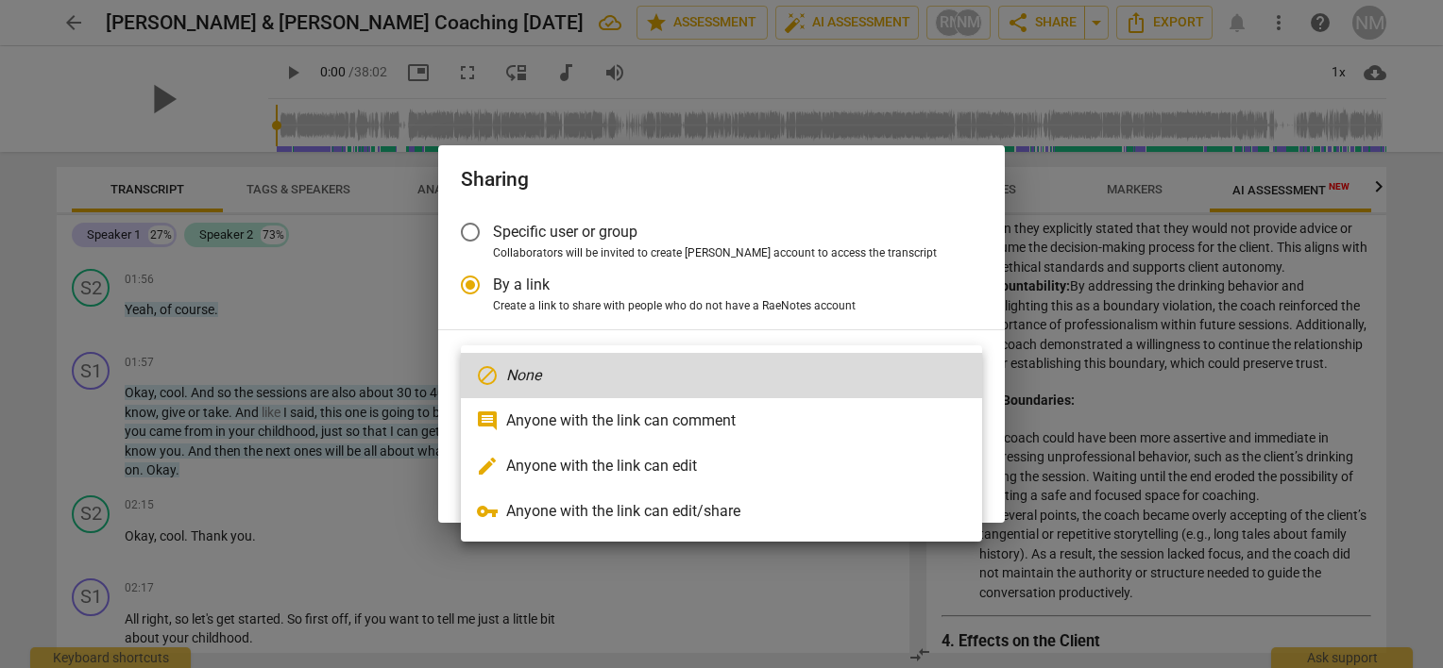
click at [593, 412] on li "comment Anyone with the link can comment" at bounding box center [721, 420] width 521 height 45
radio input "false"
type input "[URL][DOMAIN_NAME]"
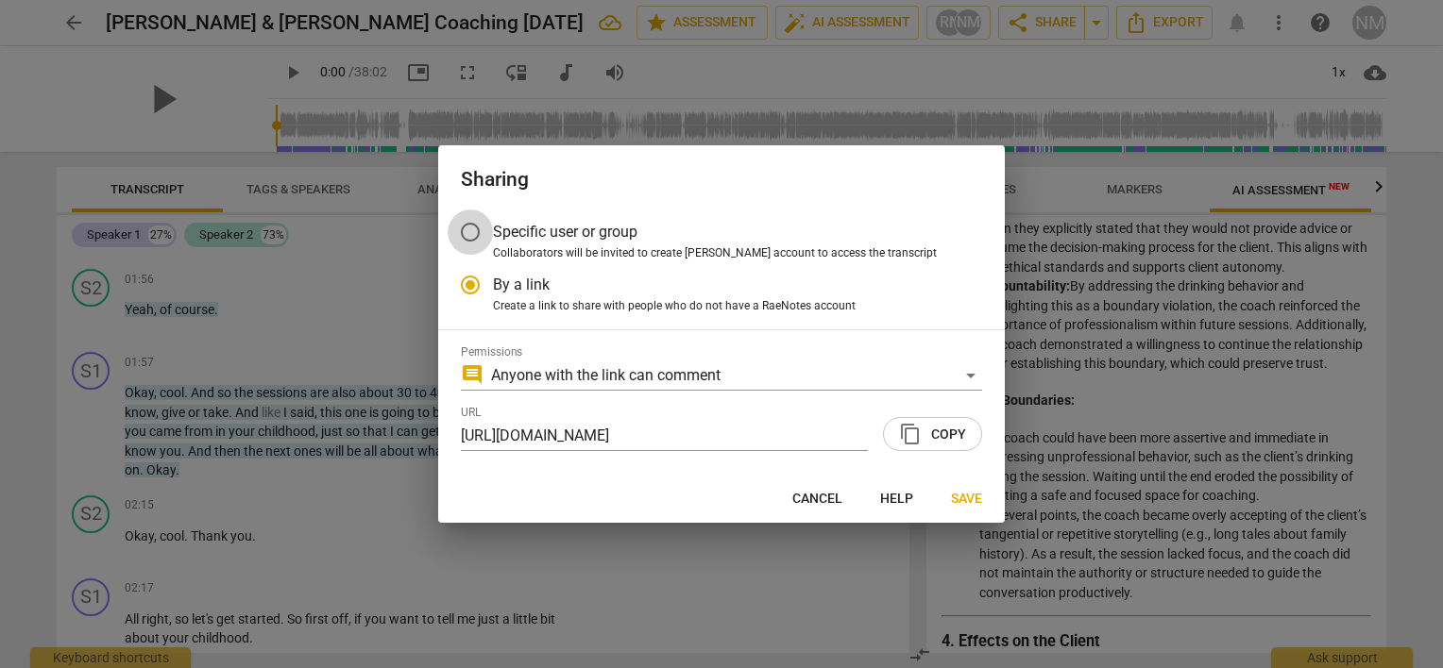
click at [469, 227] on input "Specific user or group" at bounding box center [469, 232] width 45 height 45
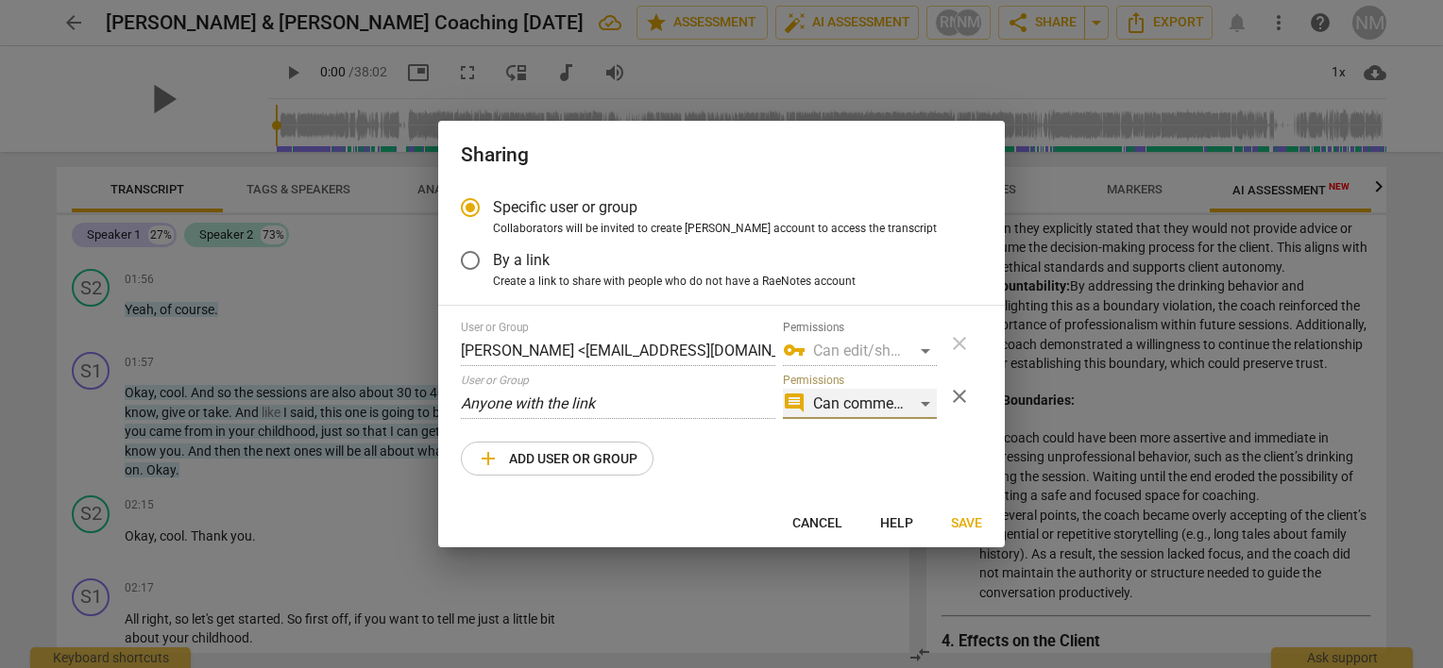
click at [874, 413] on div "comment Can comment" at bounding box center [860, 404] width 154 height 30
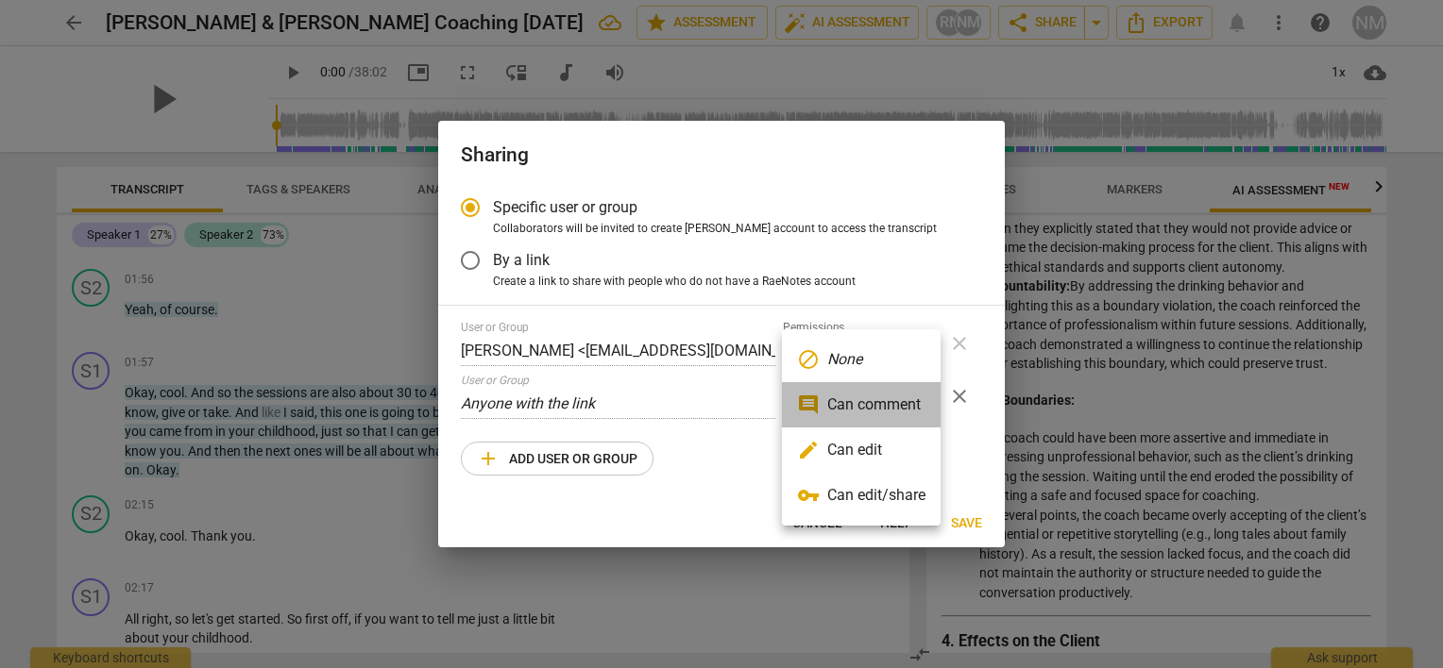
click at [835, 406] on li "comment Can comment" at bounding box center [861, 404] width 159 height 45
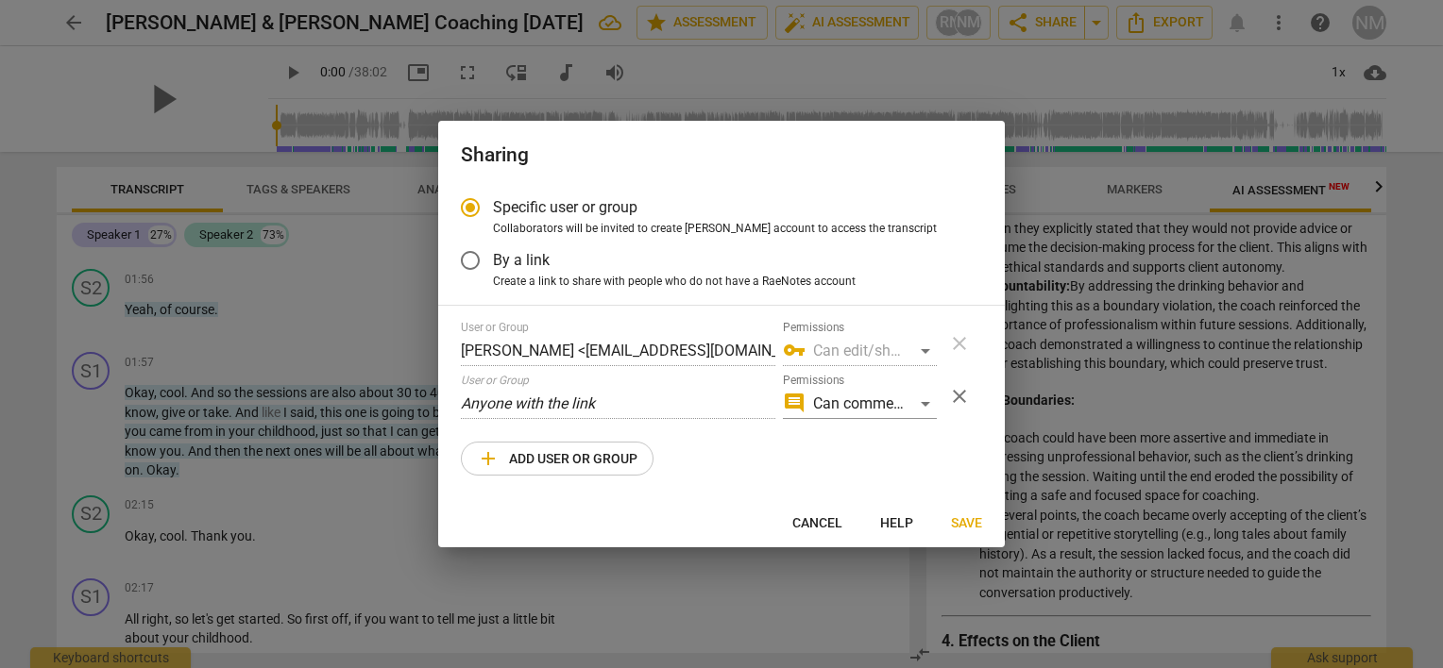
click at [527, 455] on span "add Add user or group" at bounding box center [557, 458] width 160 height 23
radio input "false"
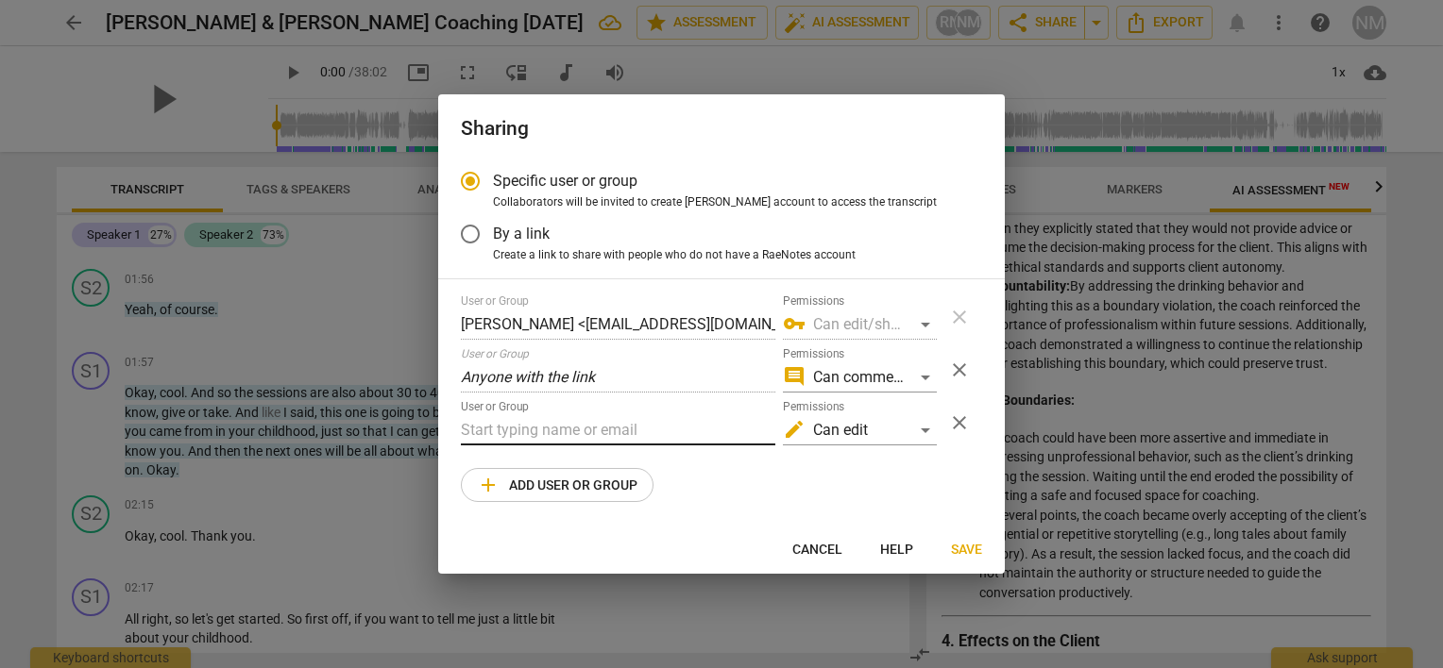
click at [540, 420] on input "text" at bounding box center [618, 430] width 314 height 30
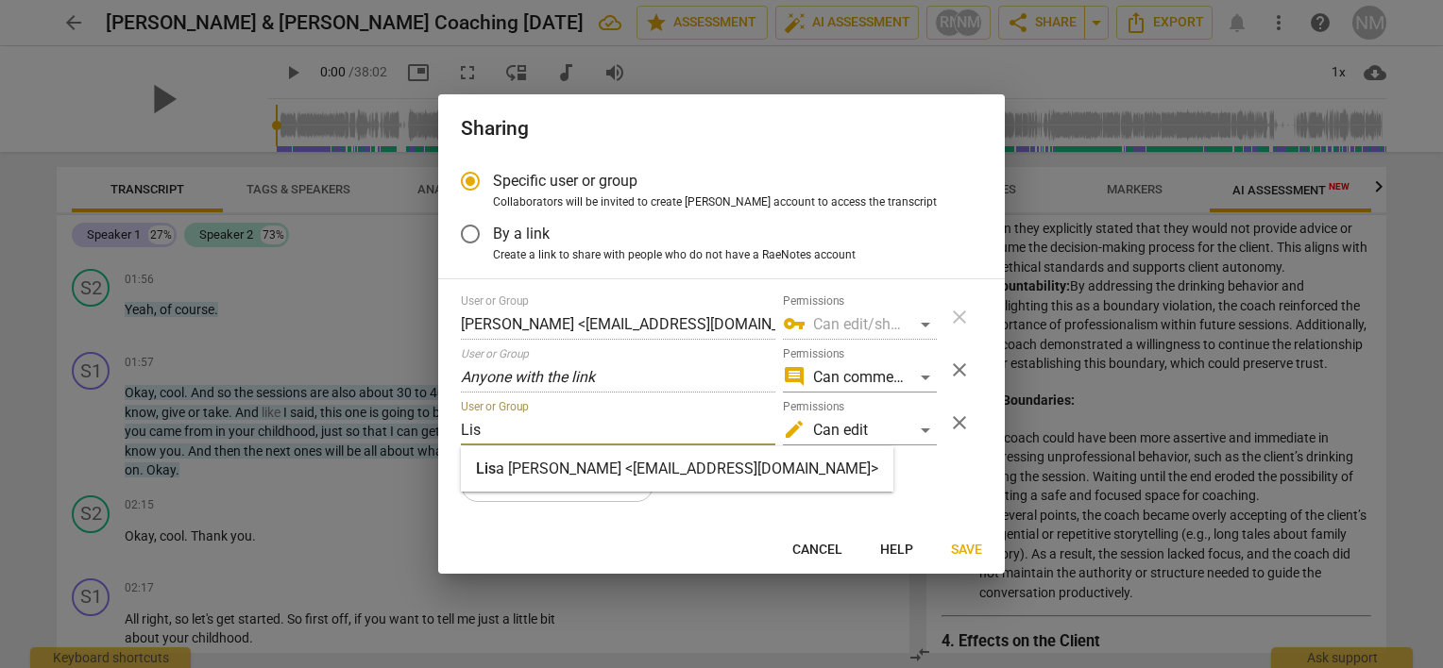
type input "Lis"
click at [653, 493] on div "User or Group [PERSON_NAME] <[EMAIL_ADDRESS][DOMAIN_NAME]> Permissions vpn_key …" at bounding box center [721, 399] width 521 height 208
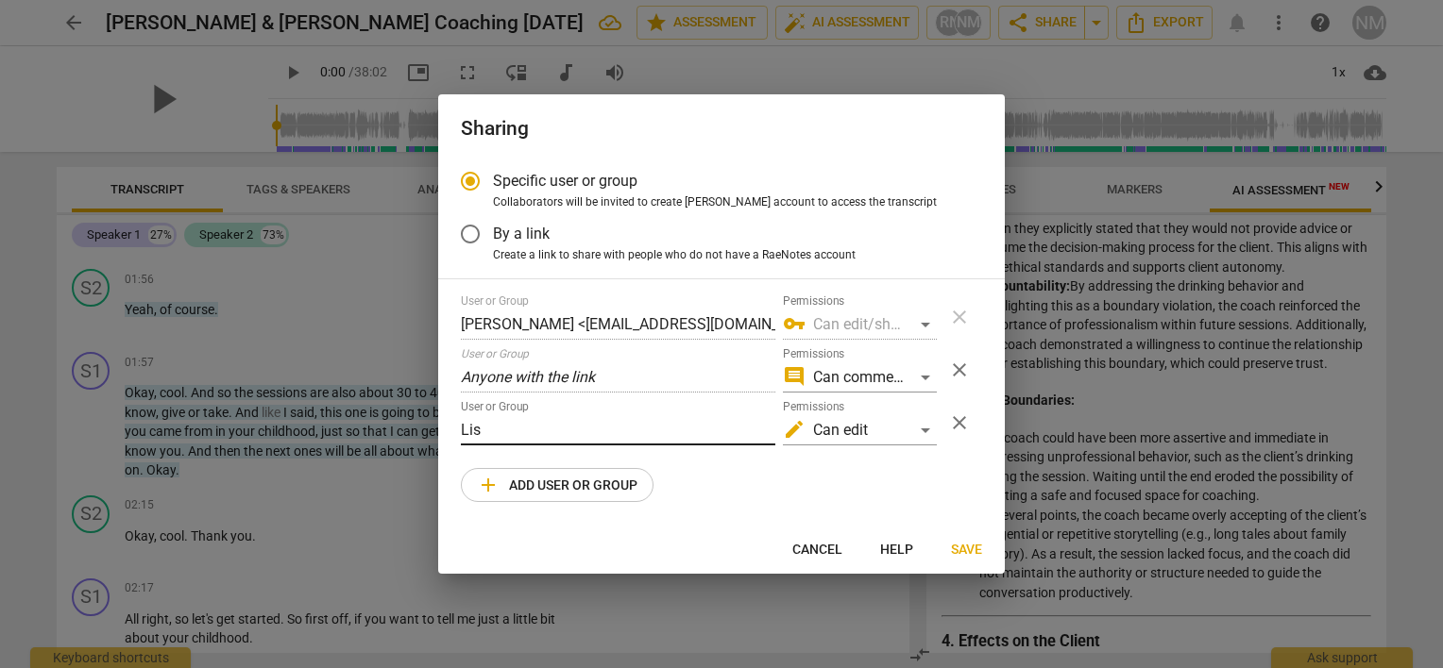
click at [549, 436] on input "Lis" at bounding box center [618, 430] width 314 height 30
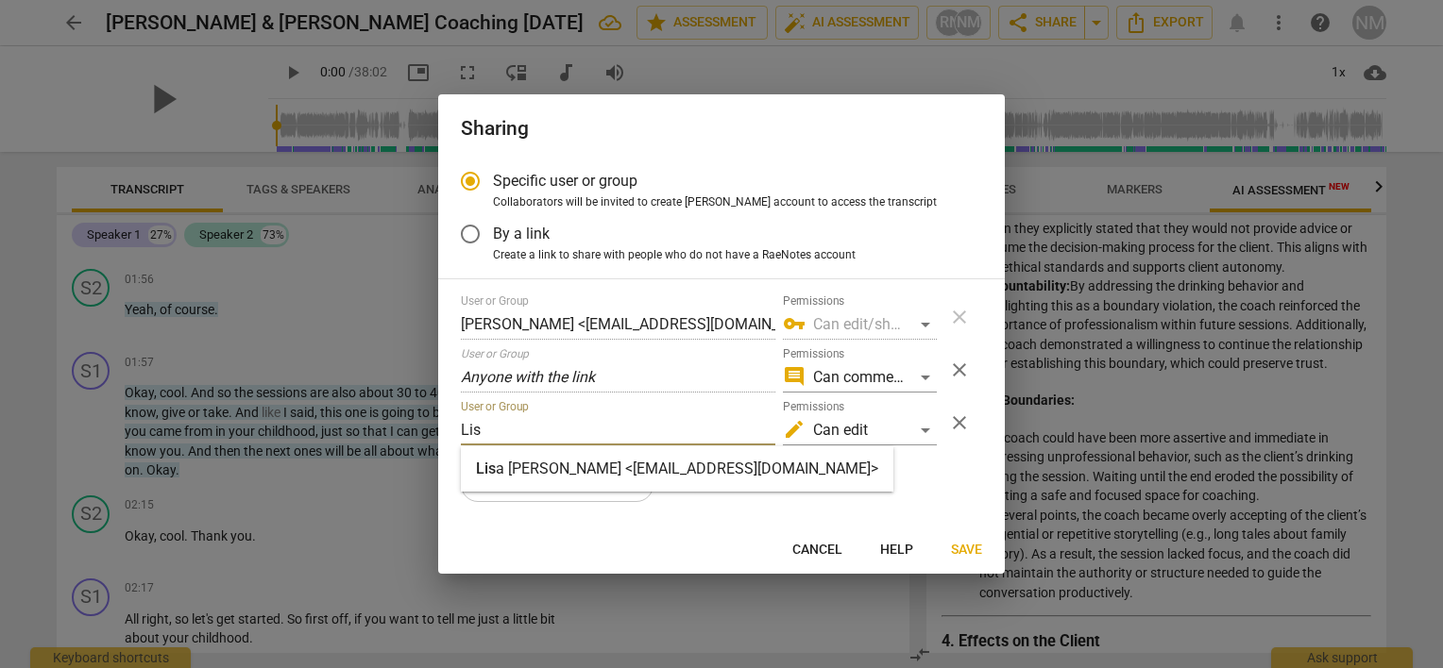
click at [546, 469] on strong "a [PERSON_NAME] <[EMAIL_ADDRESS][DOMAIN_NAME]>" at bounding box center [687, 469] width 382 height 18
radio input "false"
type input "[PERSON_NAME] <[EMAIL_ADDRESS][DOMAIN_NAME]>"
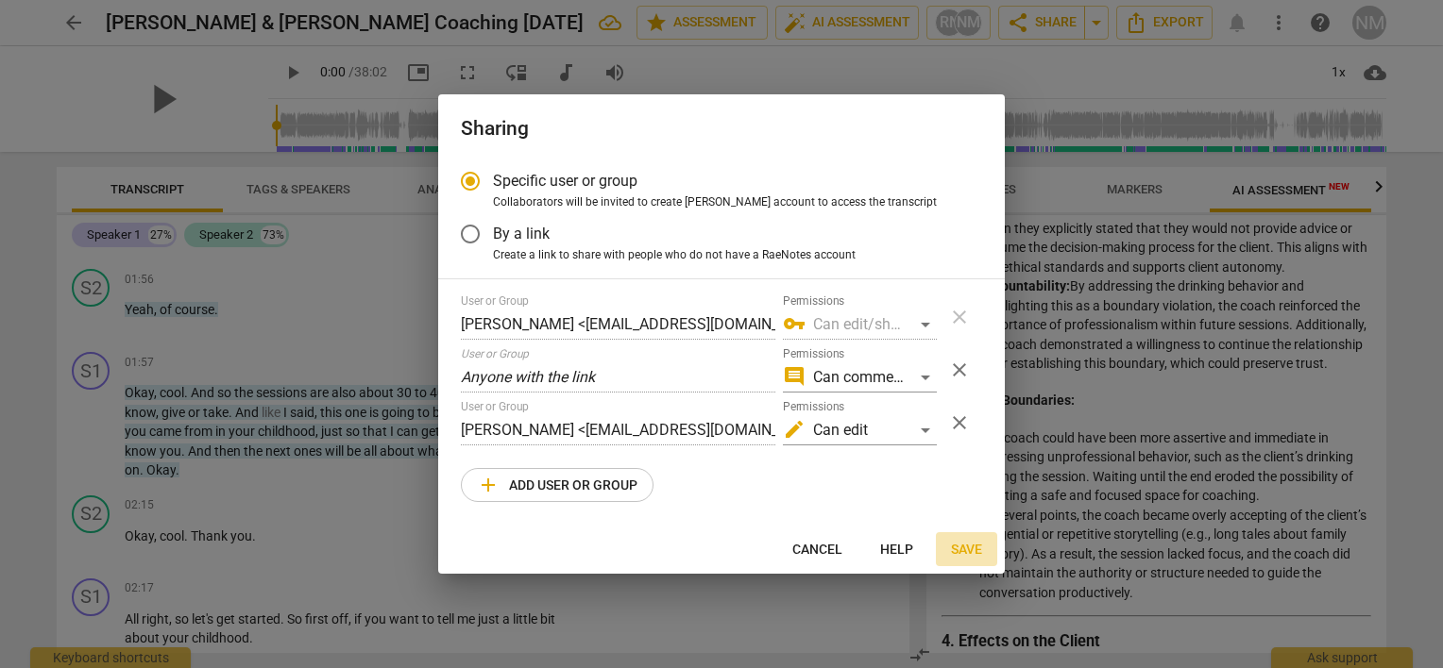
click at [963, 542] on span "Save" at bounding box center [966, 550] width 31 height 19
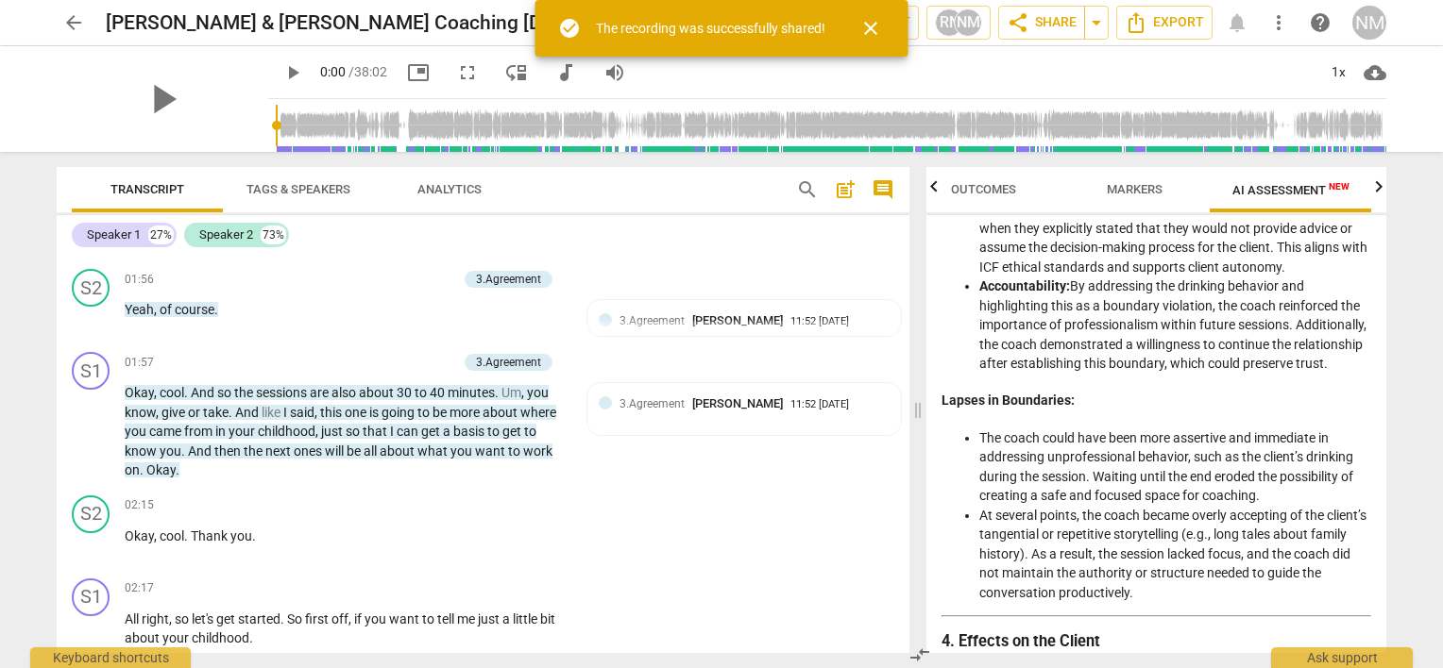
radio input "false"
click at [1003, 68] on div "play_arrow 0:00 / 38:02 picture_in_picture fullscreen move_down audiotrack volu…" at bounding box center [827, 72] width 1118 height 53
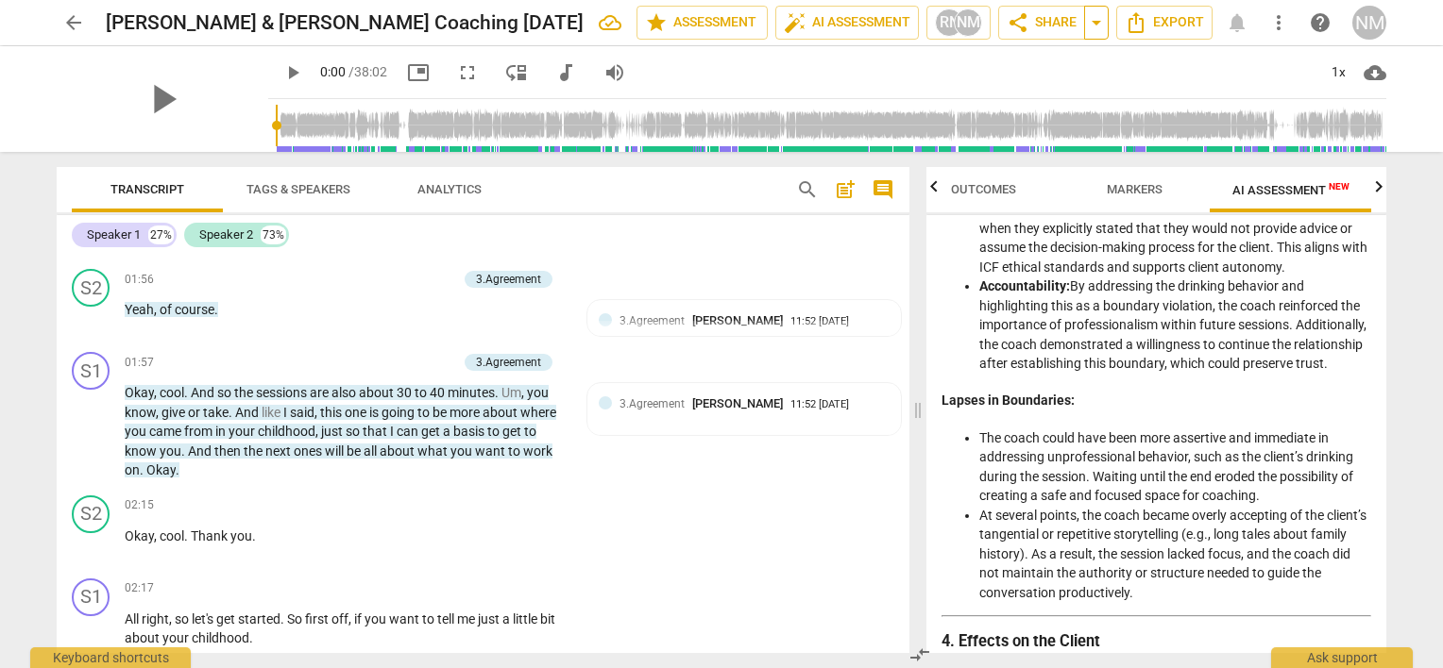
click at [1100, 24] on span "arrow_drop_down" at bounding box center [1096, 22] width 23 height 23
click at [1095, 29] on span "arrow_drop_down" at bounding box center [1096, 22] width 23 height 23
click at [1046, 60] on span "Copy link" at bounding box center [1002, 58] width 134 height 18
click at [1017, 26] on span "share" at bounding box center [1017, 22] width 23 height 23
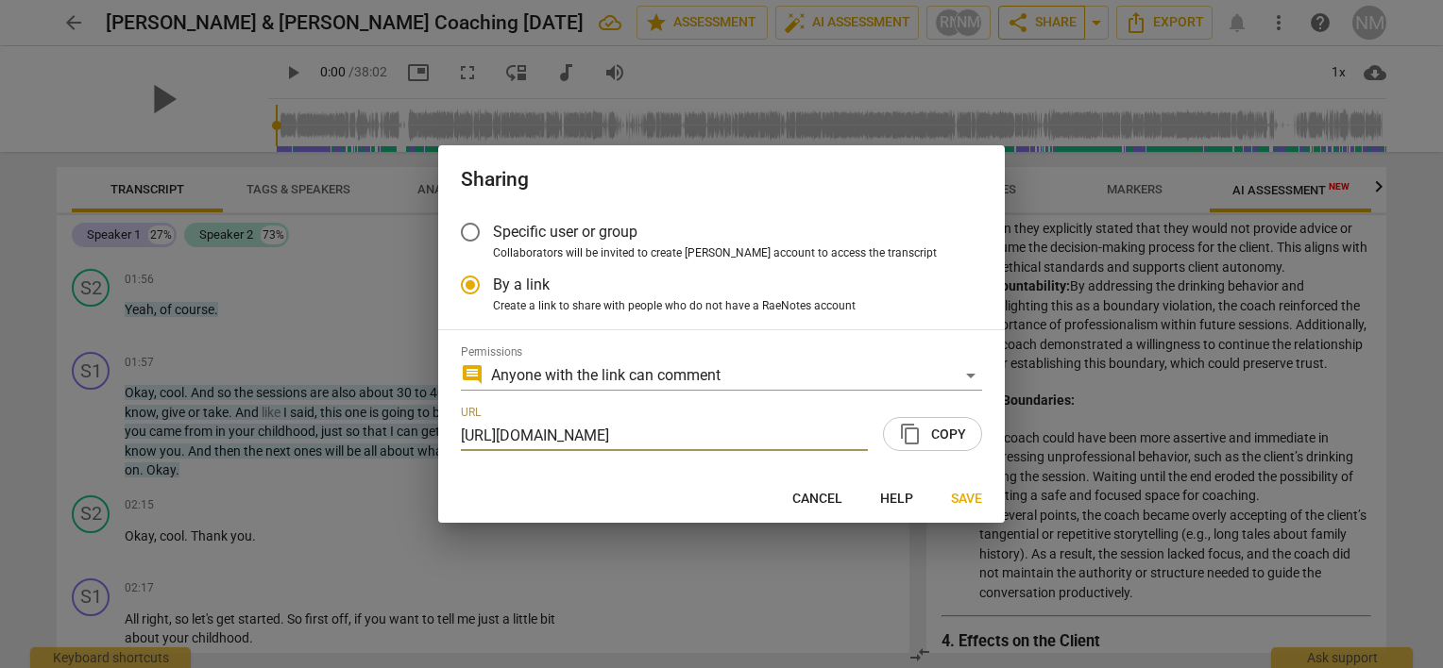
scroll to position [0, 96]
click at [944, 431] on span "content_copy Copy" at bounding box center [932, 434] width 67 height 23
click at [906, 426] on span "content_copy" at bounding box center [910, 434] width 23 height 23
click at [948, 441] on span "content_copy Copy" at bounding box center [932, 434] width 67 height 23
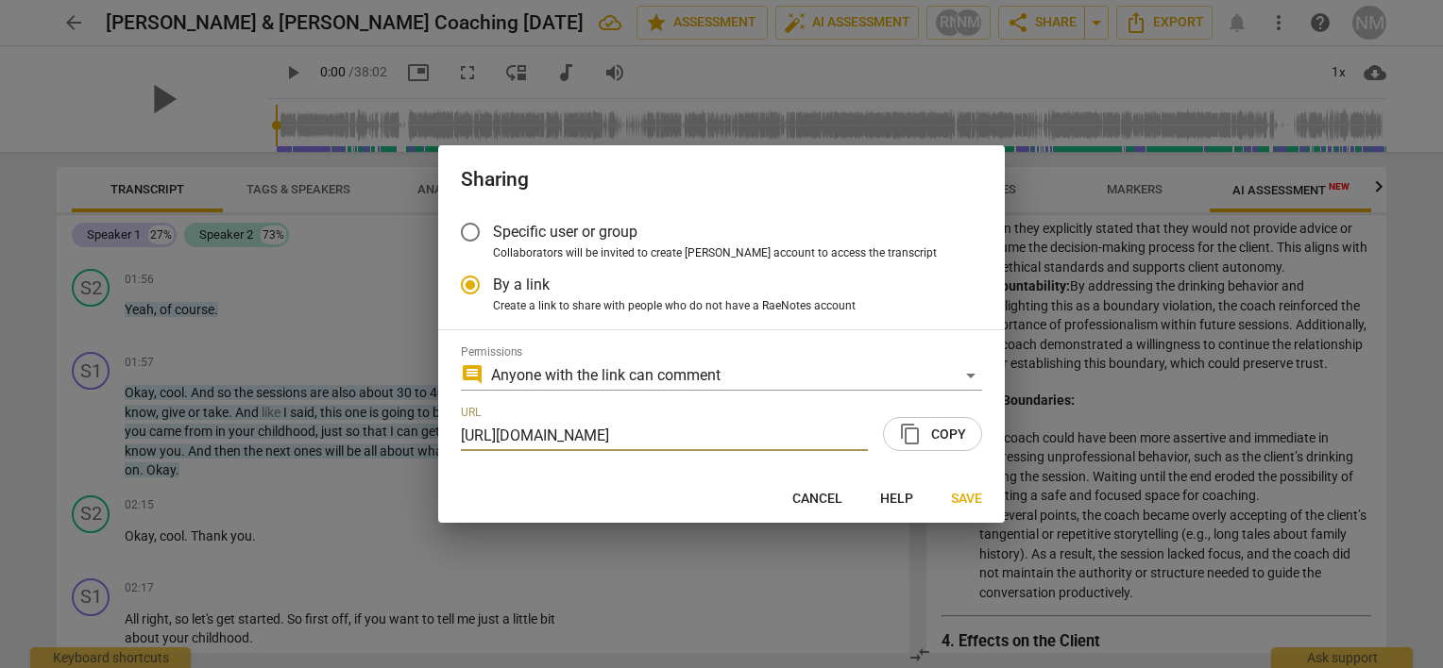
click at [911, 426] on span "content_copy" at bounding box center [910, 434] width 23 height 23
drag, startPoint x: 935, startPoint y: 438, endPoint x: 925, endPoint y: 449, distance: 14.7
click at [934, 438] on span "content_copy Copy" at bounding box center [932, 434] width 67 height 23
click at [926, 438] on span "content_copy Copy" at bounding box center [932, 434] width 67 height 23
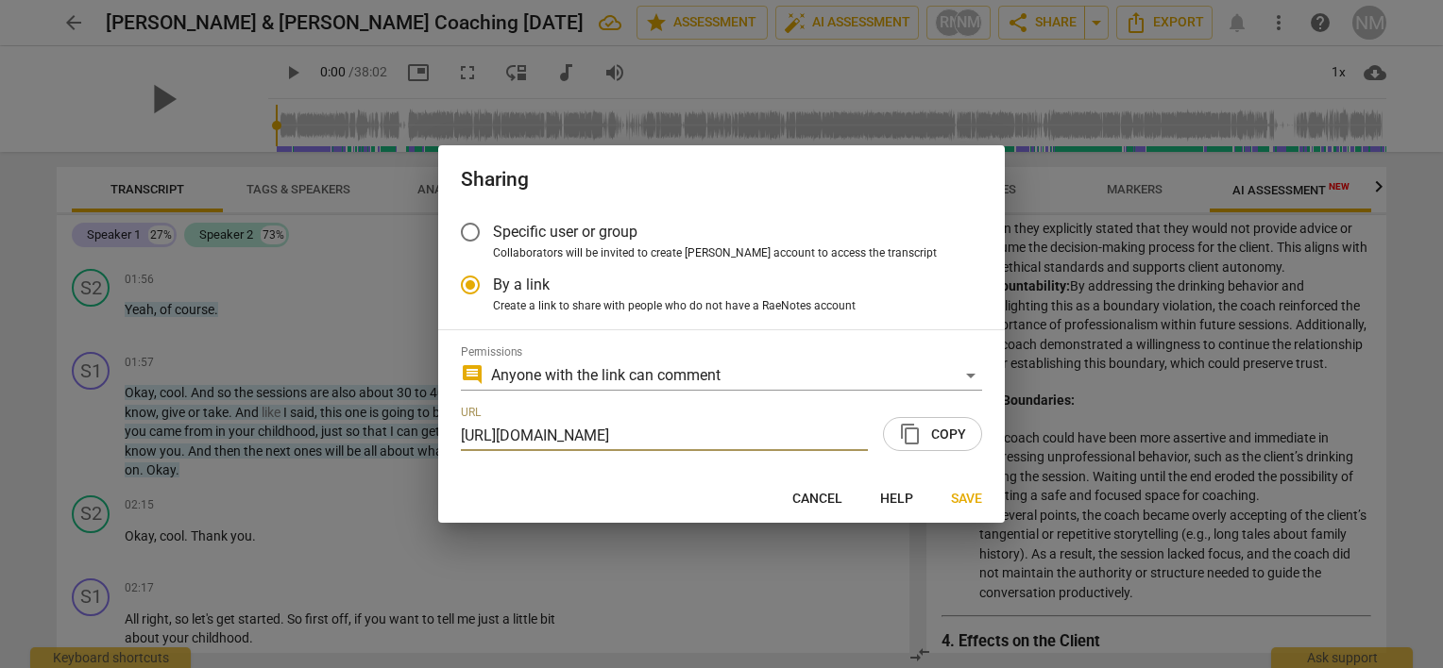
click at [916, 423] on span "content_copy" at bounding box center [910, 434] width 23 height 23
click at [917, 441] on span "content_copy" at bounding box center [910, 434] width 23 height 23
click at [917, 414] on div "URL [URL][DOMAIN_NAME] content_copy Copy" at bounding box center [721, 428] width 521 height 45
click at [922, 433] on span "content_copy Copy" at bounding box center [932, 434] width 67 height 23
click at [926, 433] on span "content_copy Copy" at bounding box center [932, 434] width 67 height 23
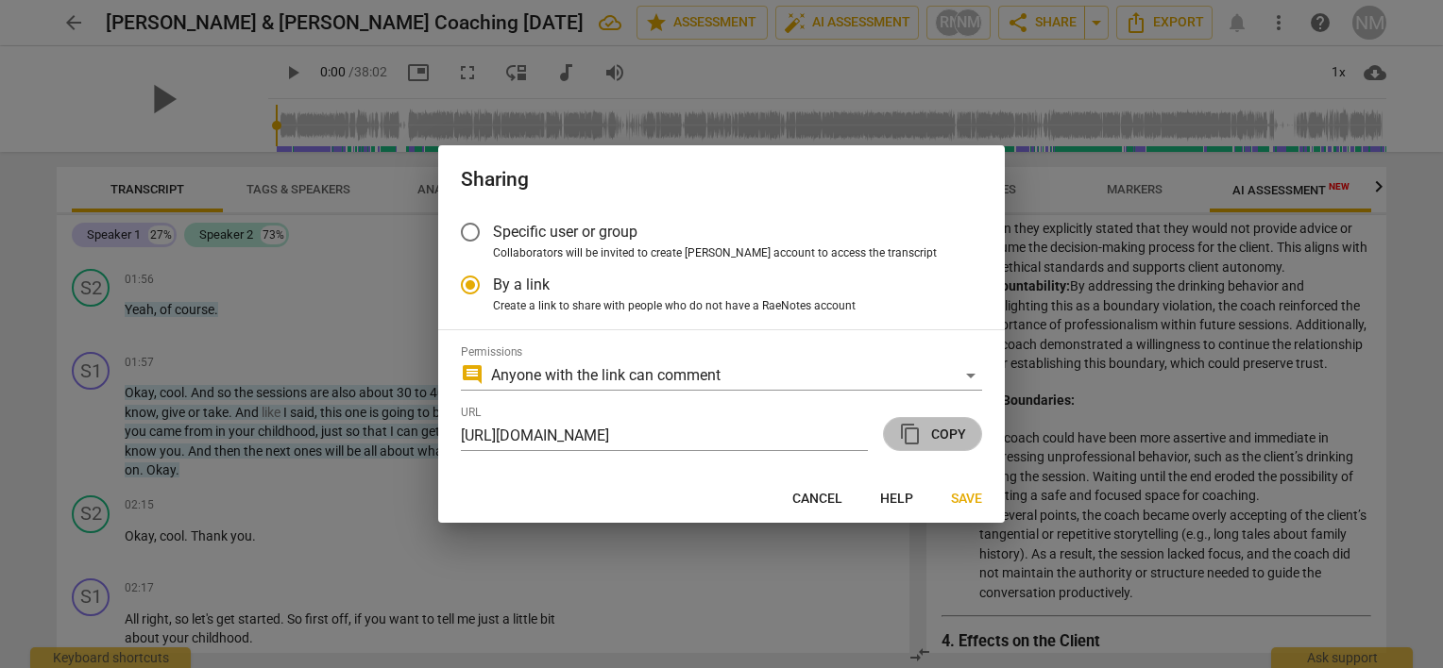
click at [927, 433] on span "content_copy Copy" at bounding box center [932, 434] width 67 height 23
click at [921, 434] on span "content_copy Copy" at bounding box center [932, 434] width 67 height 23
click at [914, 444] on span "content_copy" at bounding box center [910, 434] width 23 height 23
click at [917, 444] on span "content_copy" at bounding box center [910, 434] width 23 height 23
click at [980, 502] on span "Save" at bounding box center [966, 499] width 31 height 19
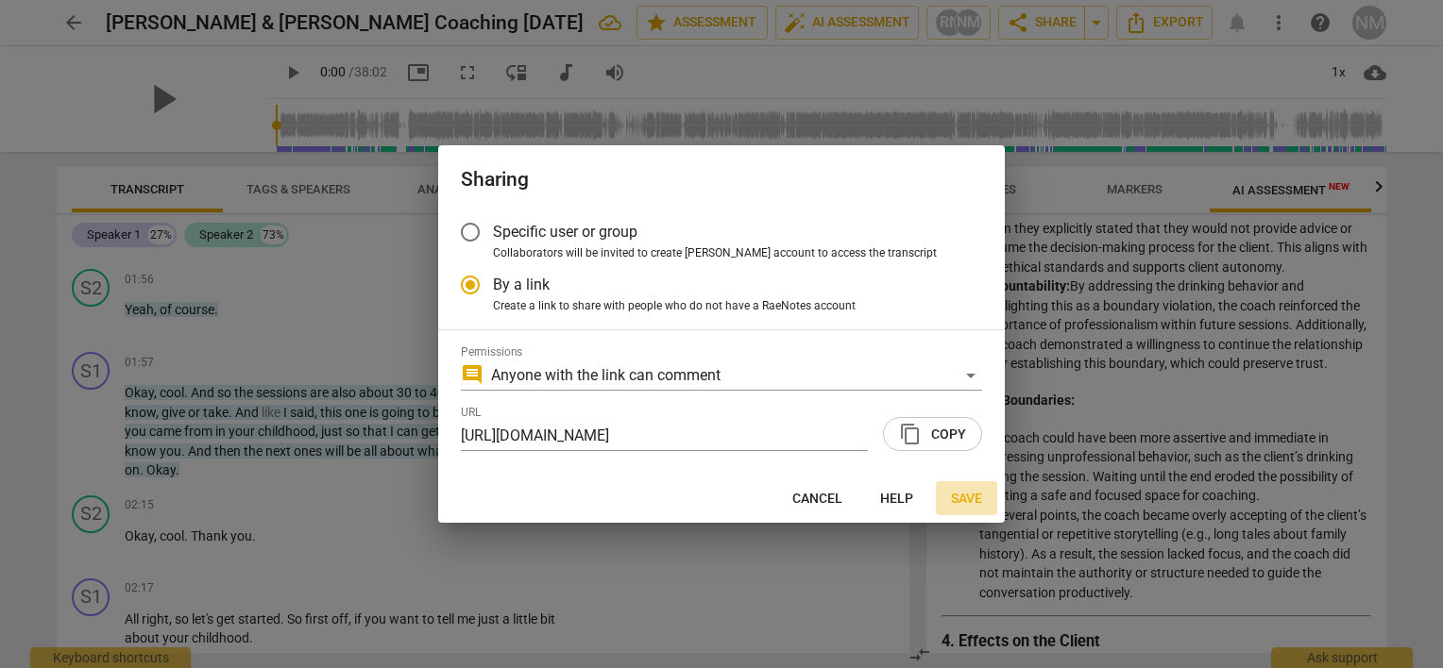
radio input "false"
